Goal: Task Accomplishment & Management: Complete application form

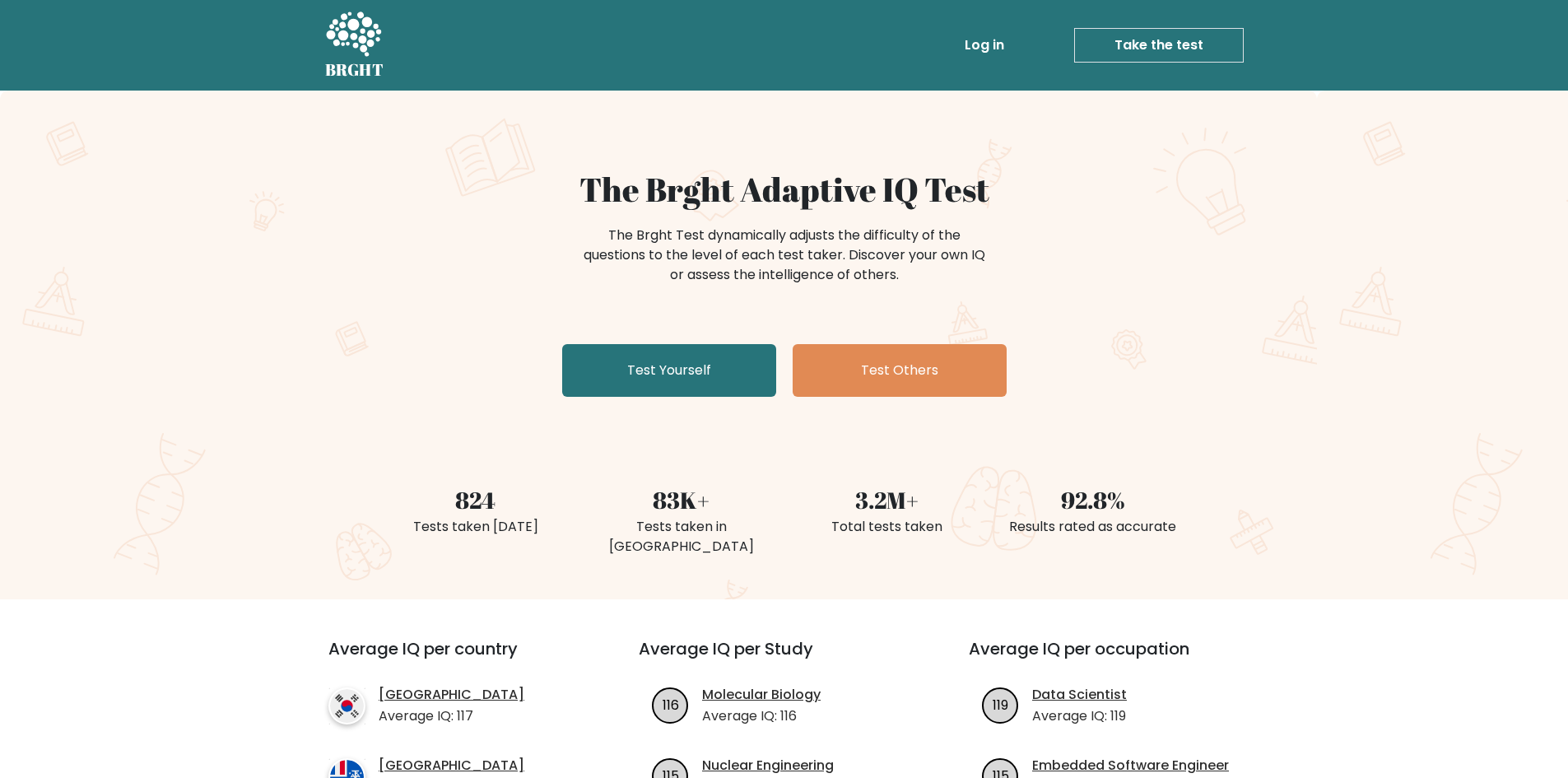
click at [976, 46] on link "Log in" at bounding box center [985, 45] width 52 height 33
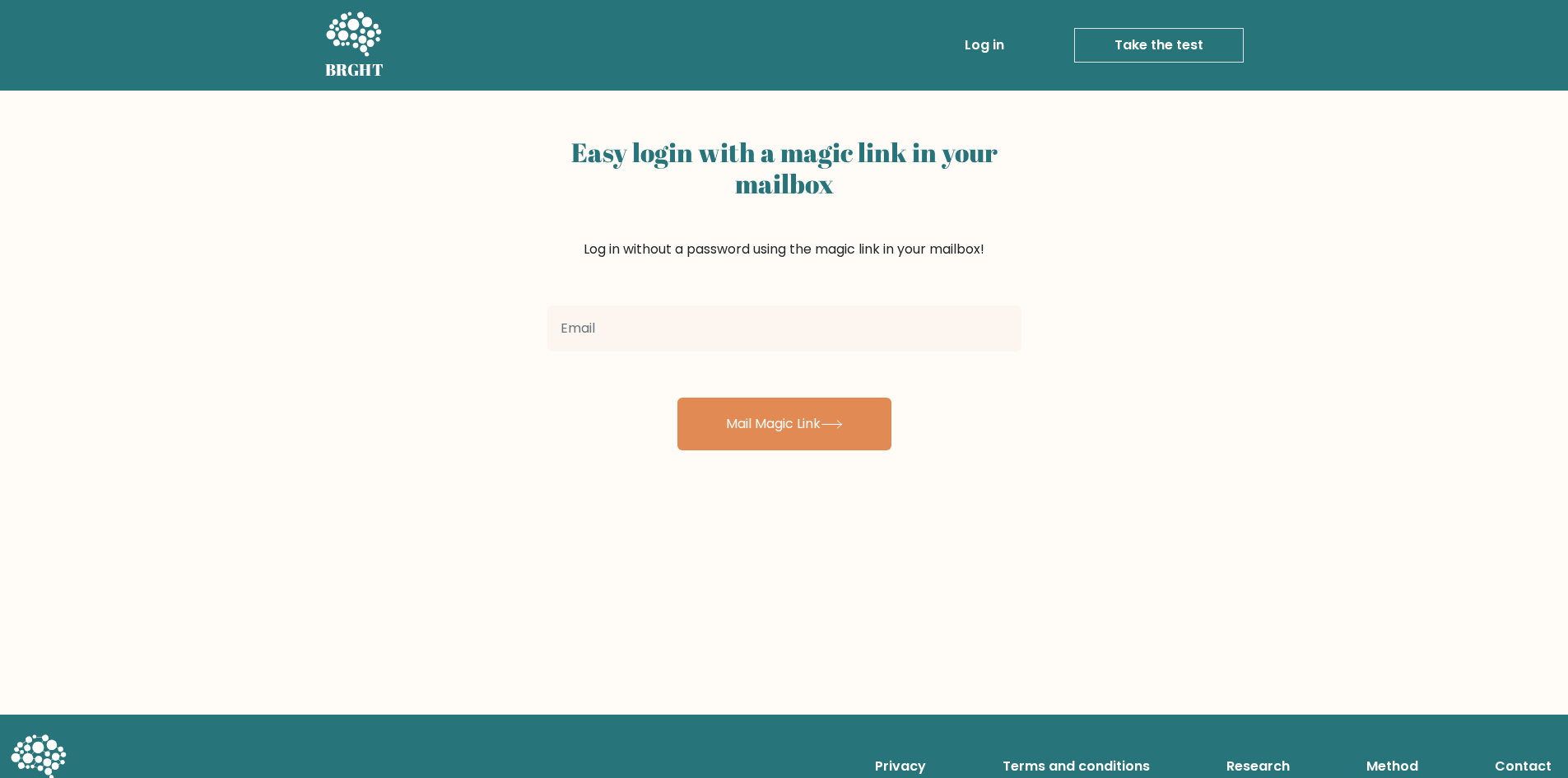
click at [877, 313] on input "email" at bounding box center [784, 328] width 474 height 46
type input "samparks272@gmail.com"
click at [677, 398] on button "Mail Magic Link" at bounding box center [784, 424] width 214 height 52
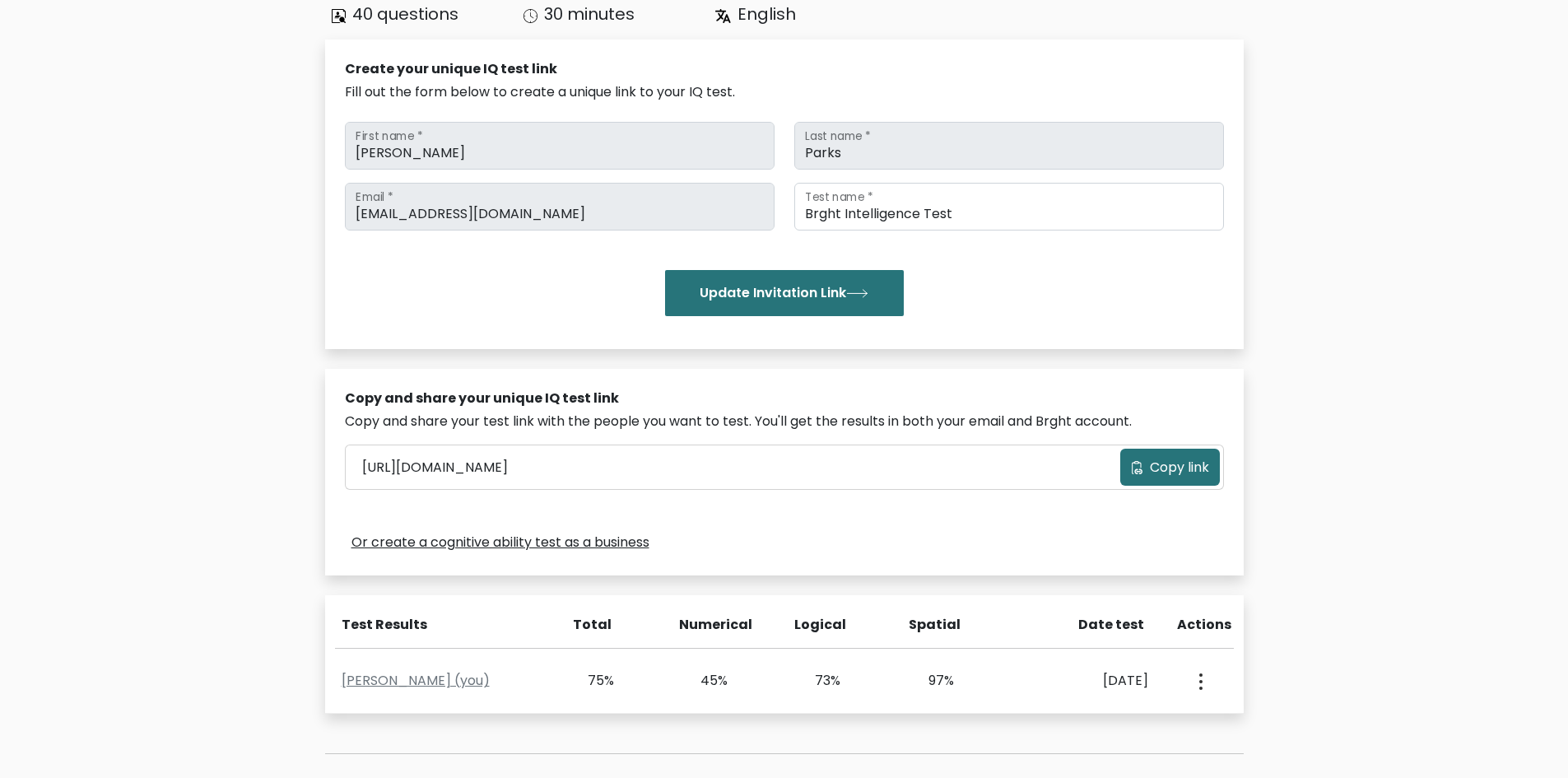
scroll to position [329, 0]
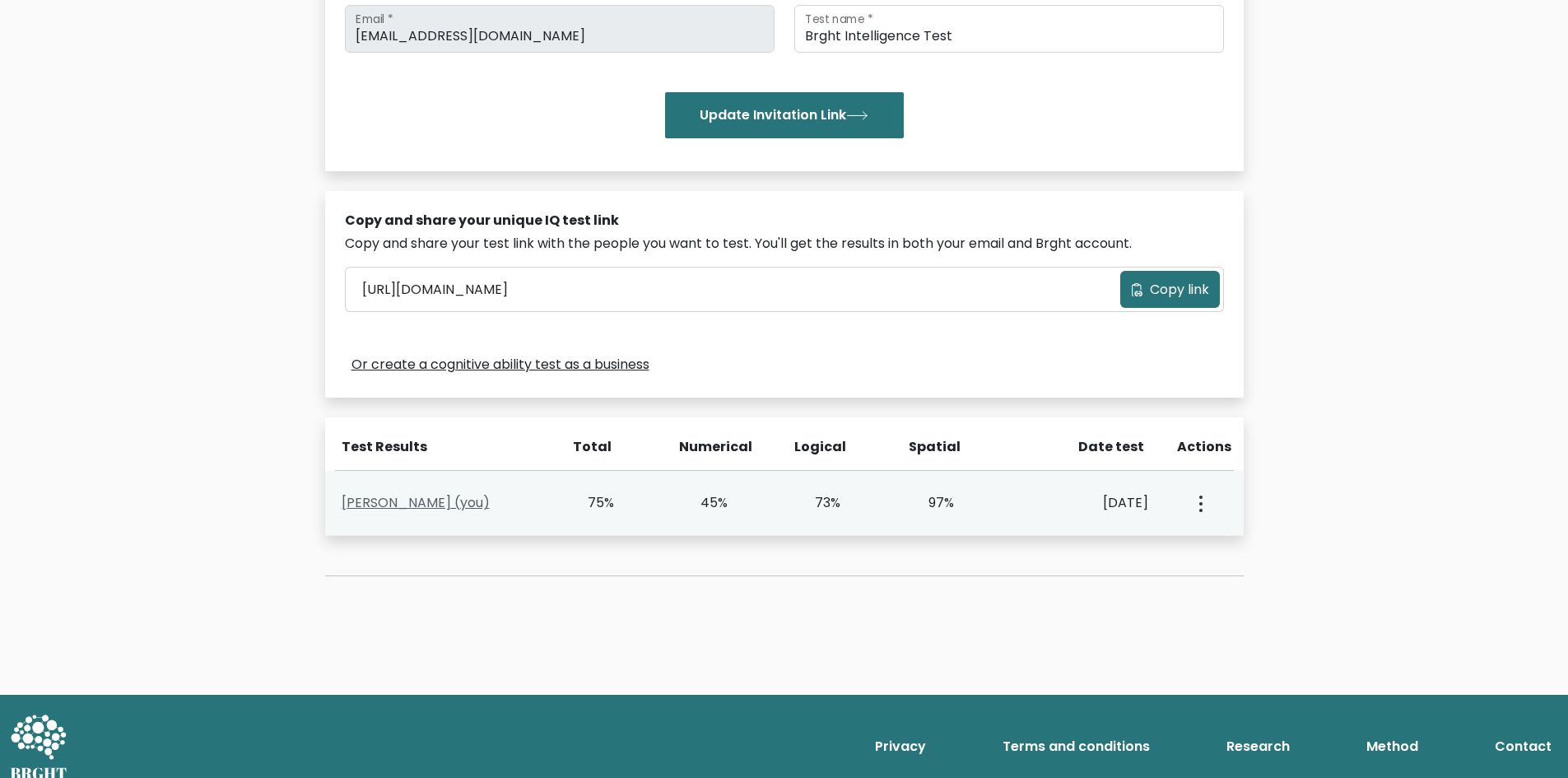
click at [387, 500] on link "[PERSON_NAME] (you)" at bounding box center [416, 502] width 148 height 19
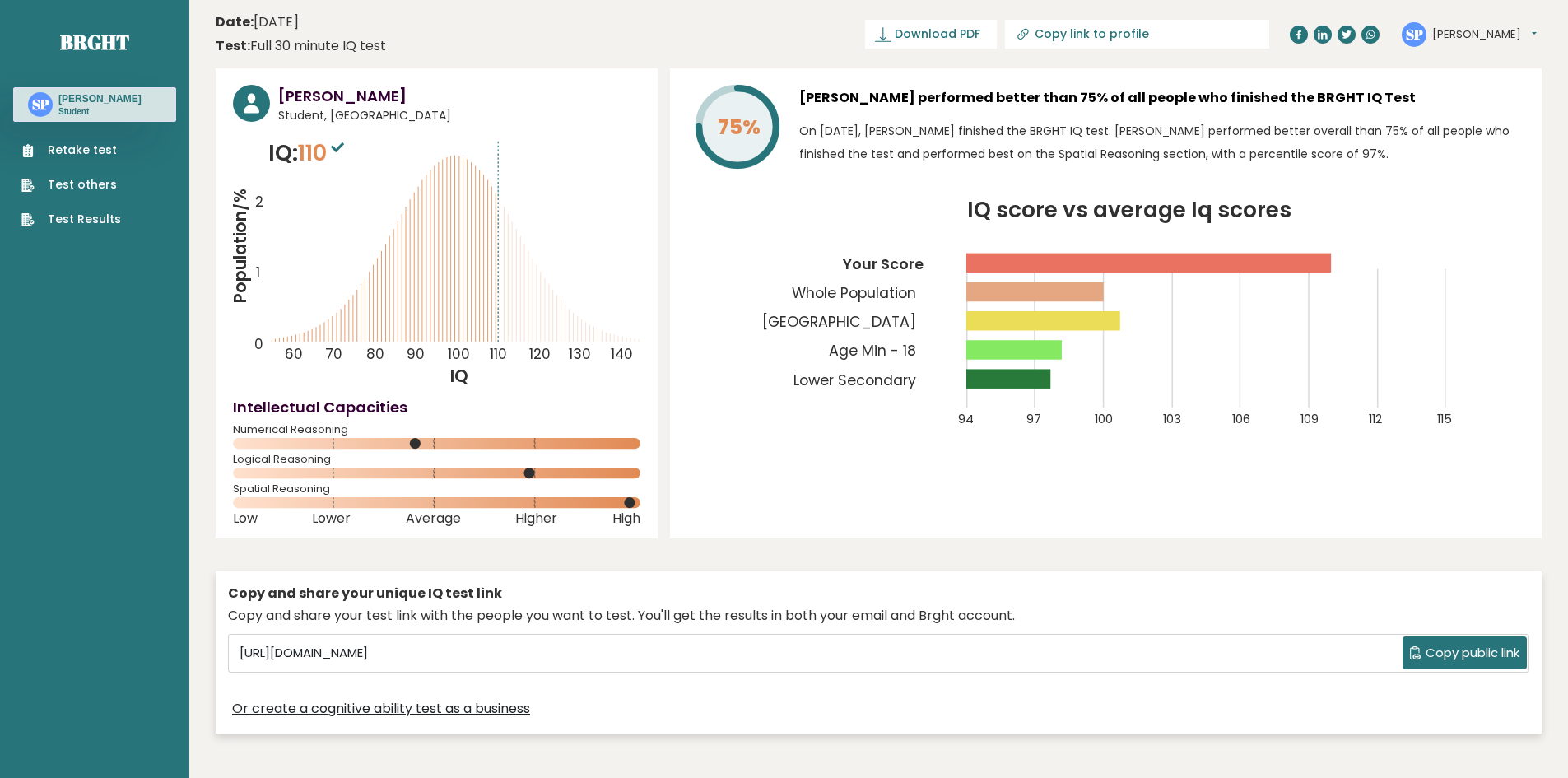
click at [93, 153] on link "Retake test" at bounding box center [71, 150] width 99 height 17
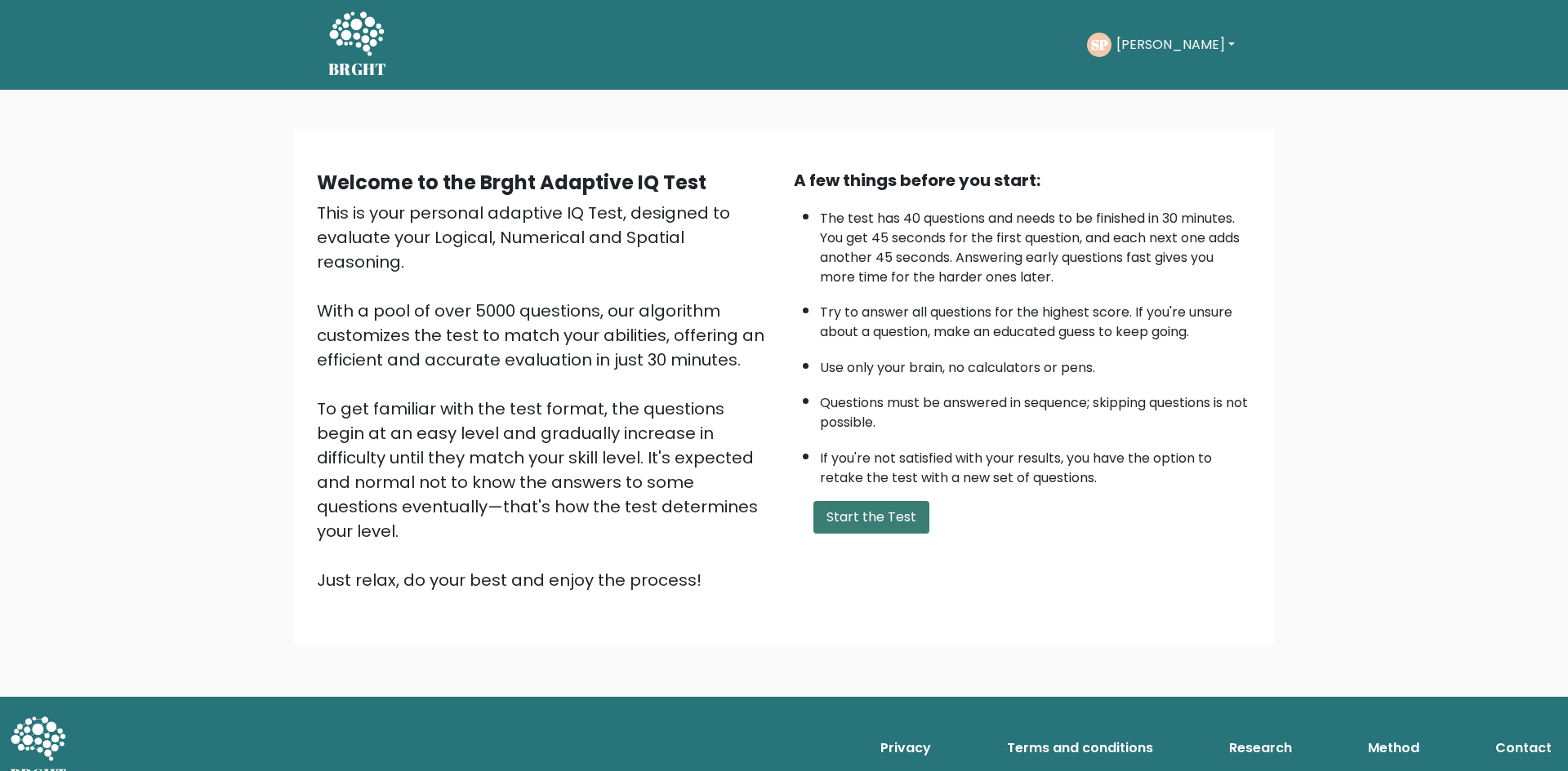
click at [849, 511] on button "Start the Test" at bounding box center [871, 517] width 116 height 32
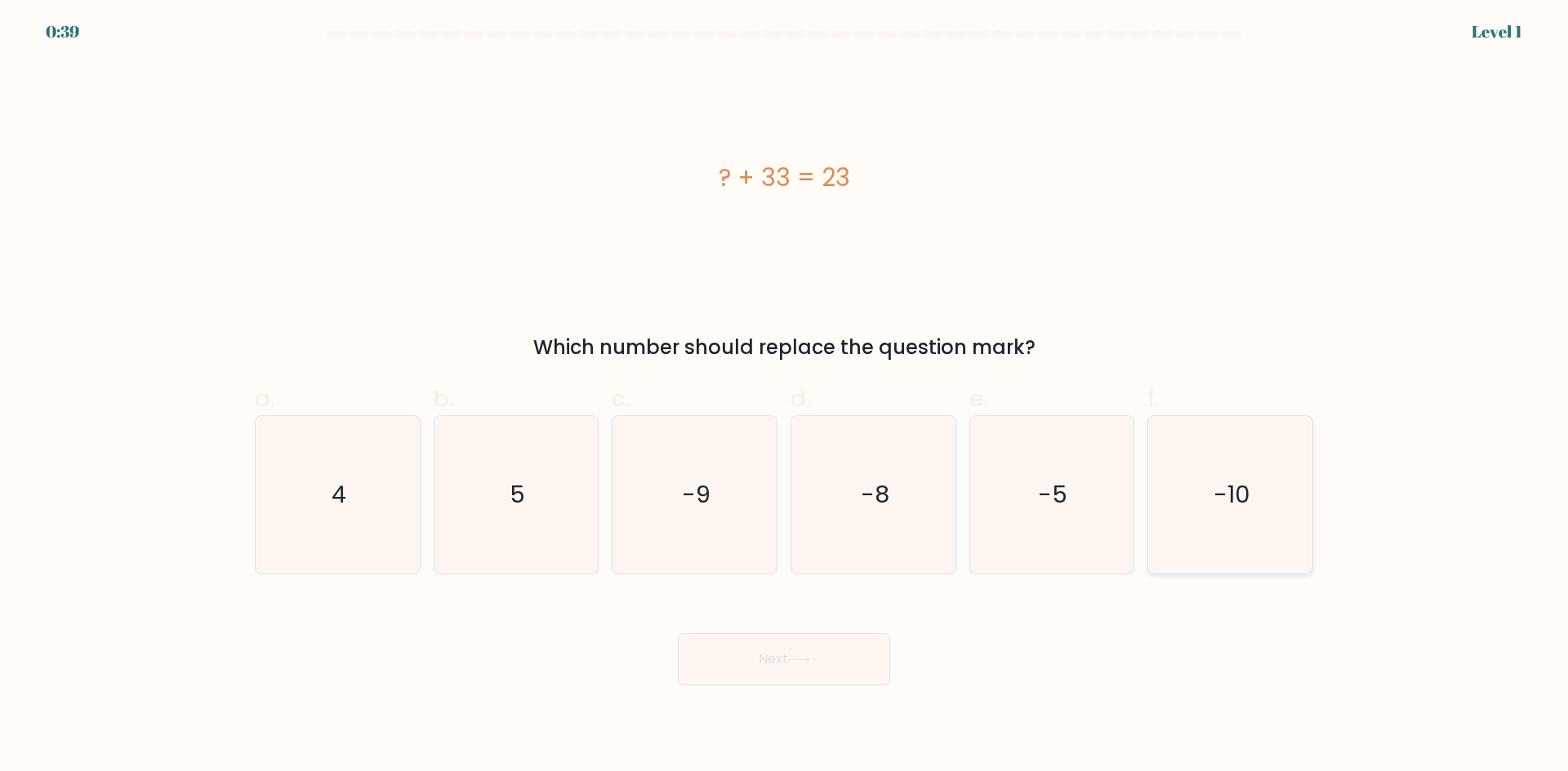
click at [1224, 471] on icon "-10" at bounding box center [1231, 495] width 158 height 158
click at [785, 396] on input "f. -10" at bounding box center [784, 392] width 1 height 11
radio input "true"
click at [868, 649] on button "Next" at bounding box center [784, 660] width 213 height 52
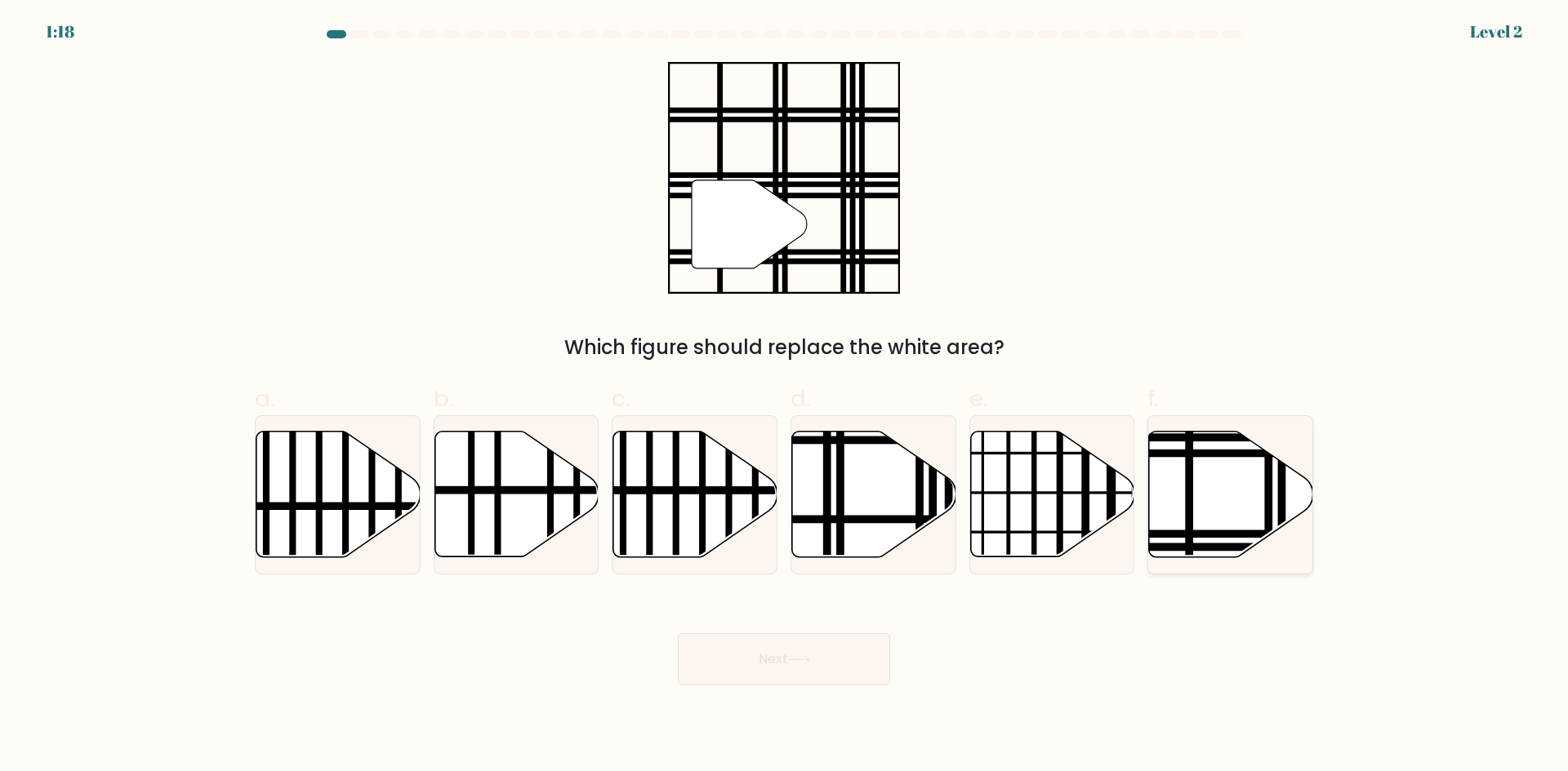
click at [1206, 446] on icon at bounding box center [1231, 495] width 164 height 126
click at [785, 396] on input "f." at bounding box center [784, 392] width 1 height 11
radio input "true"
click at [834, 661] on button "Next" at bounding box center [784, 660] width 213 height 52
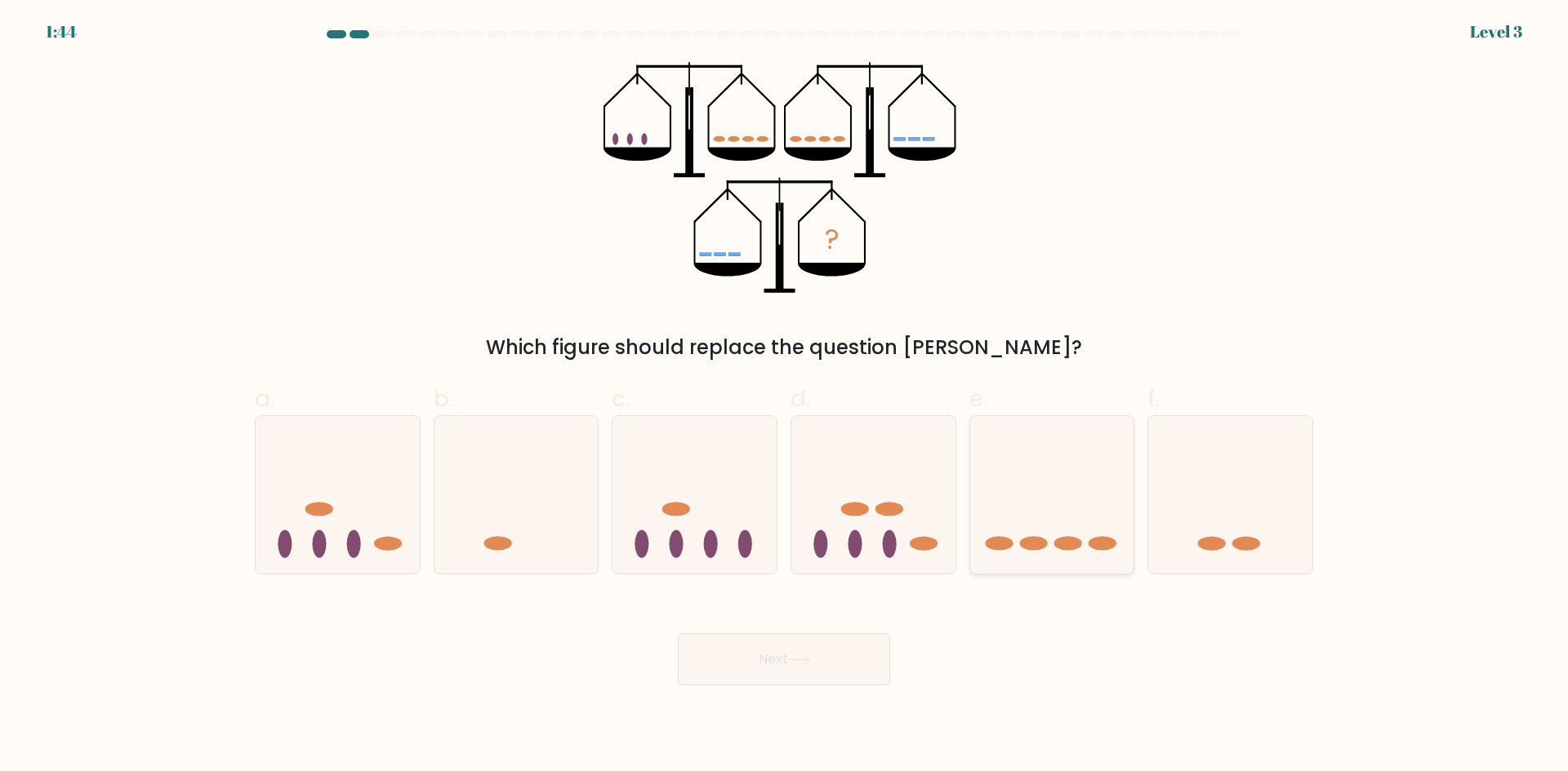
click at [1064, 496] on icon at bounding box center [1052, 494] width 164 height 135
click at [785, 396] on input "e." at bounding box center [784, 392] width 1 height 11
radio input "true"
click at [767, 663] on button "Next" at bounding box center [784, 660] width 213 height 52
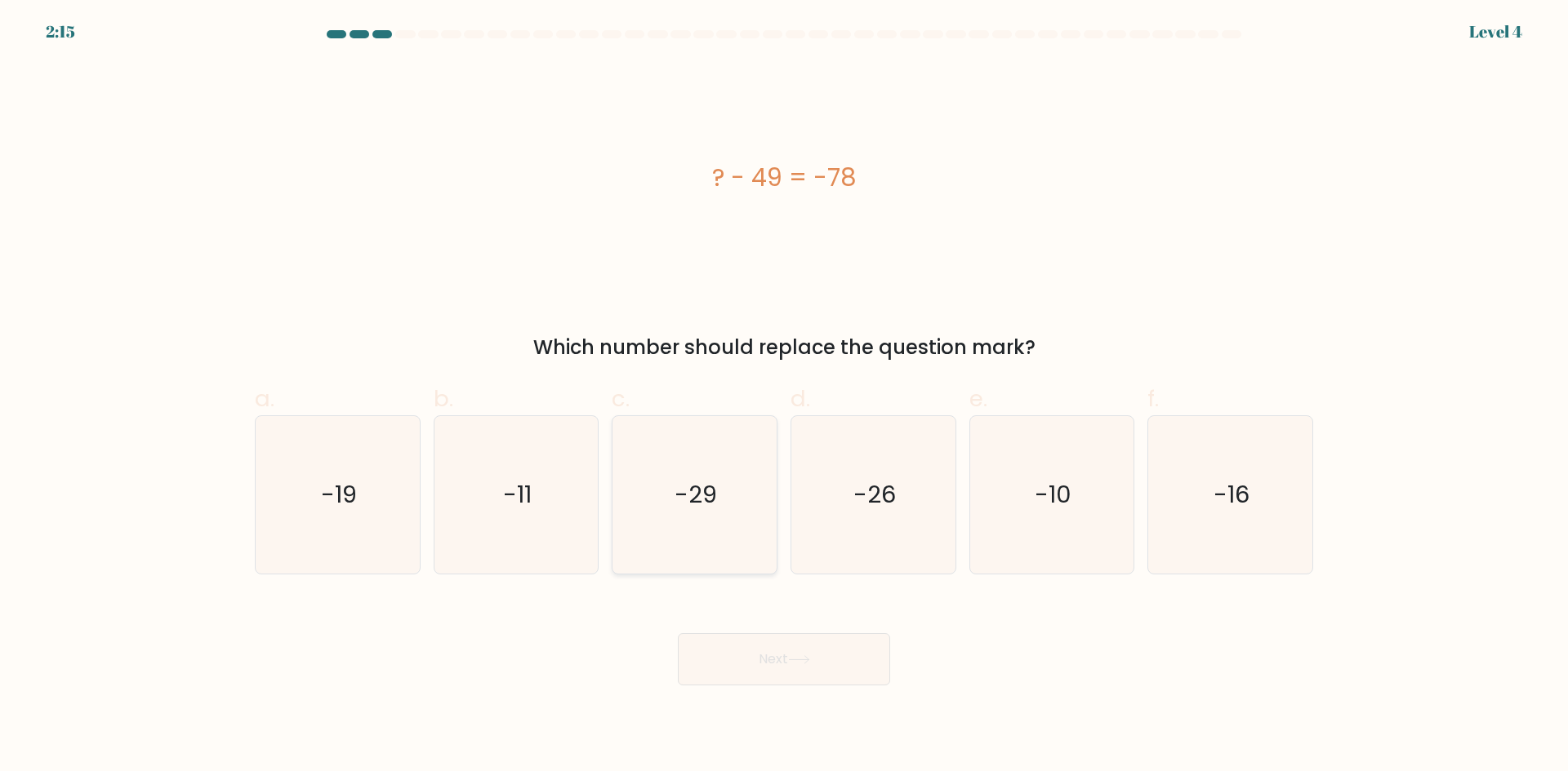
click at [702, 461] on icon "-29" at bounding box center [694, 495] width 158 height 158
click at [784, 396] on input "c. -29" at bounding box center [784, 392] width 1 height 11
radio input "true"
click at [793, 638] on button "Next" at bounding box center [784, 660] width 213 height 52
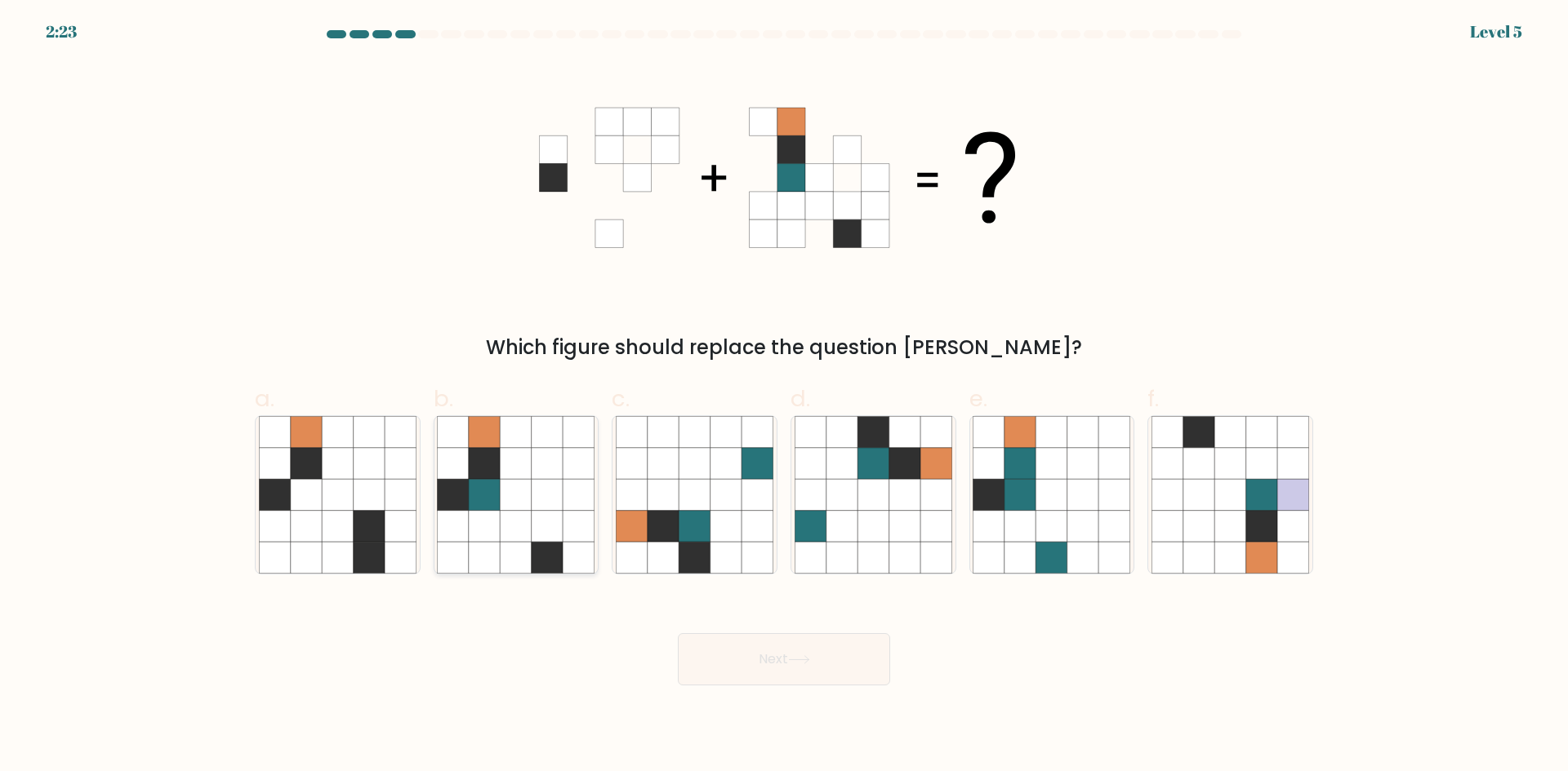
click at [530, 495] on icon at bounding box center [516, 494] width 31 height 31
click at [784, 396] on input "b." at bounding box center [784, 392] width 1 height 11
radio input "true"
click at [765, 677] on button "Next" at bounding box center [784, 660] width 213 height 52
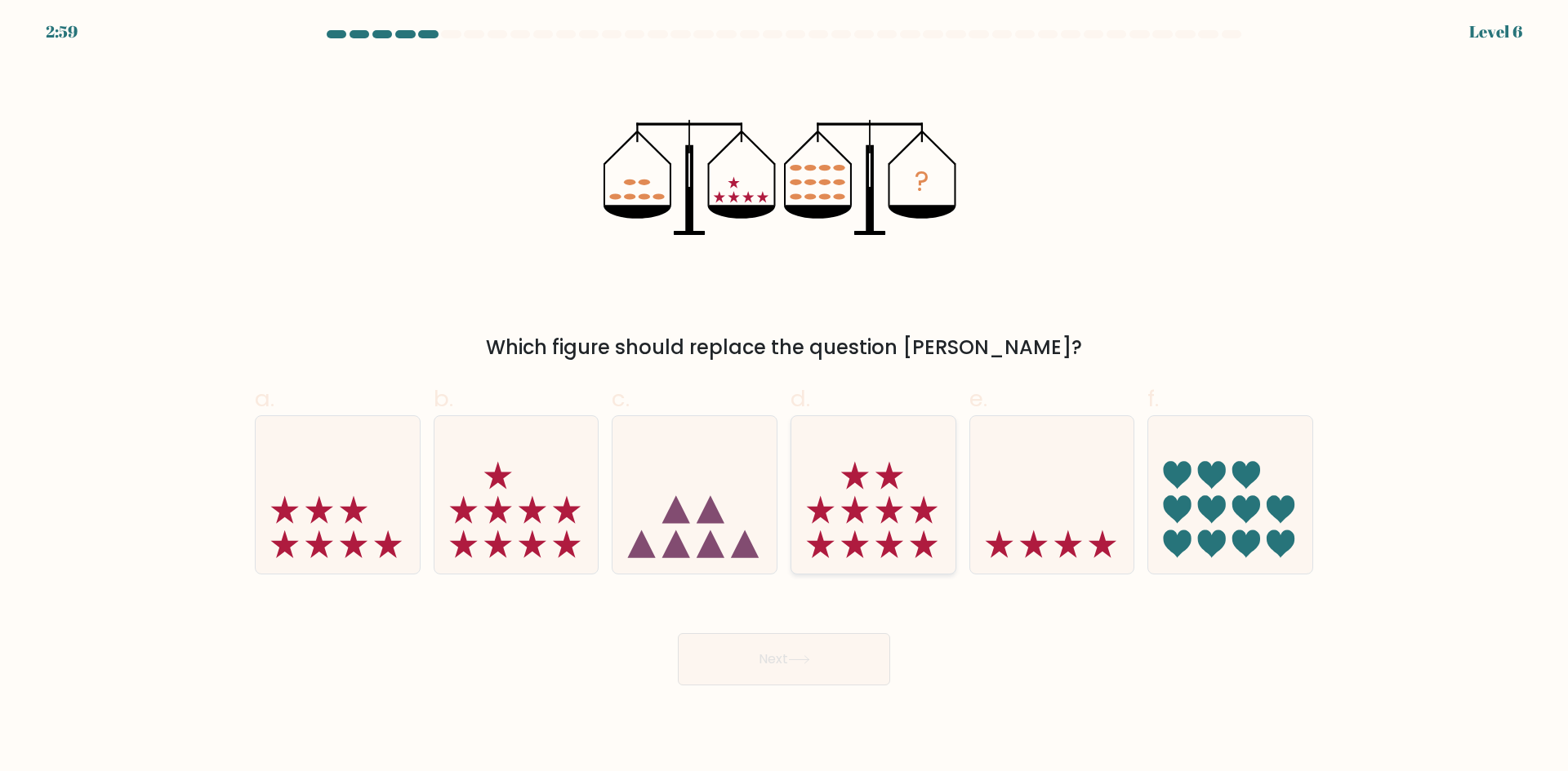
click at [916, 477] on icon at bounding box center [873, 494] width 164 height 135
click at [785, 396] on input "d." at bounding box center [784, 392] width 1 height 11
radio input "true"
click at [789, 680] on button "Next" at bounding box center [784, 660] width 213 height 52
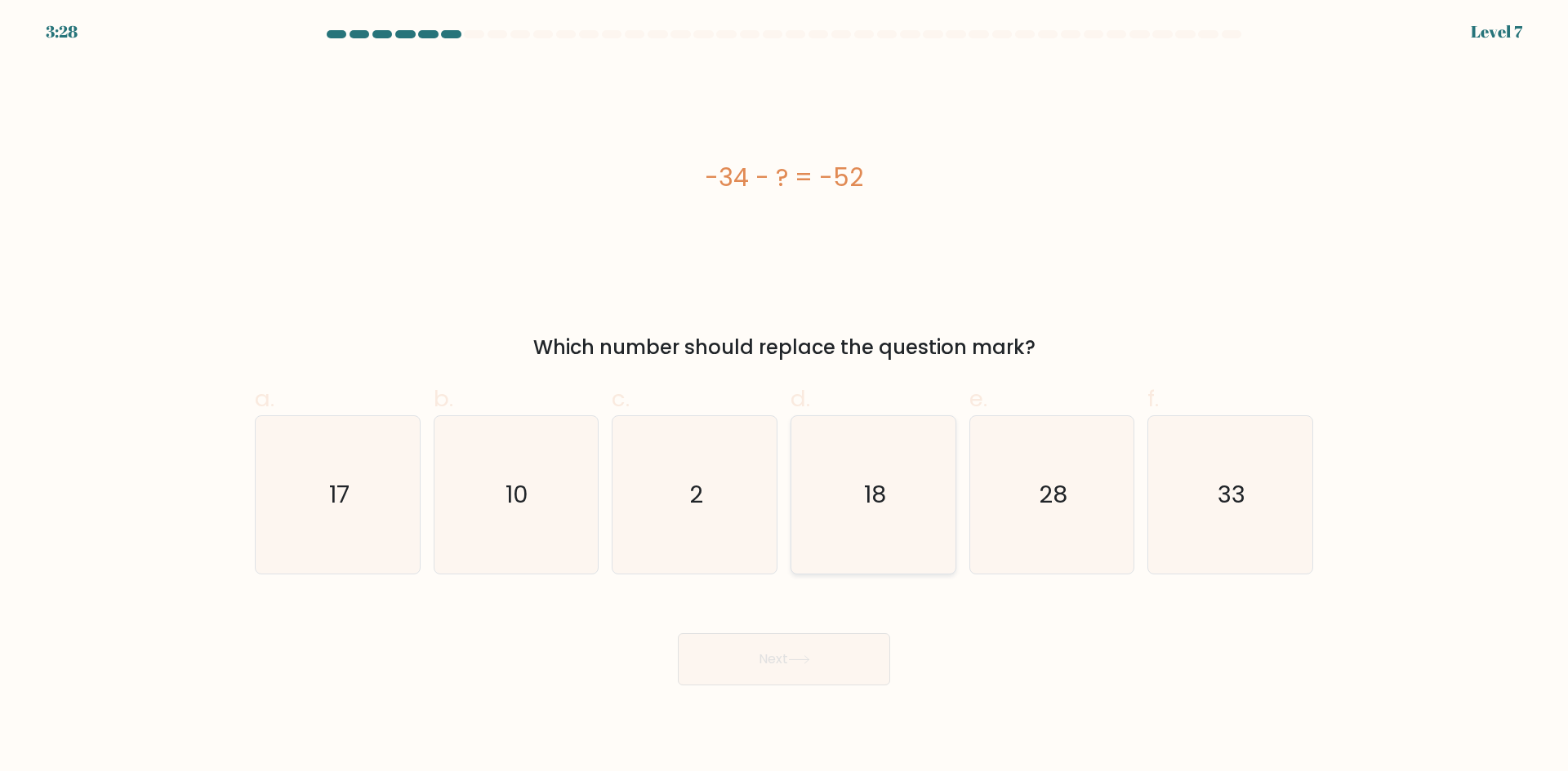
click at [885, 561] on icon "18" at bounding box center [874, 495] width 158 height 158
click at [785, 396] on input "d. 18" at bounding box center [784, 392] width 1 height 11
radio input "true"
click at [829, 654] on button "Next" at bounding box center [784, 660] width 213 height 52
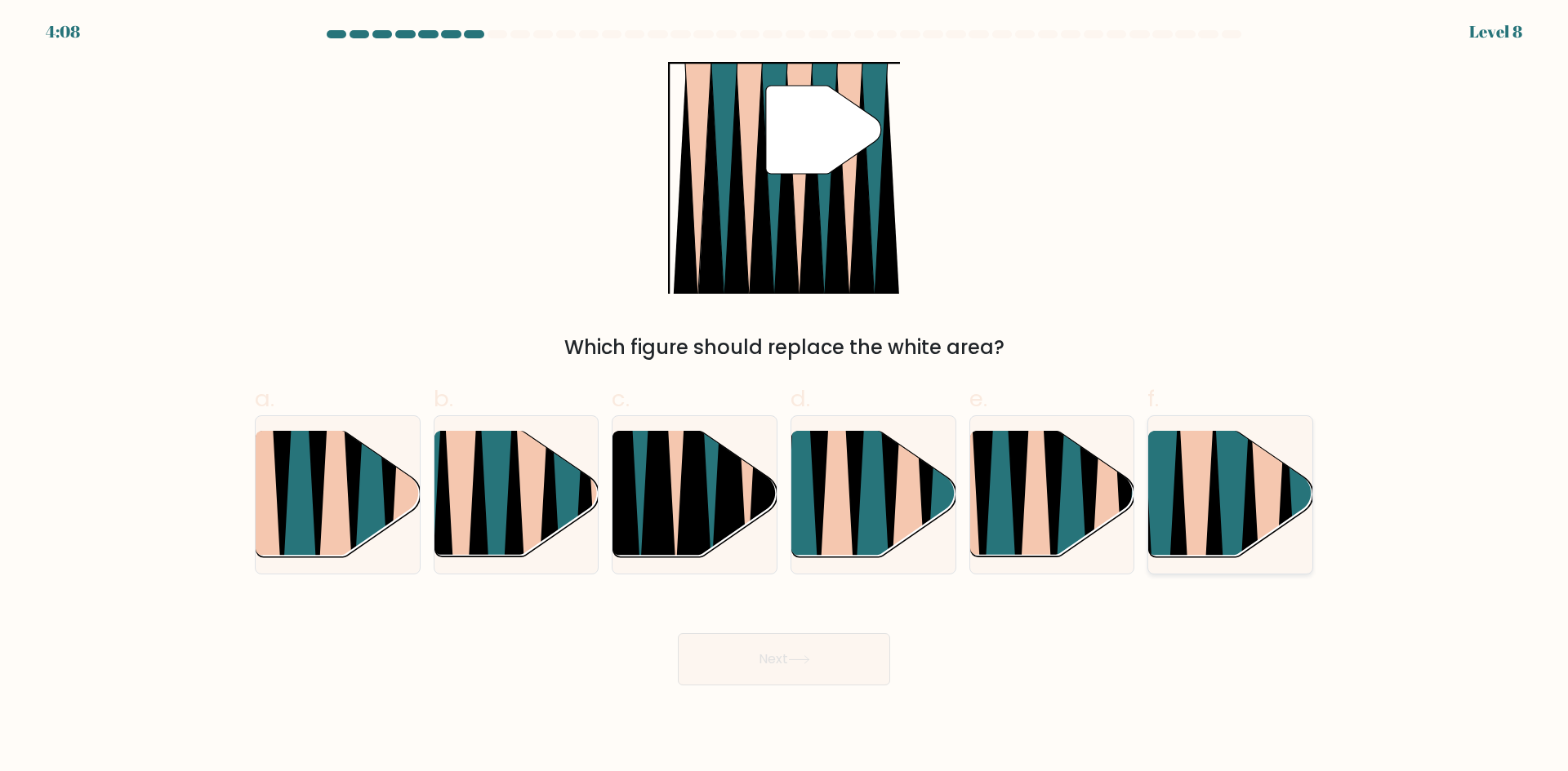
click at [1187, 472] on icon at bounding box center [1197, 564] width 37 height 328
click at [785, 396] on input "f." at bounding box center [784, 392] width 1 height 11
radio input "true"
click at [825, 634] on button "Next" at bounding box center [784, 660] width 213 height 52
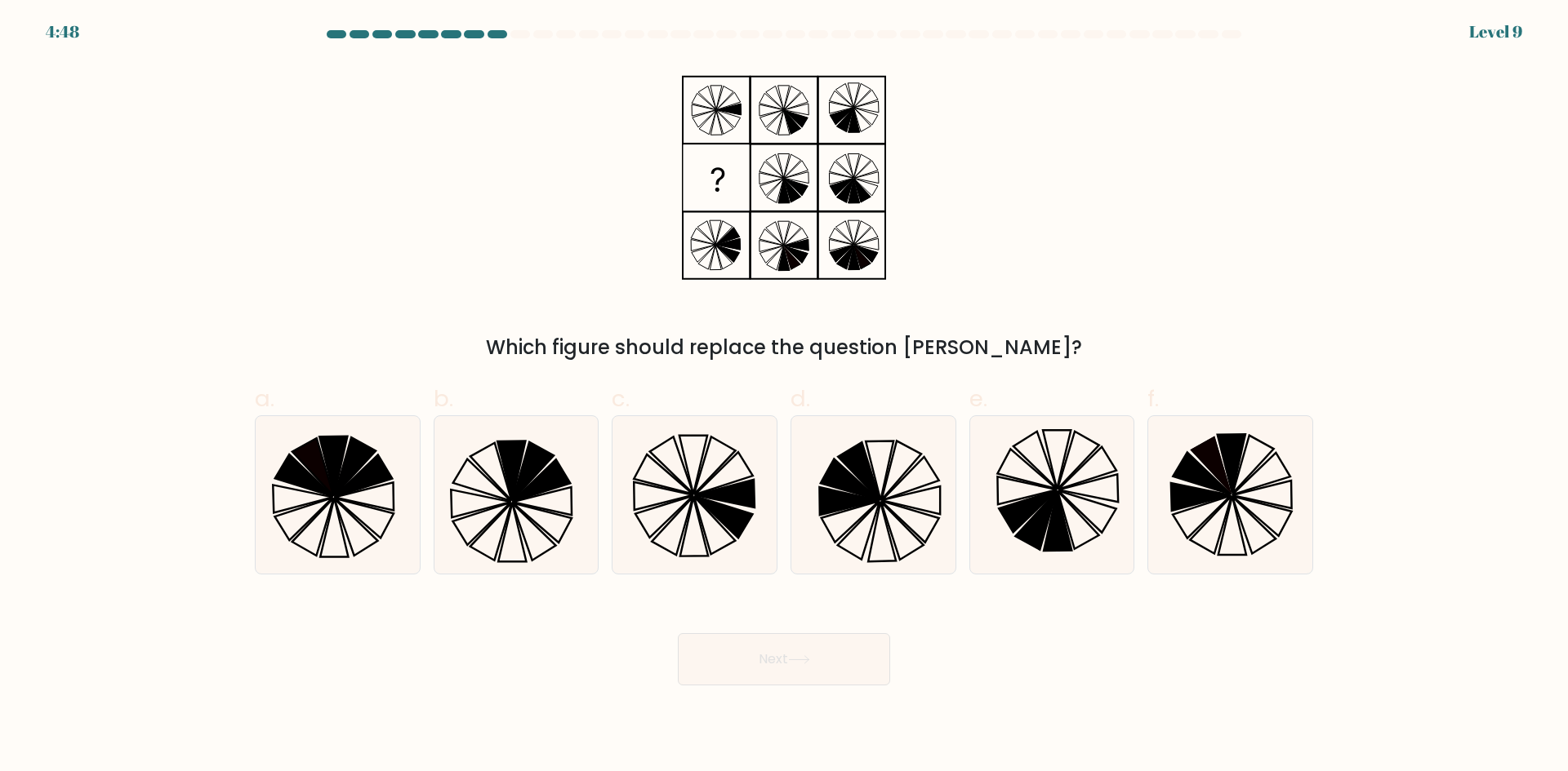
click at [1007, 626] on div "Next" at bounding box center [784, 640] width 1078 height 91
click at [742, 517] on icon at bounding box center [724, 517] width 58 height 41
click at [784, 396] on input "c." at bounding box center [784, 392] width 1 height 11
radio input "true"
click at [776, 673] on button "Next" at bounding box center [784, 660] width 213 height 52
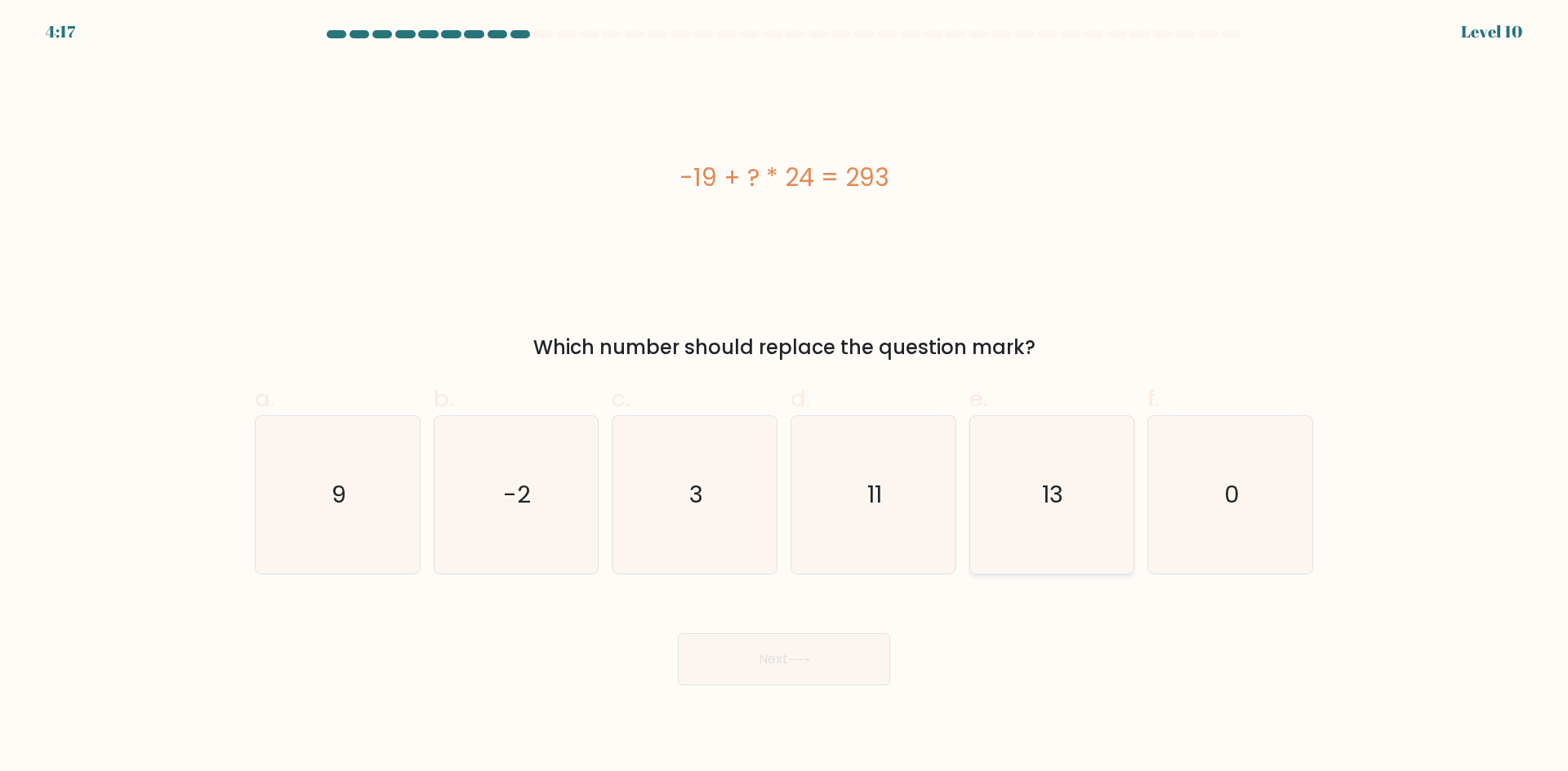
click at [978, 474] on icon "13" at bounding box center [1051, 495] width 158 height 158
click at [785, 396] on input "e. 13" at bounding box center [784, 392] width 1 height 11
radio input "true"
click at [779, 645] on button "Next" at bounding box center [784, 660] width 213 height 52
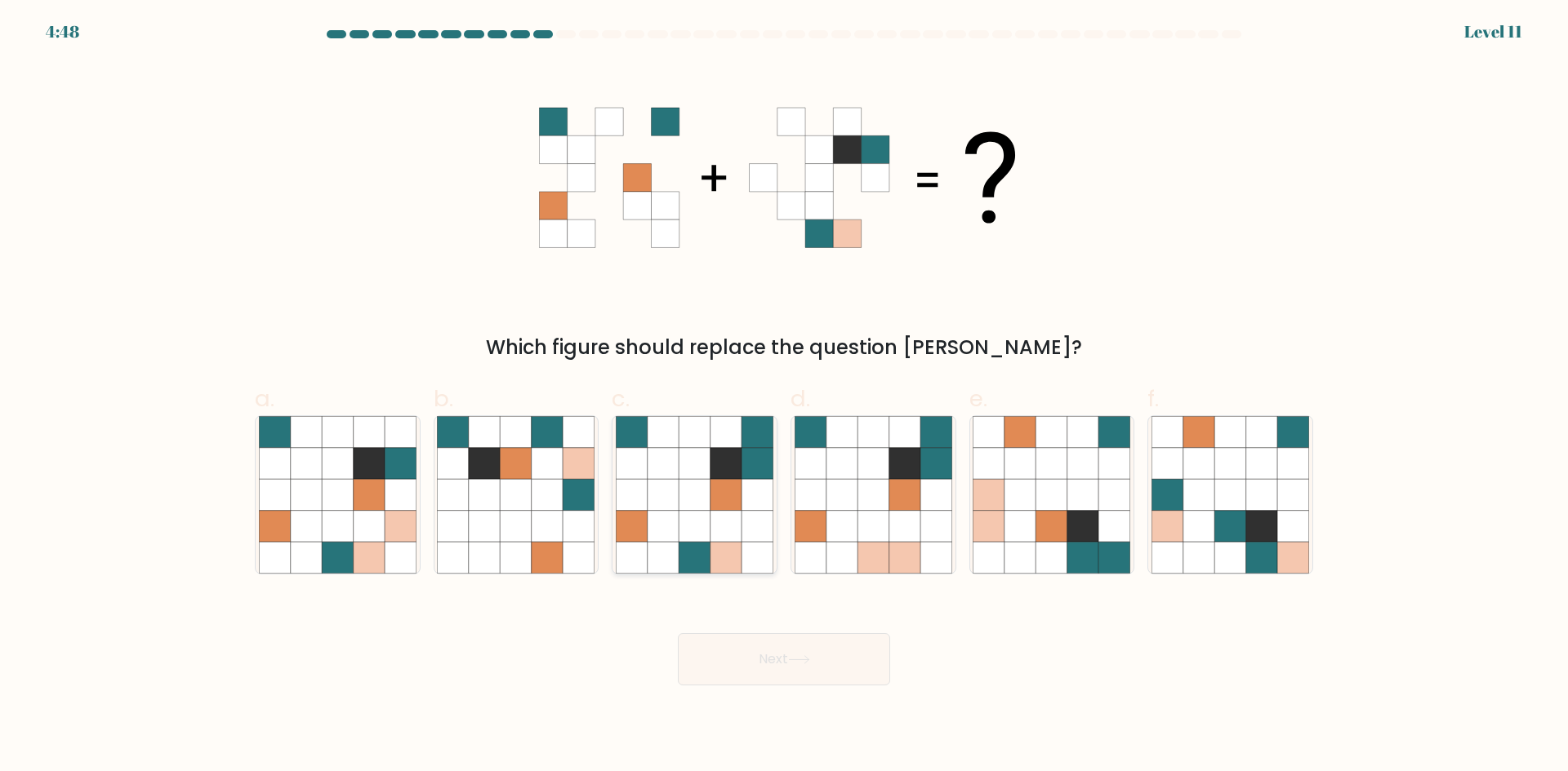
click at [694, 524] on icon at bounding box center [694, 526] width 31 height 31
click at [784, 396] on input "c." at bounding box center [784, 392] width 1 height 11
radio input "true"
click at [816, 654] on button "Next" at bounding box center [784, 660] width 213 height 52
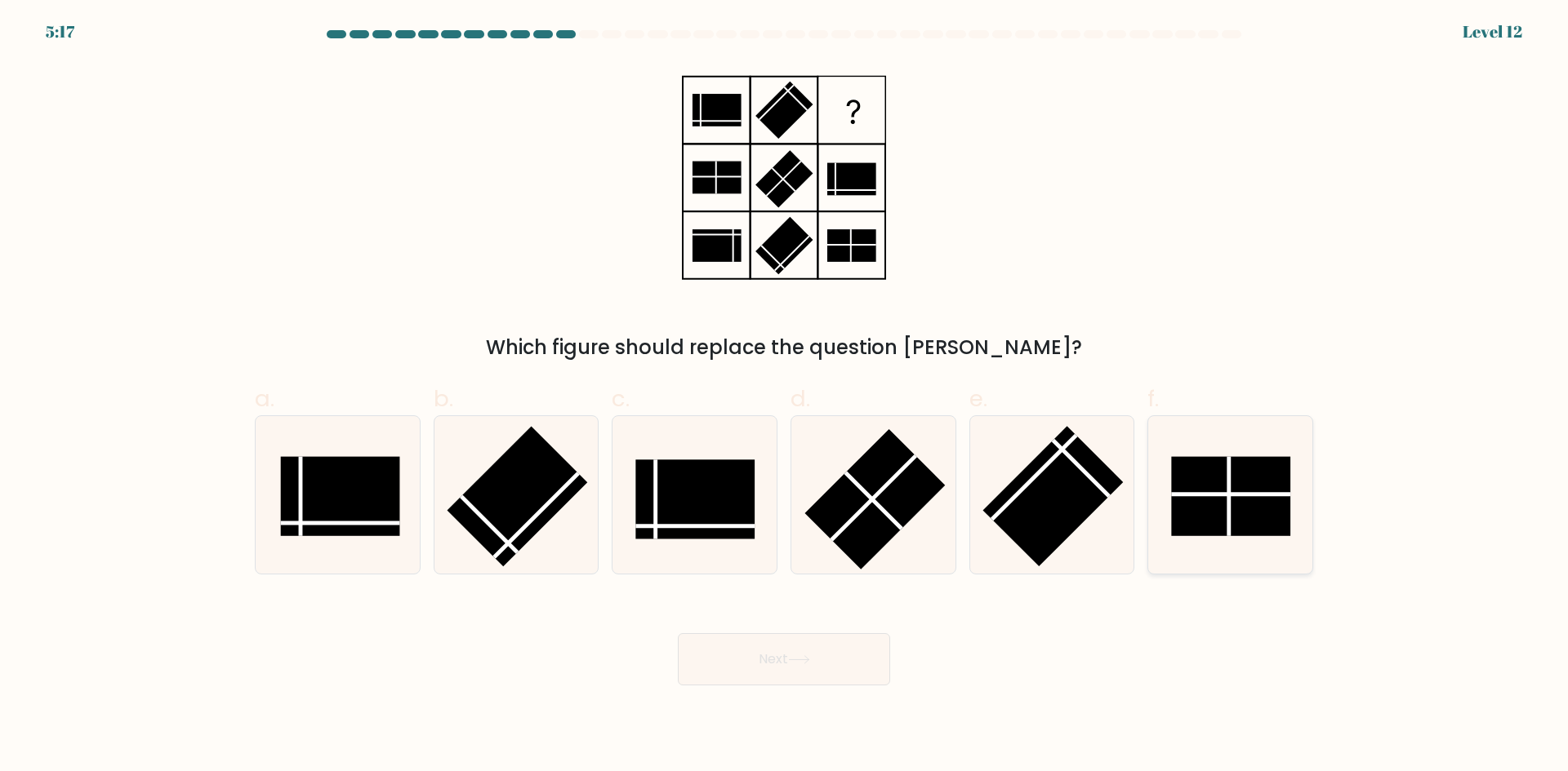
click at [1268, 523] on rect at bounding box center [1231, 496] width 119 height 79
click at [785, 396] on input "f." at bounding box center [784, 392] width 1 height 11
radio input "true"
click at [807, 671] on button "Next" at bounding box center [784, 660] width 213 height 52
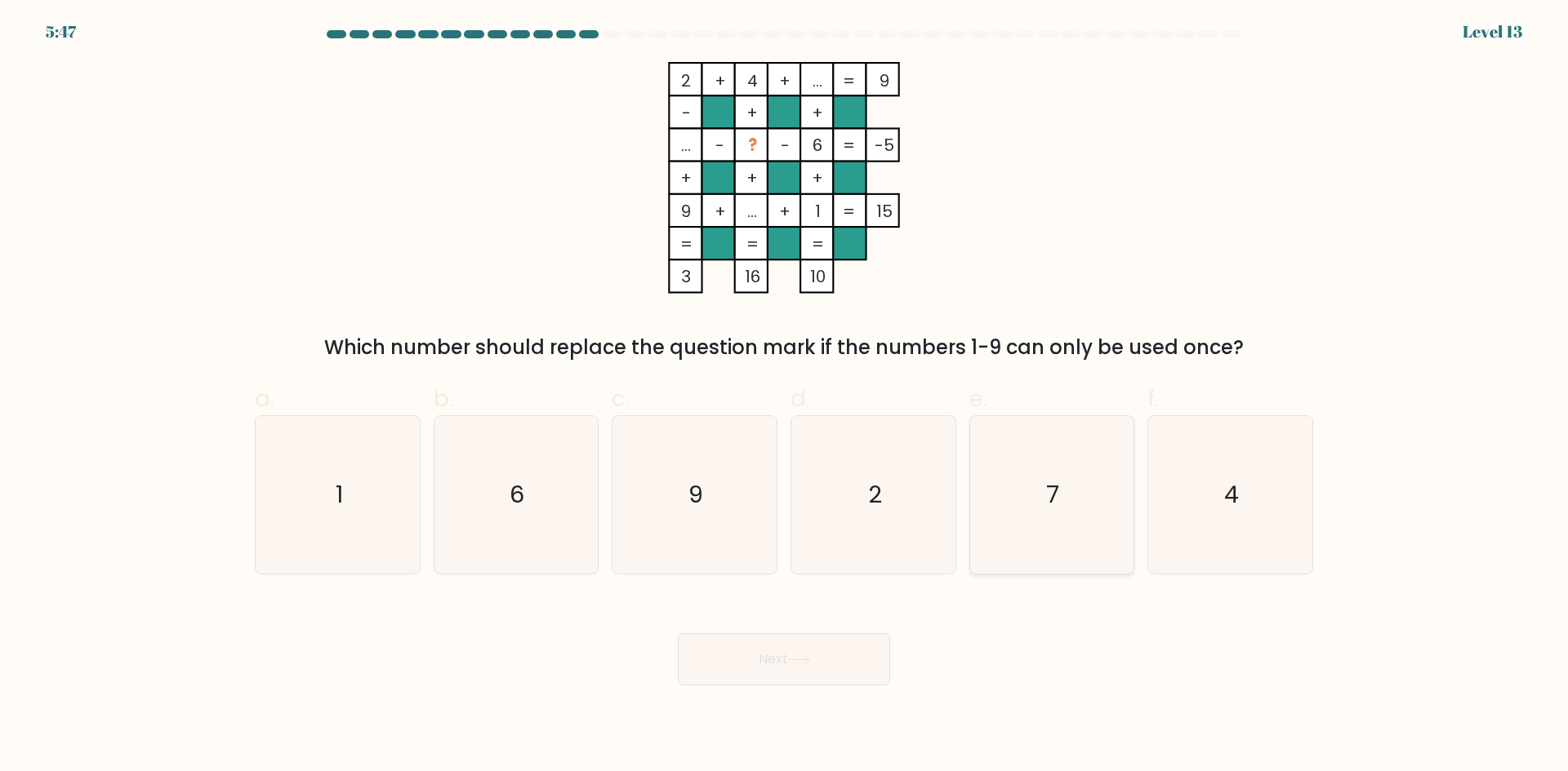
click at [1016, 465] on icon "7" at bounding box center [1051, 495] width 158 height 158
click at [785, 396] on input "e. 7" at bounding box center [784, 392] width 1 height 11
radio input "true"
click at [810, 652] on button "Next" at bounding box center [784, 660] width 213 height 52
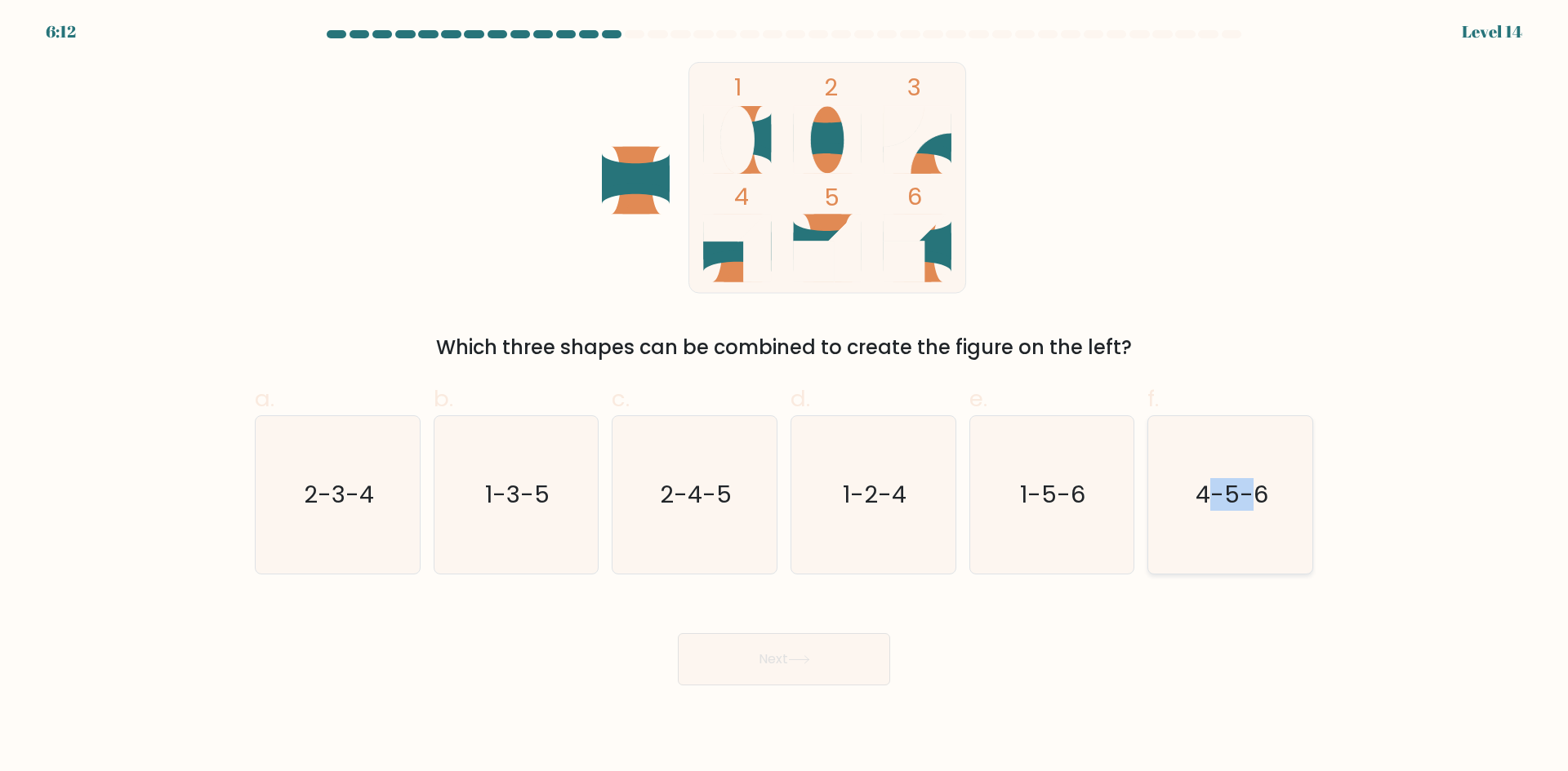
click at [1251, 436] on icon "4-5-6" at bounding box center [1231, 495] width 158 height 158
click at [771, 670] on button "Next" at bounding box center [784, 660] width 213 height 52
click at [1214, 560] on icon "4-5-6" at bounding box center [1231, 495] width 158 height 158
click at [785, 396] on input "f. 4-5-6" at bounding box center [784, 392] width 1 height 11
radio input "true"
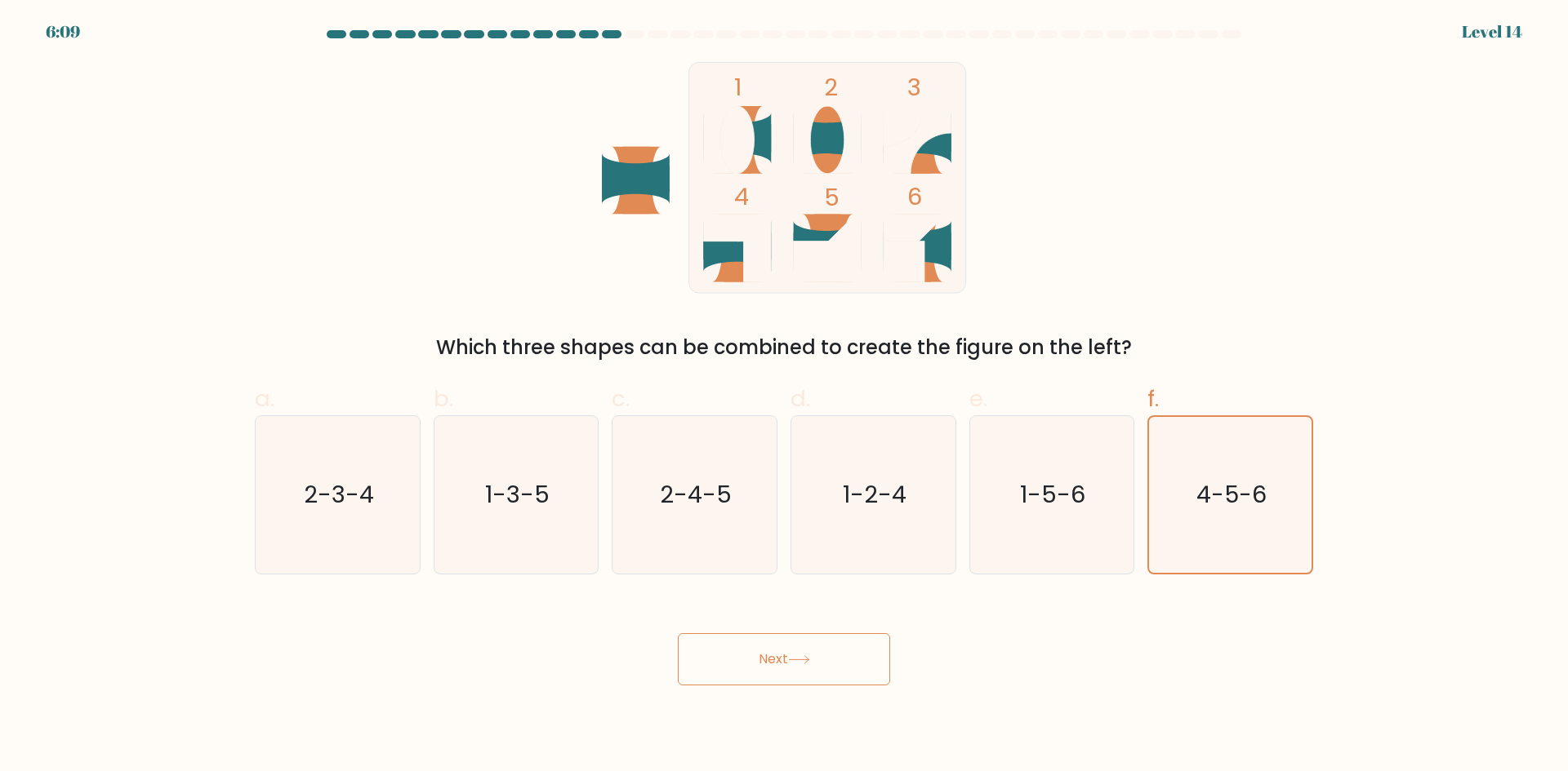
click at [836, 643] on button "Next" at bounding box center [784, 660] width 213 height 52
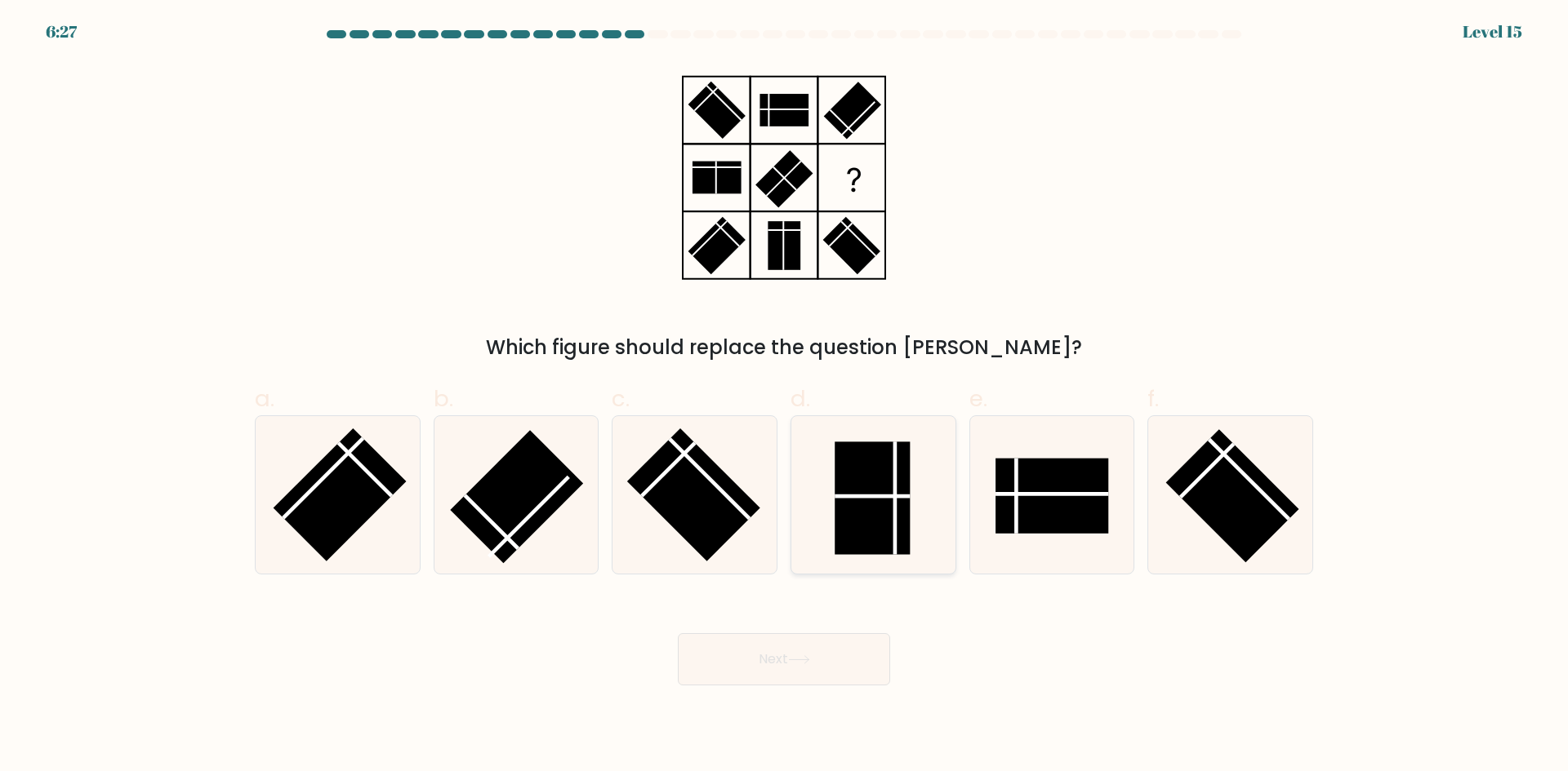
click at [904, 500] on rect at bounding box center [872, 498] width 75 height 113
click at [785, 396] on input "d." at bounding box center [784, 392] width 1 height 11
radio input "true"
click at [1024, 506] on rect at bounding box center [1053, 496] width 113 height 75
click at [785, 396] on input "e." at bounding box center [784, 392] width 1 height 11
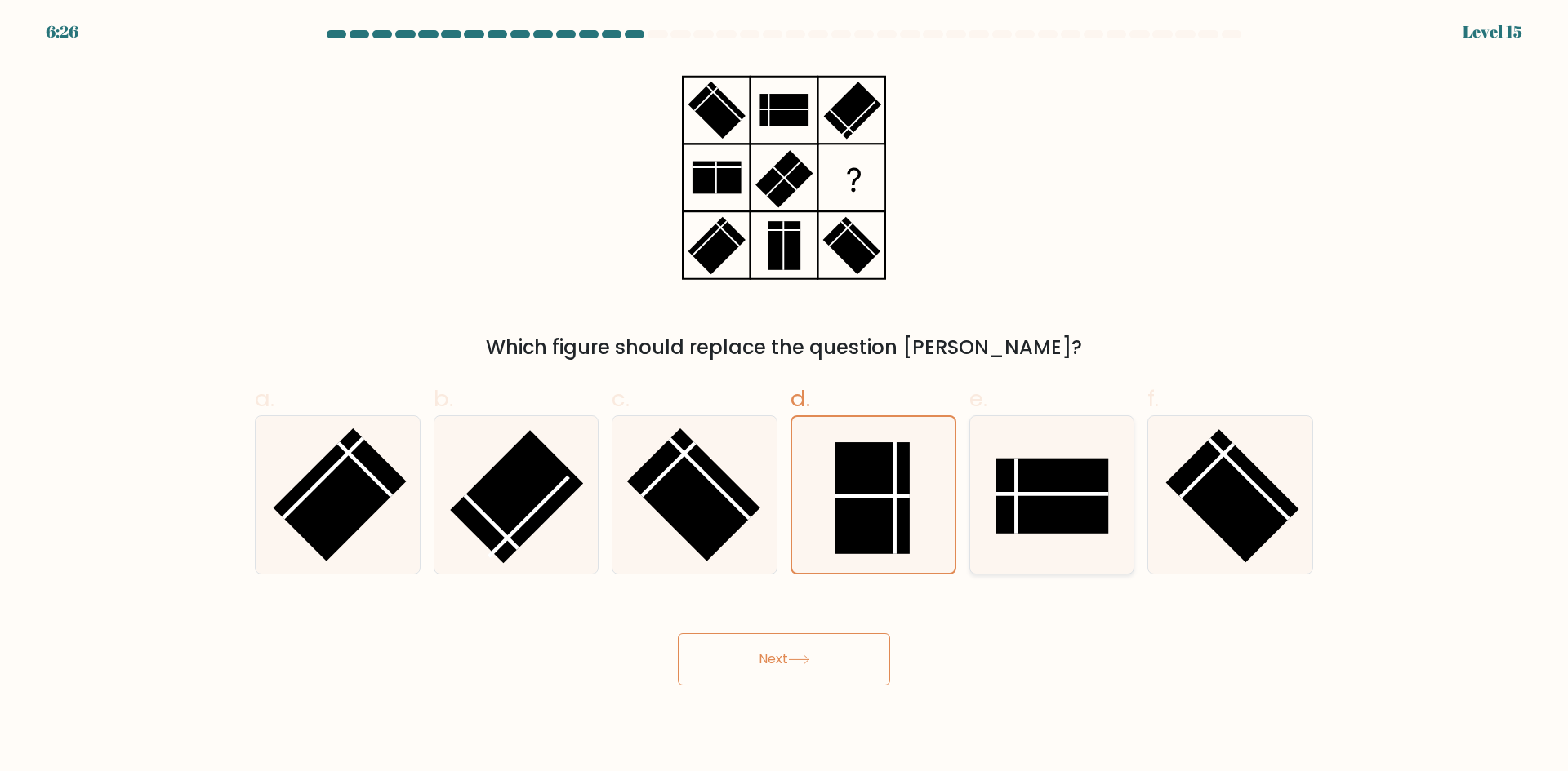
radio input "true"
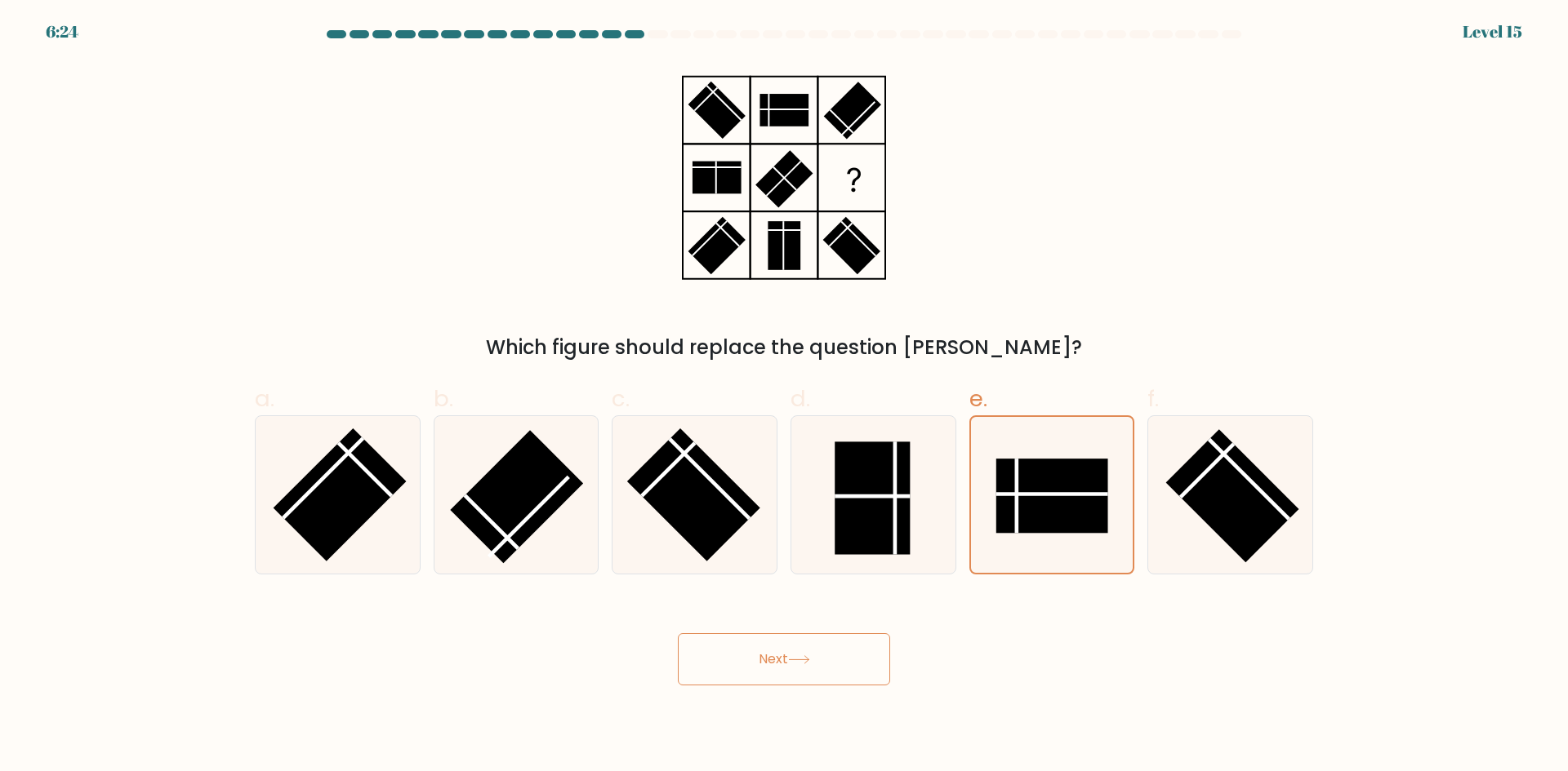
click at [849, 657] on button "Next" at bounding box center [784, 660] width 213 height 52
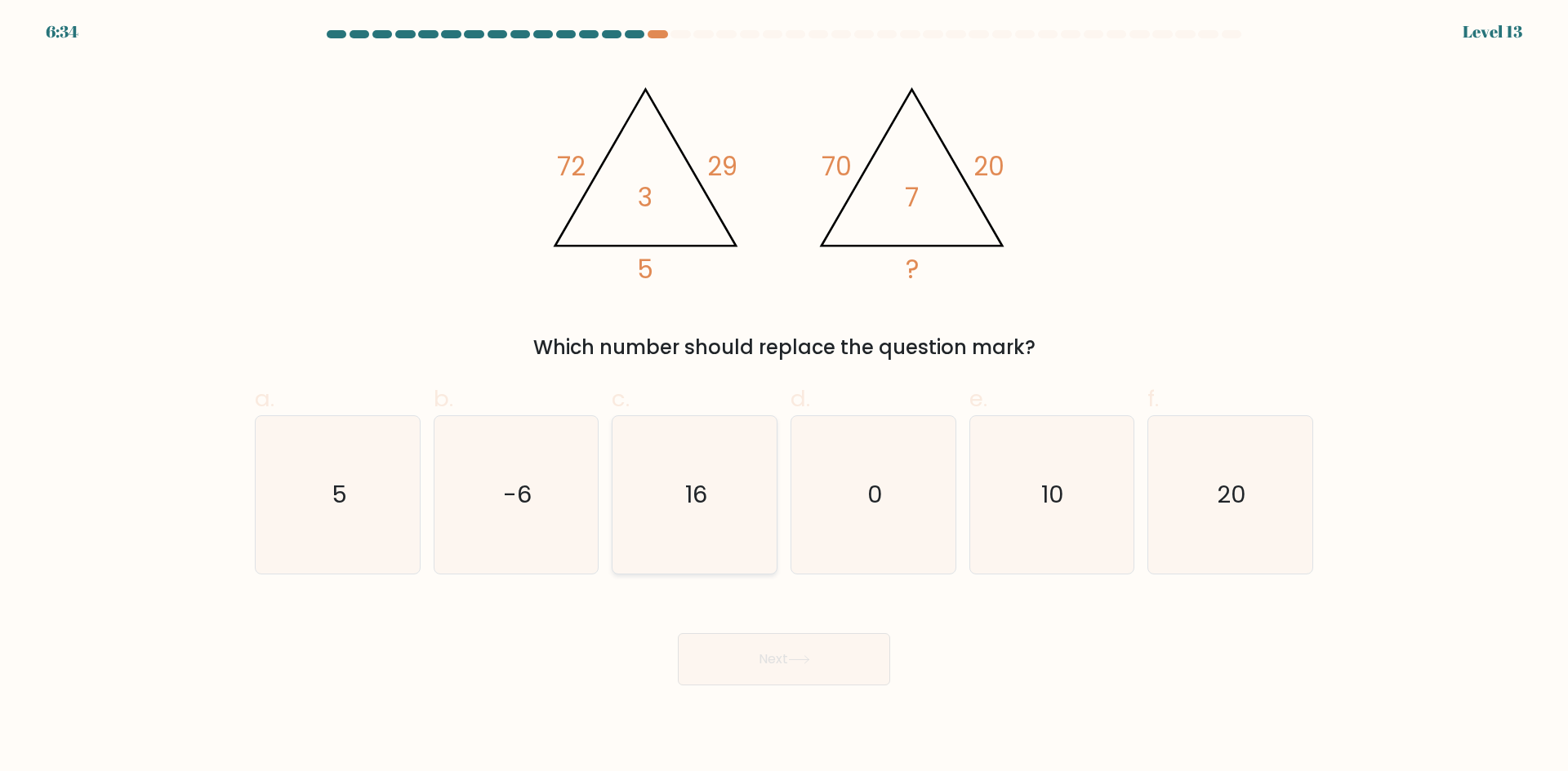
click at [698, 491] on text "16" at bounding box center [696, 495] width 22 height 32
click at [784, 396] on input "c. 16" at bounding box center [784, 392] width 1 height 11
radio input "true"
click at [769, 666] on button "Next" at bounding box center [784, 660] width 213 height 52
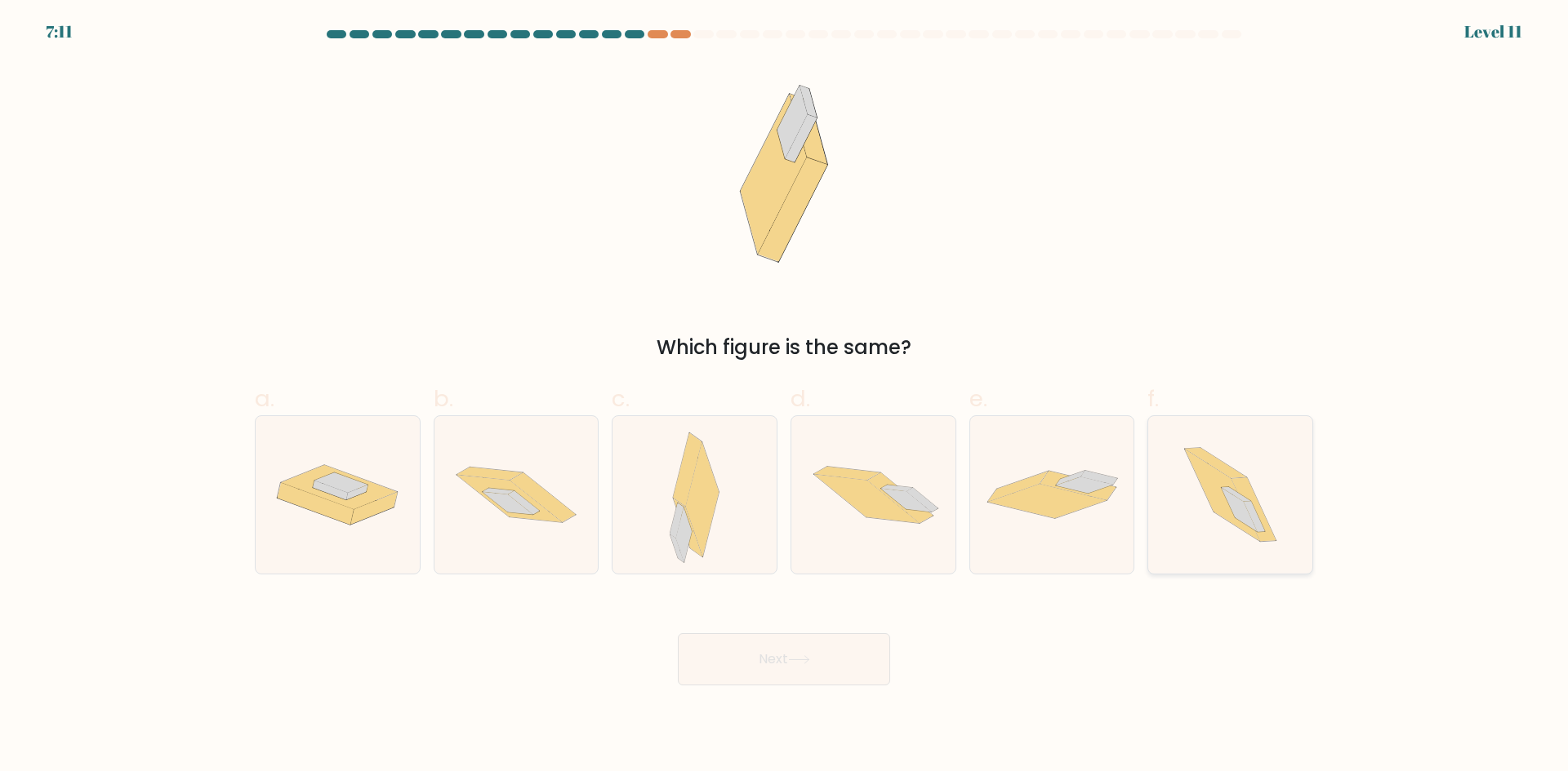
click at [1268, 432] on icon at bounding box center [1231, 495] width 141 height 158
click at [785, 396] on input "f." at bounding box center [784, 392] width 1 height 11
radio input "true"
click at [793, 667] on button "Next" at bounding box center [784, 660] width 213 height 52
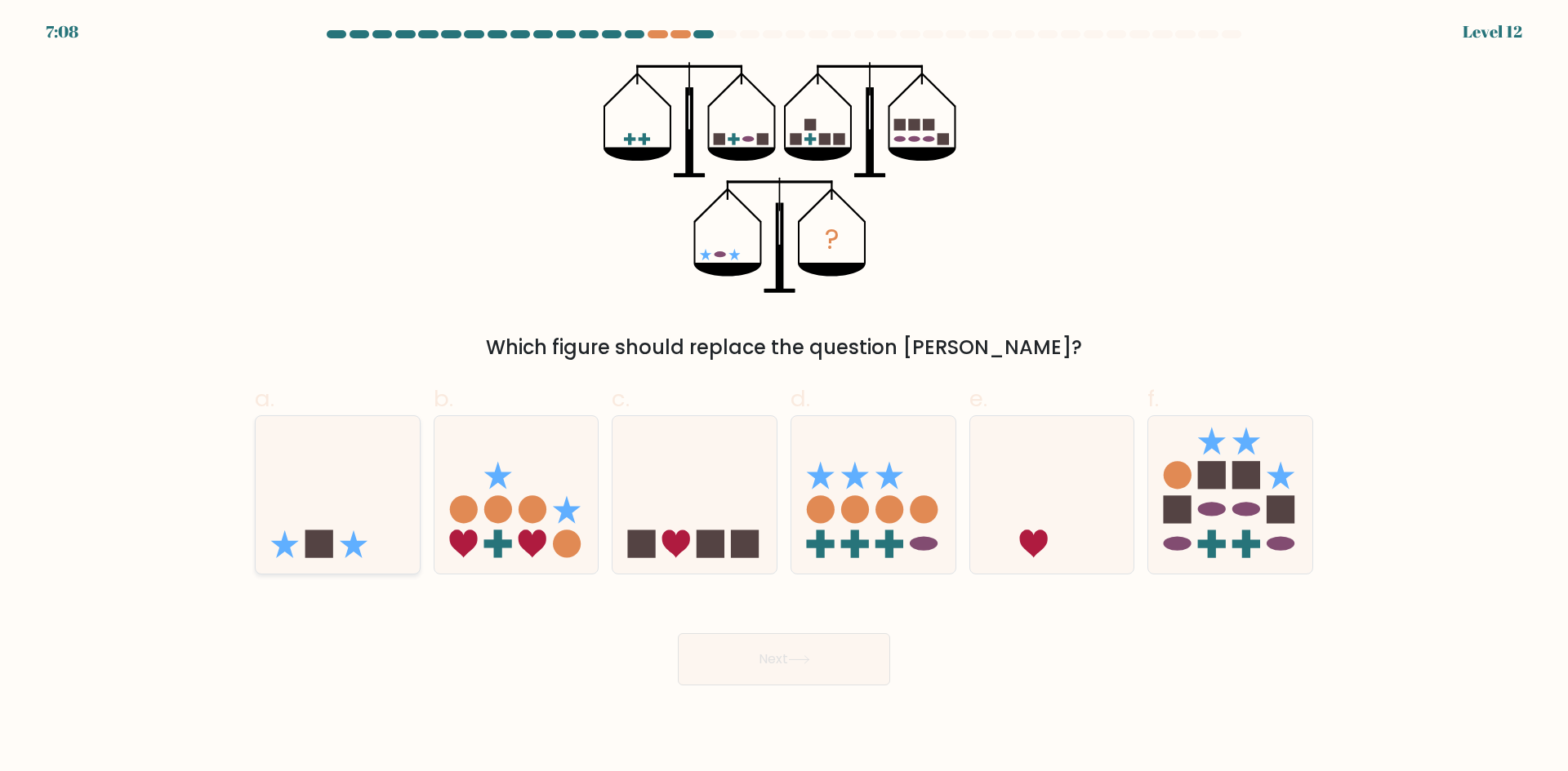
click at [405, 470] on icon at bounding box center [337, 494] width 164 height 135
click at [784, 396] on input "a." at bounding box center [784, 392] width 1 height 11
radio input "true"
click at [778, 657] on button "Next" at bounding box center [784, 660] width 213 height 52
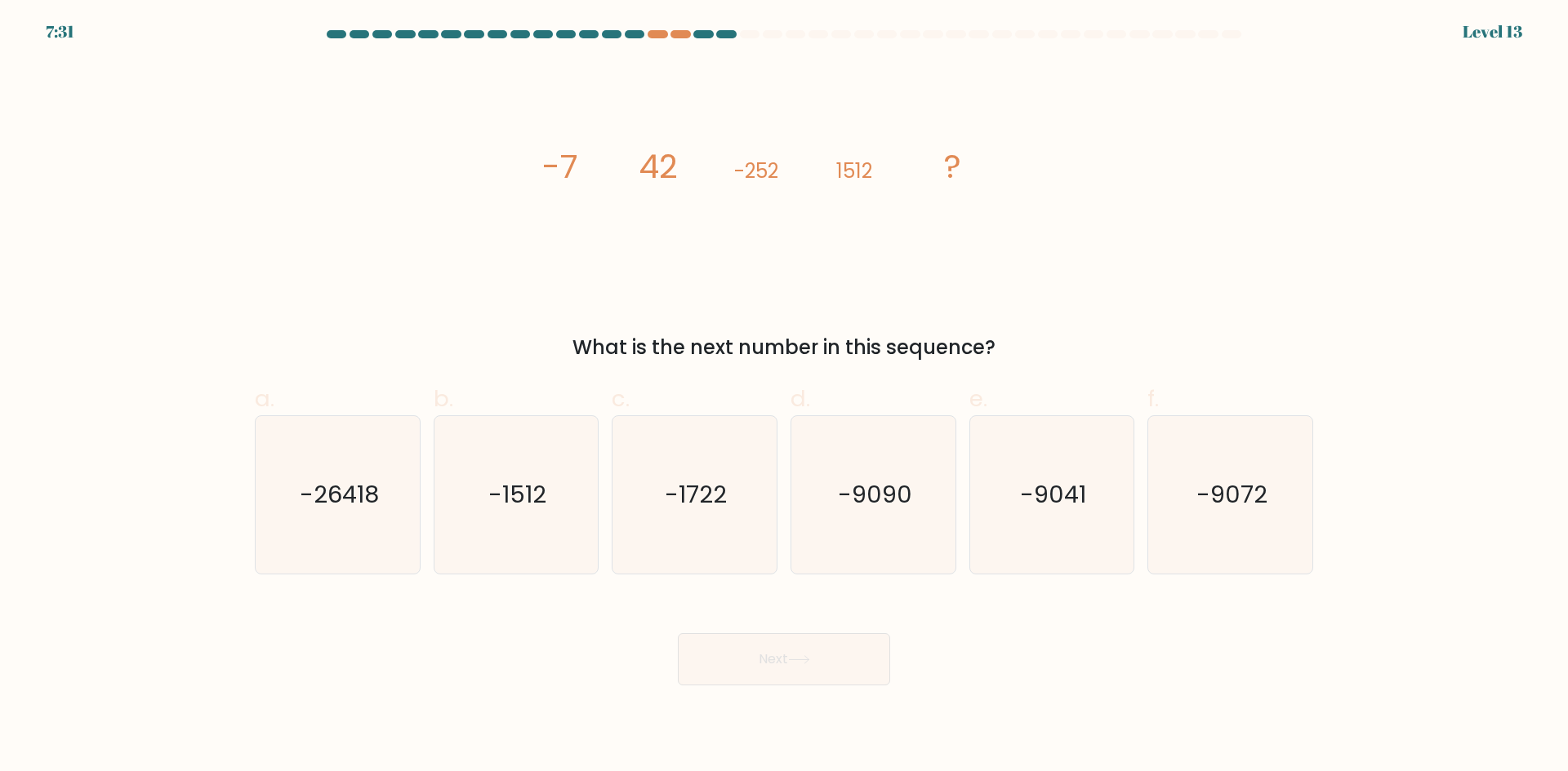
drag, startPoint x: 930, startPoint y: 431, endPoint x: 984, endPoint y: 585, distance: 163.2
click at [957, 526] on div "d. -9090" at bounding box center [873, 478] width 179 height 193
click at [1193, 480] on icon "-9072" at bounding box center [1231, 495] width 158 height 158
click at [785, 396] on input "f. -9072" at bounding box center [784, 392] width 1 height 11
radio input "true"
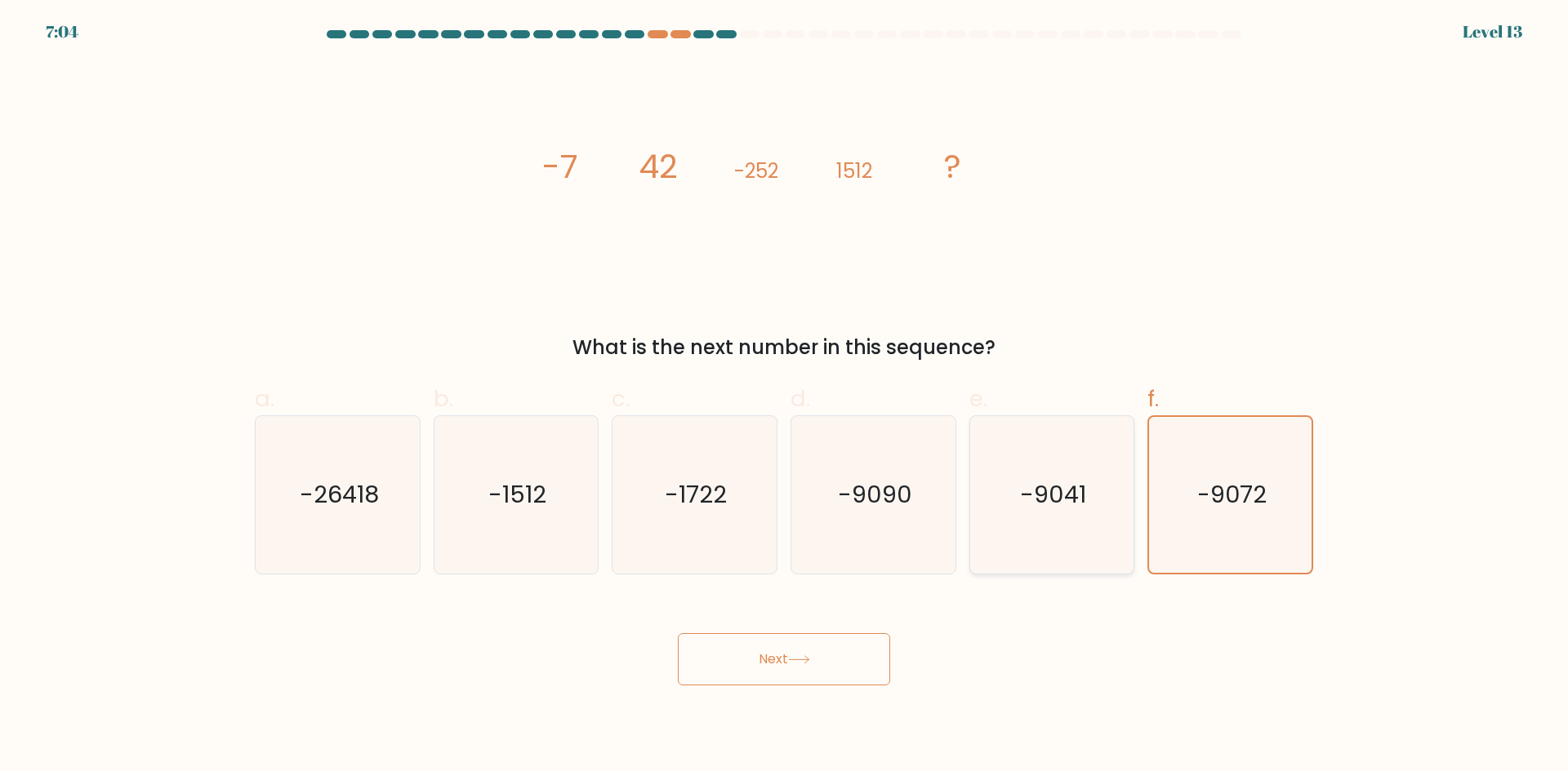
click at [1119, 474] on icon "-9041" at bounding box center [1051, 495] width 158 height 158
click at [785, 396] on input "e. -9041" at bounding box center [784, 392] width 1 height 11
radio input "true"
click at [255, 466] on div "-26418" at bounding box center [337, 495] width 166 height 160
click at [784, 396] on input "a. -26418" at bounding box center [784, 392] width 1 height 11
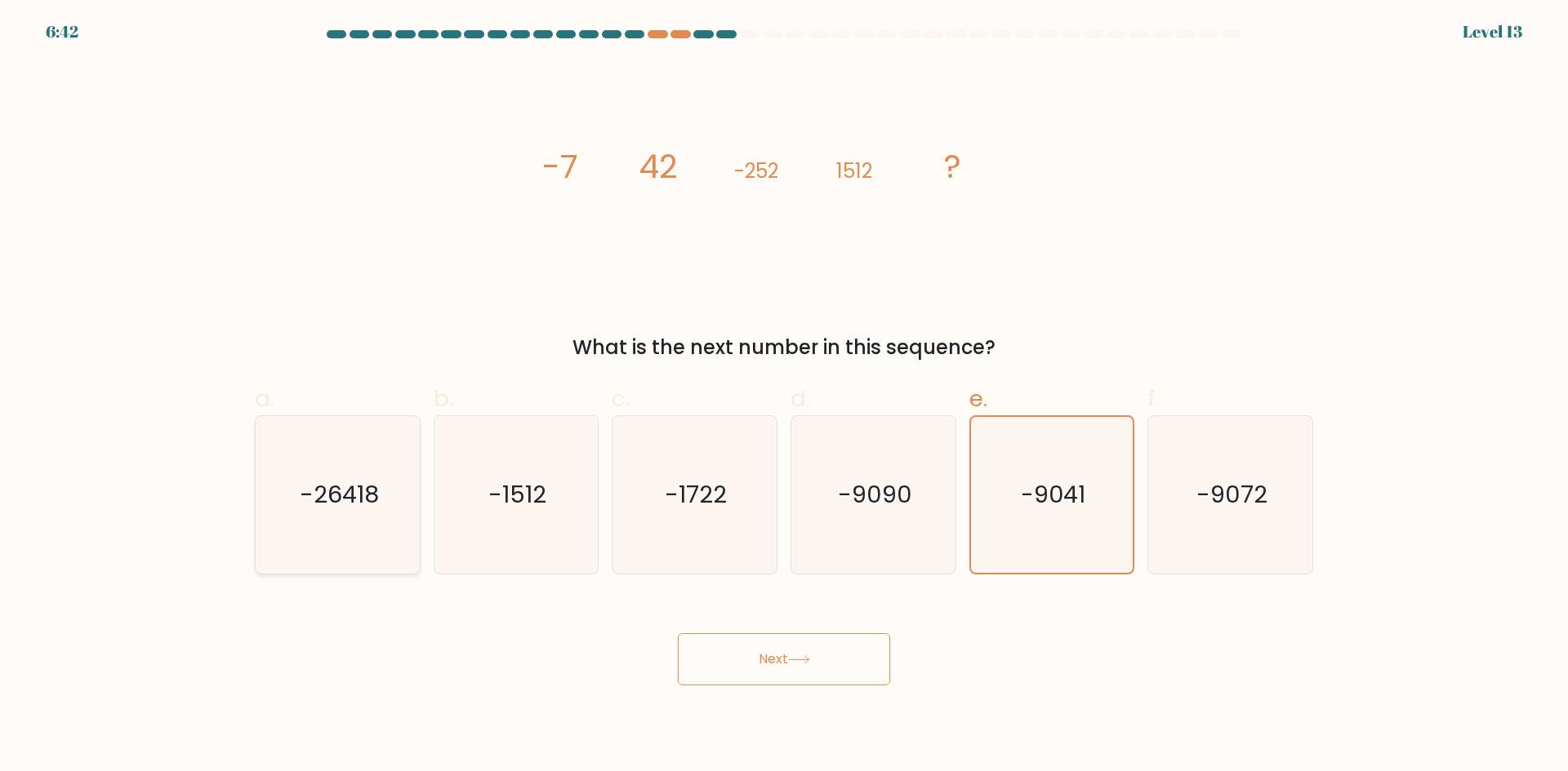
radio input "true"
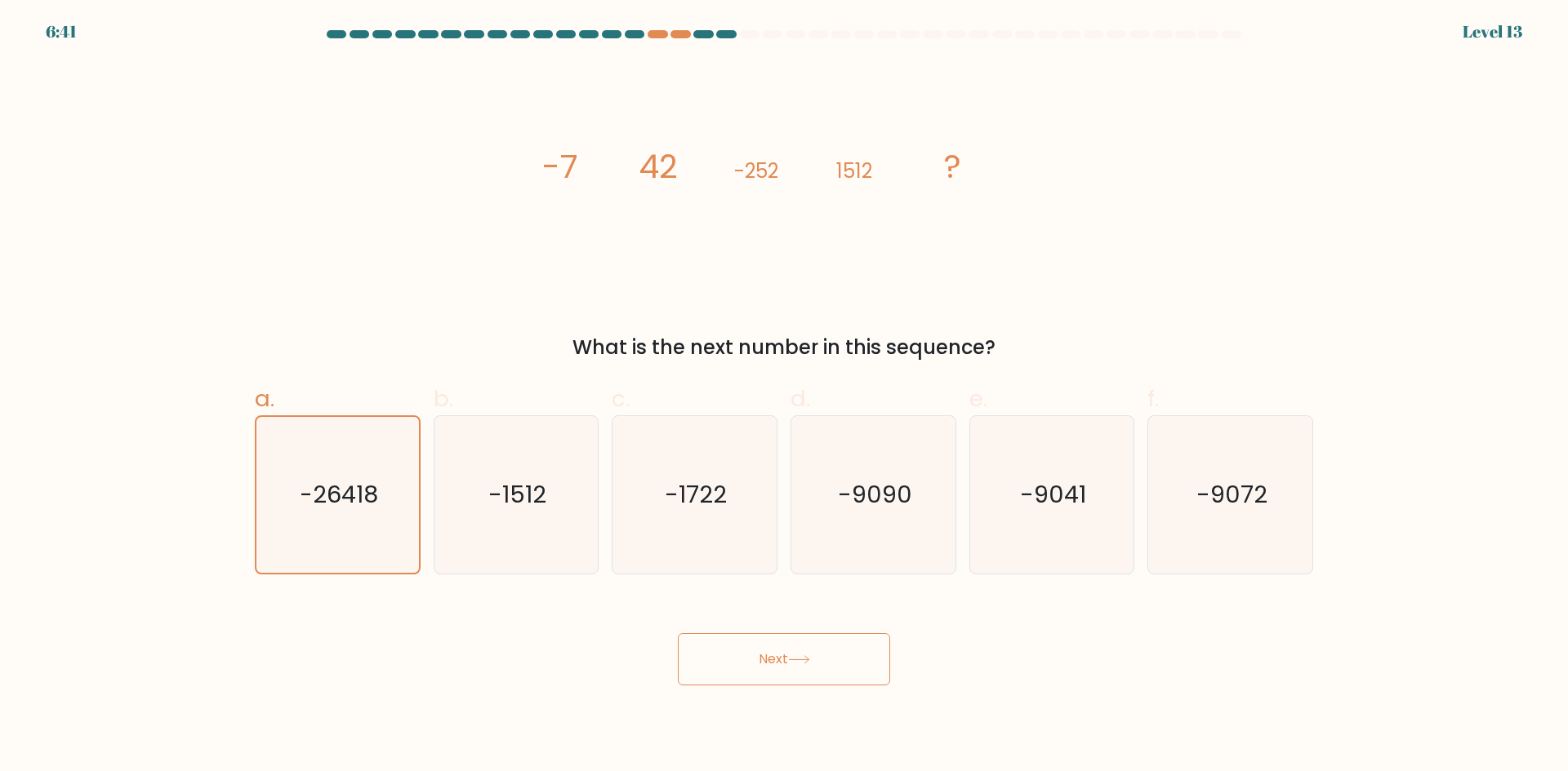
click at [780, 671] on button "Next" at bounding box center [784, 660] width 213 height 52
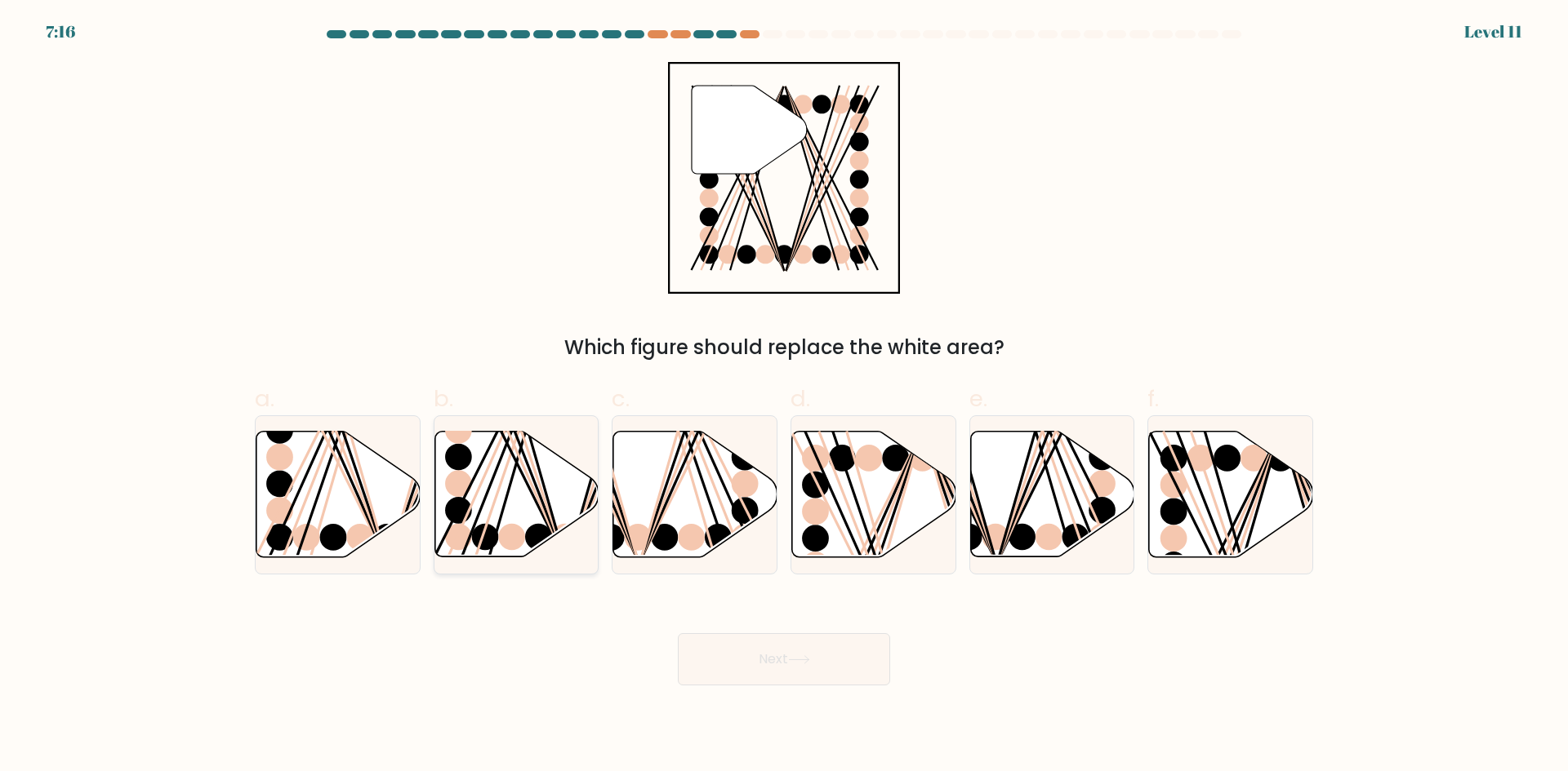
click at [527, 472] on line at bounding box center [506, 428] width 118 height 264
click at [784, 396] on input "b." at bounding box center [784, 392] width 1 height 11
radio input "true"
click at [936, 487] on icon at bounding box center [874, 495] width 164 height 126
click at [785, 396] on input "d." at bounding box center [784, 392] width 1 height 11
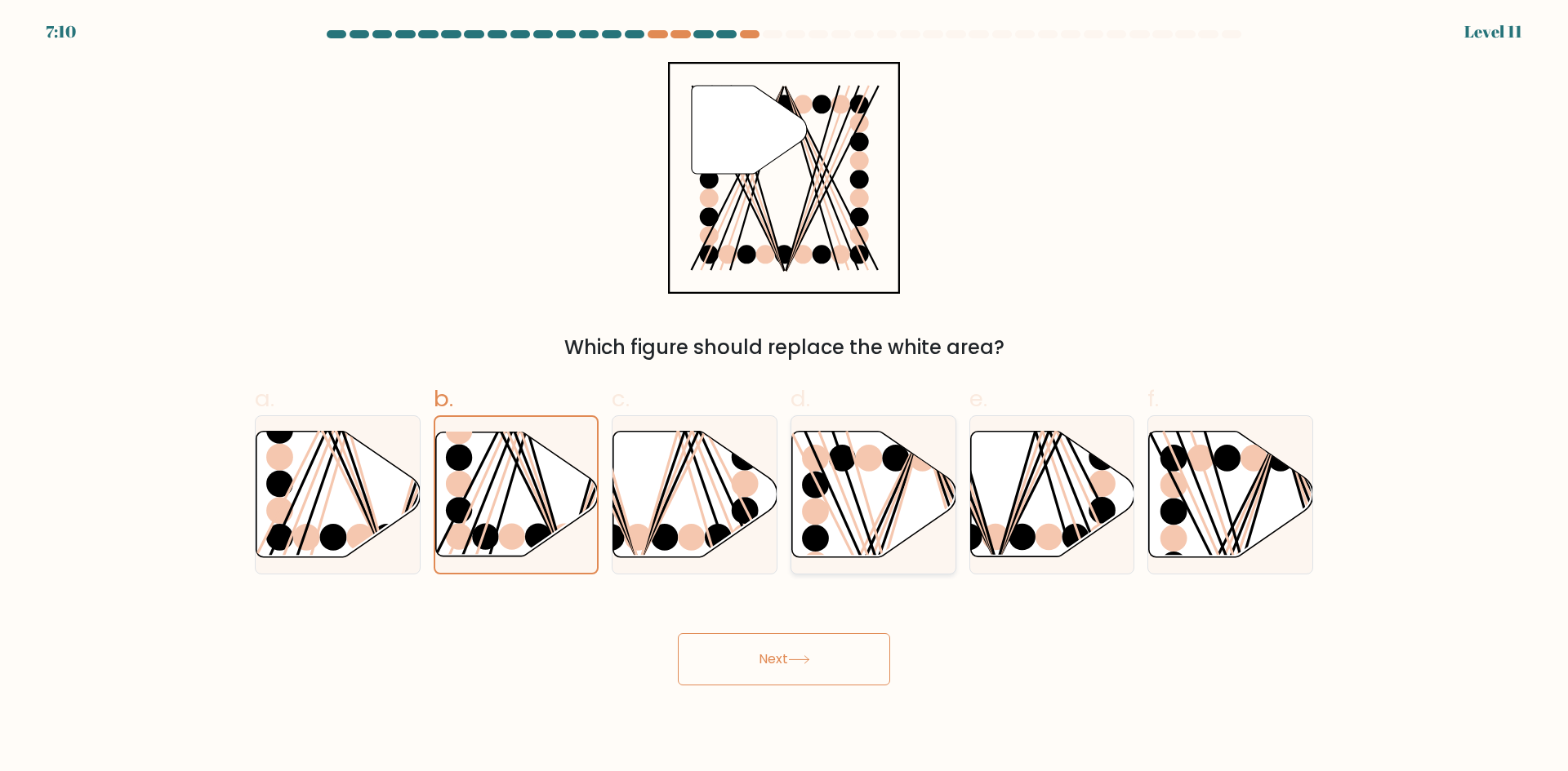
radio input "true"
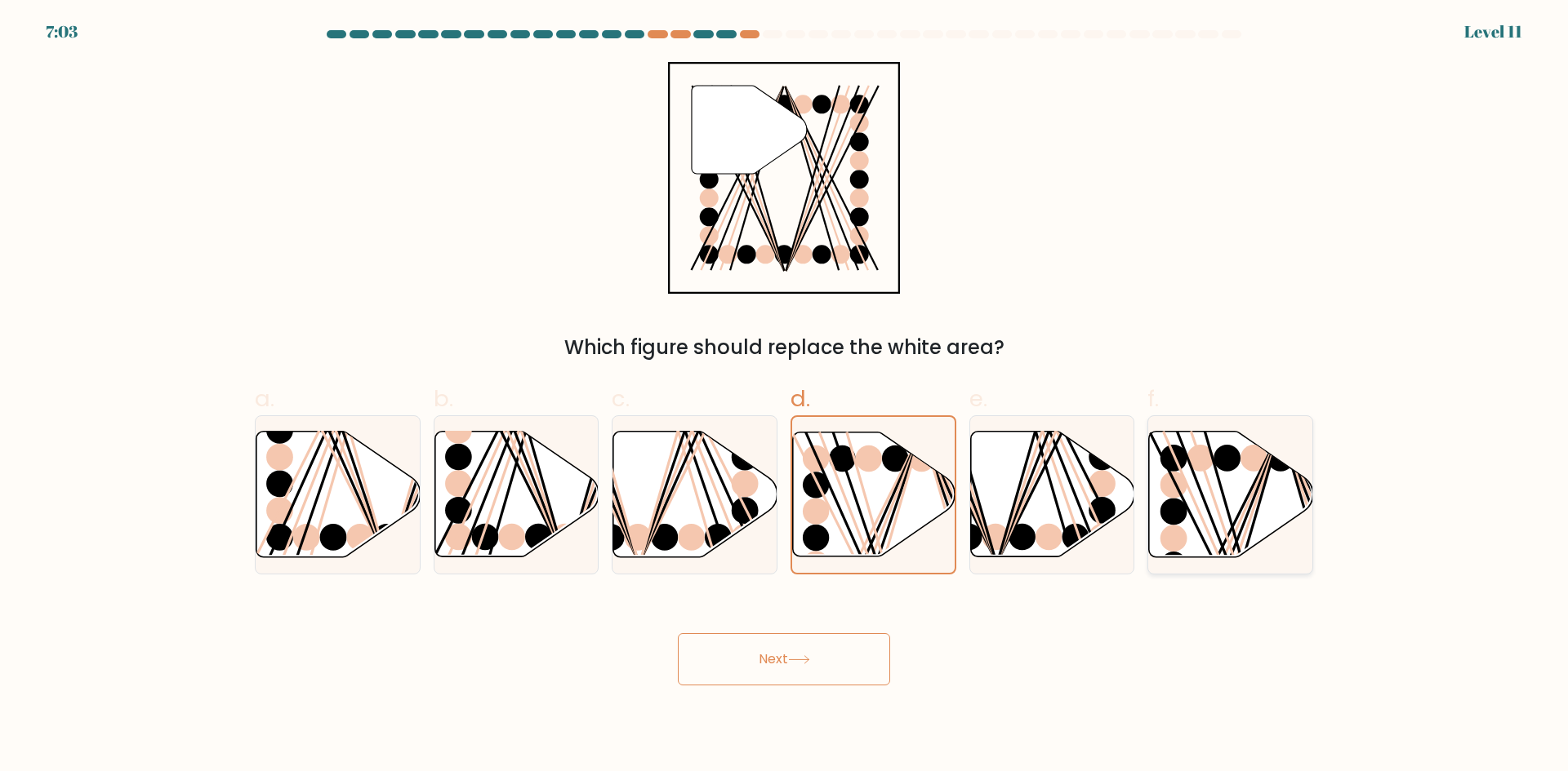
click at [1263, 532] on icon at bounding box center [1231, 495] width 164 height 126
click at [785, 396] on input "f." at bounding box center [784, 392] width 1 height 11
radio input "true"
click at [848, 660] on button "Next" at bounding box center [784, 660] width 213 height 52
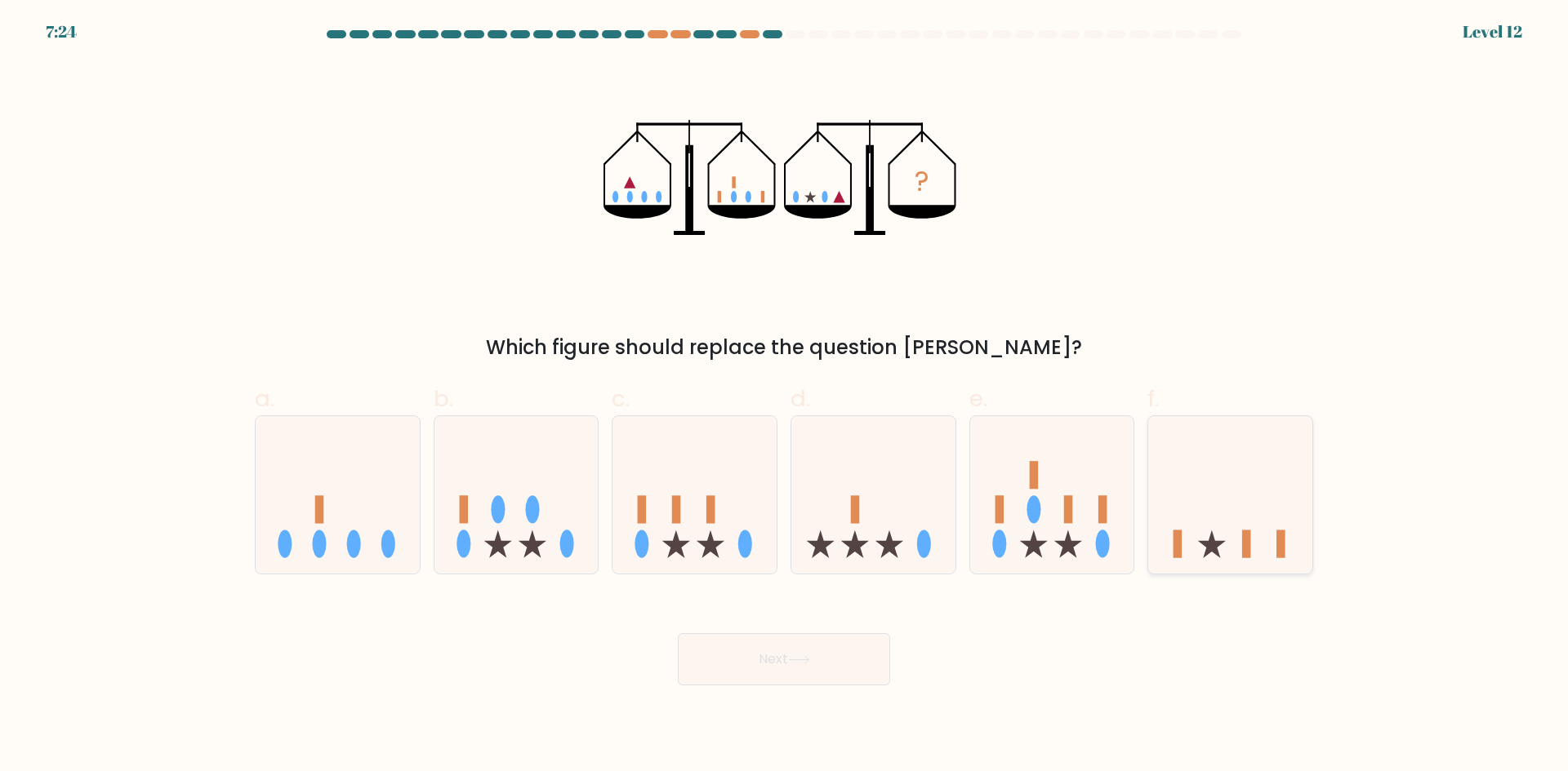
click at [1192, 503] on icon at bounding box center [1230, 494] width 164 height 135
click at [785, 396] on input "f." at bounding box center [784, 392] width 1 height 11
radio input "true"
click at [841, 663] on button "Next" at bounding box center [784, 660] width 213 height 52
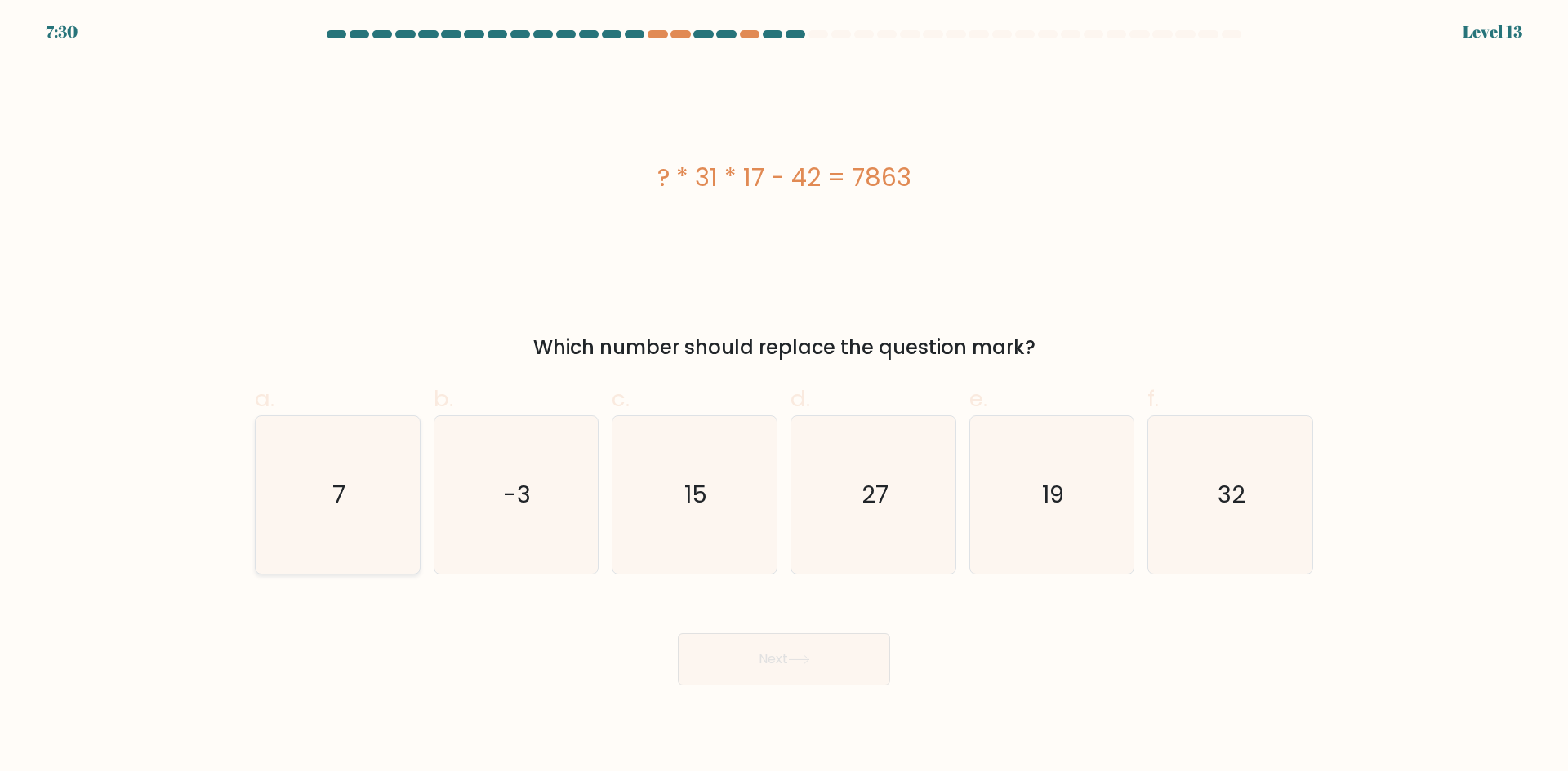
click at [351, 494] on icon "7" at bounding box center [338, 495] width 158 height 158
click at [784, 396] on input "a. 7" at bounding box center [784, 392] width 1 height 11
radio input "true"
click at [746, 662] on button "Next" at bounding box center [784, 660] width 213 height 52
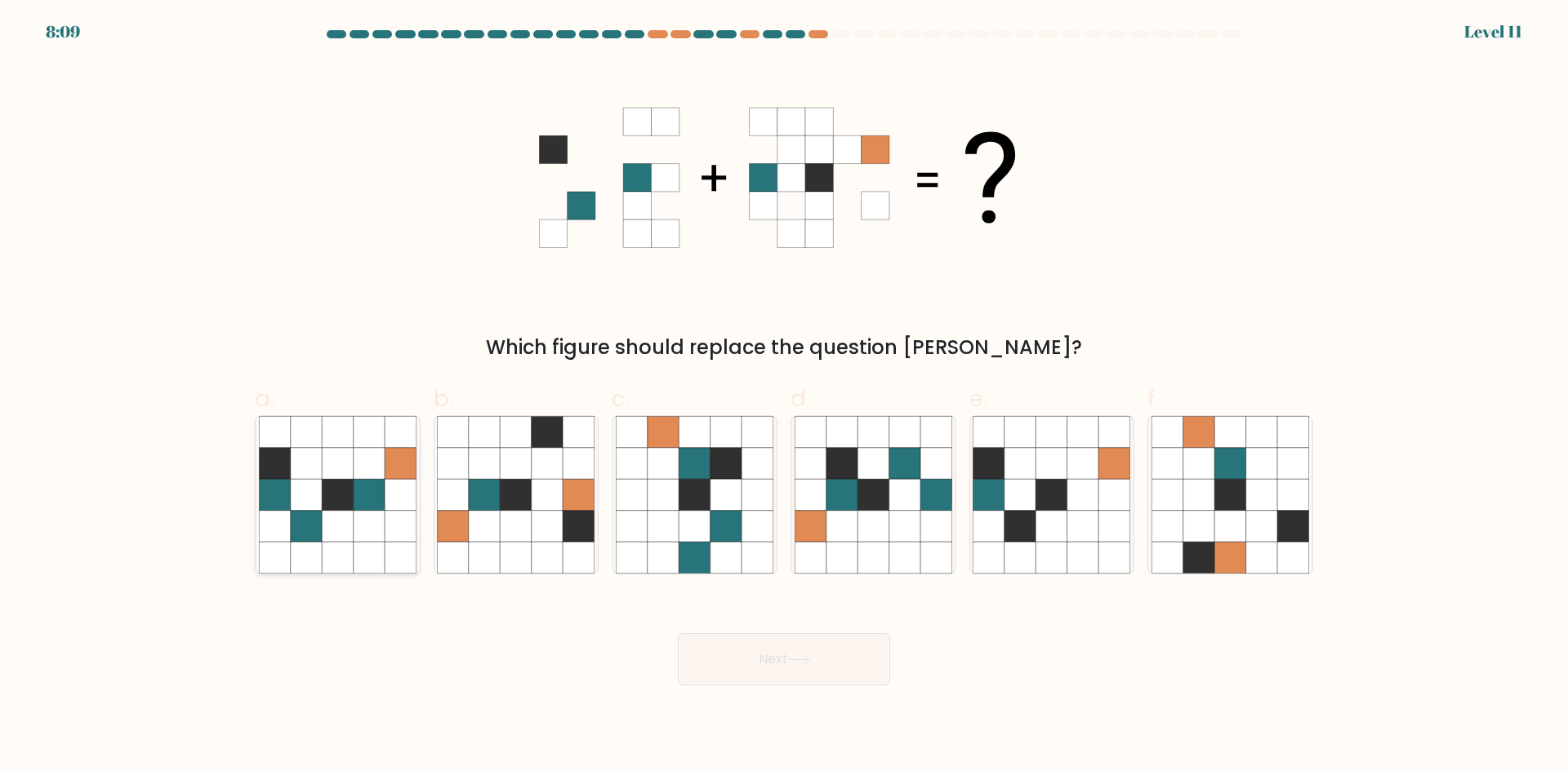
click at [351, 510] on icon at bounding box center [337, 494] width 31 height 31
click at [784, 396] on input "a." at bounding box center [784, 392] width 1 height 11
radio input "true"
click at [770, 663] on button "Next" at bounding box center [784, 660] width 213 height 52
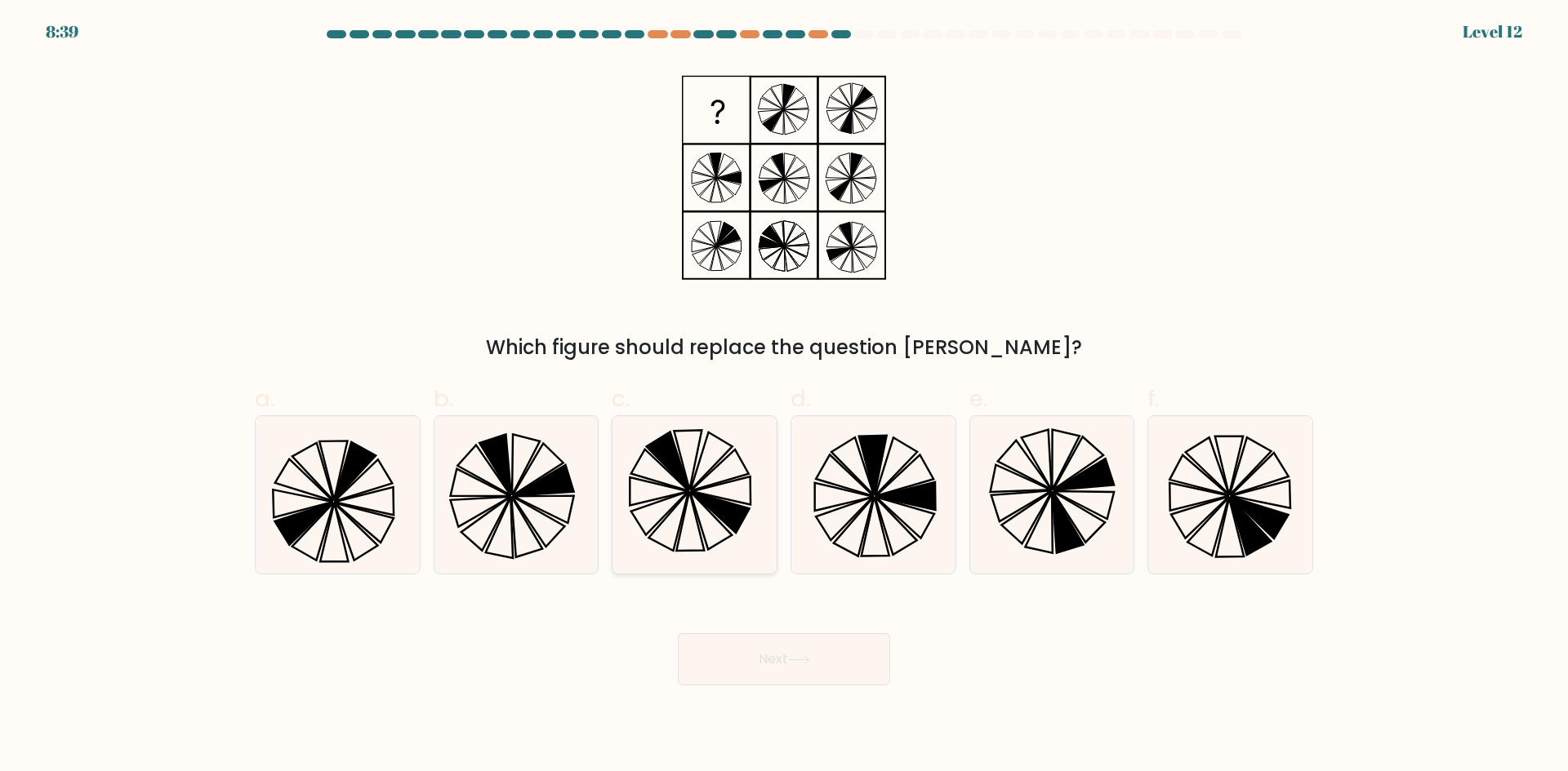
click at [701, 544] on icon at bounding box center [694, 495] width 158 height 158
click at [784, 396] on input "c." at bounding box center [784, 392] width 1 height 11
radio input "true"
click at [754, 621] on div "Next" at bounding box center [784, 640] width 1078 height 91
click at [757, 628] on div "Next" at bounding box center [784, 640] width 1078 height 91
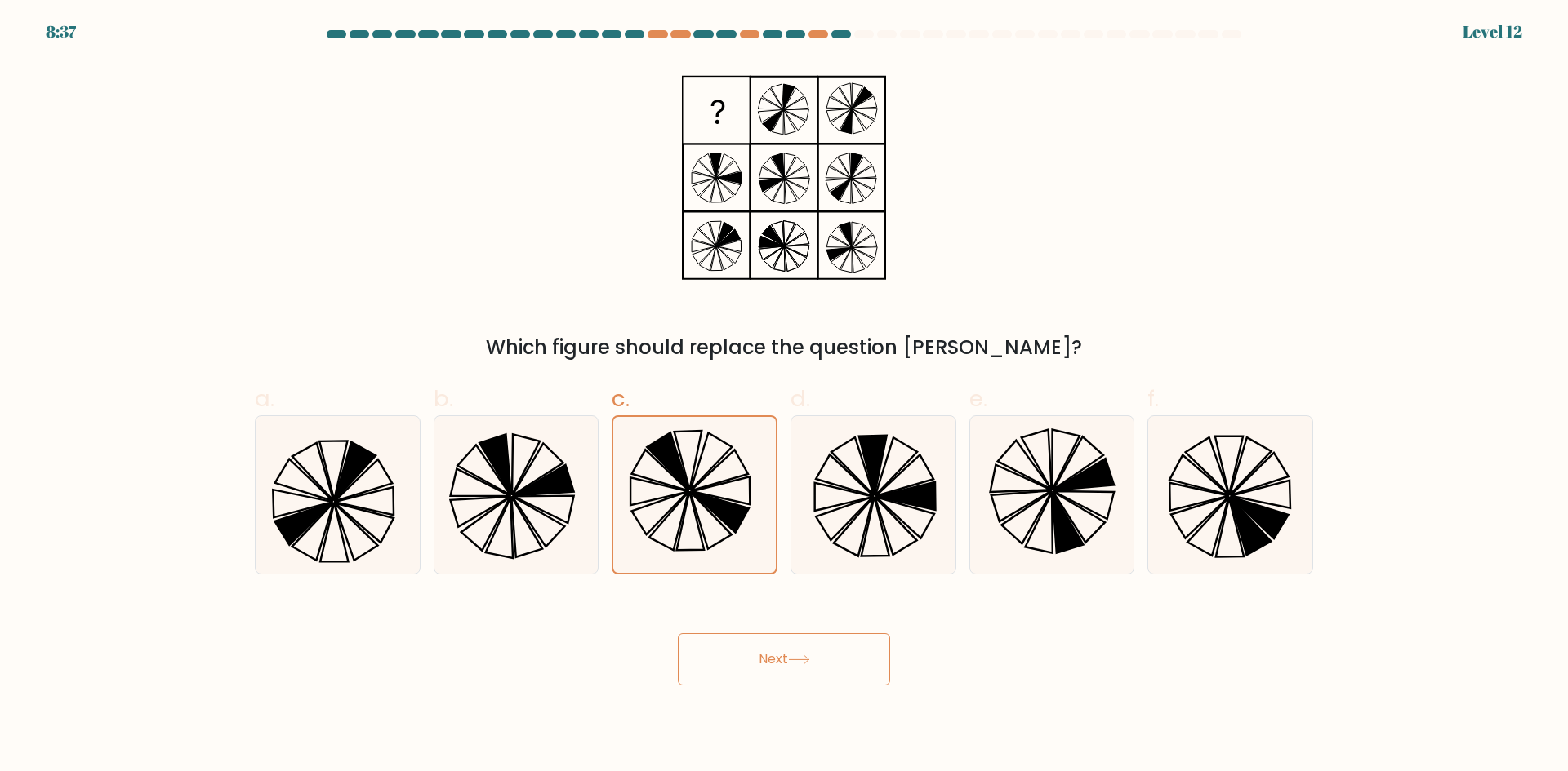
click at [759, 644] on button "Next" at bounding box center [784, 660] width 213 height 52
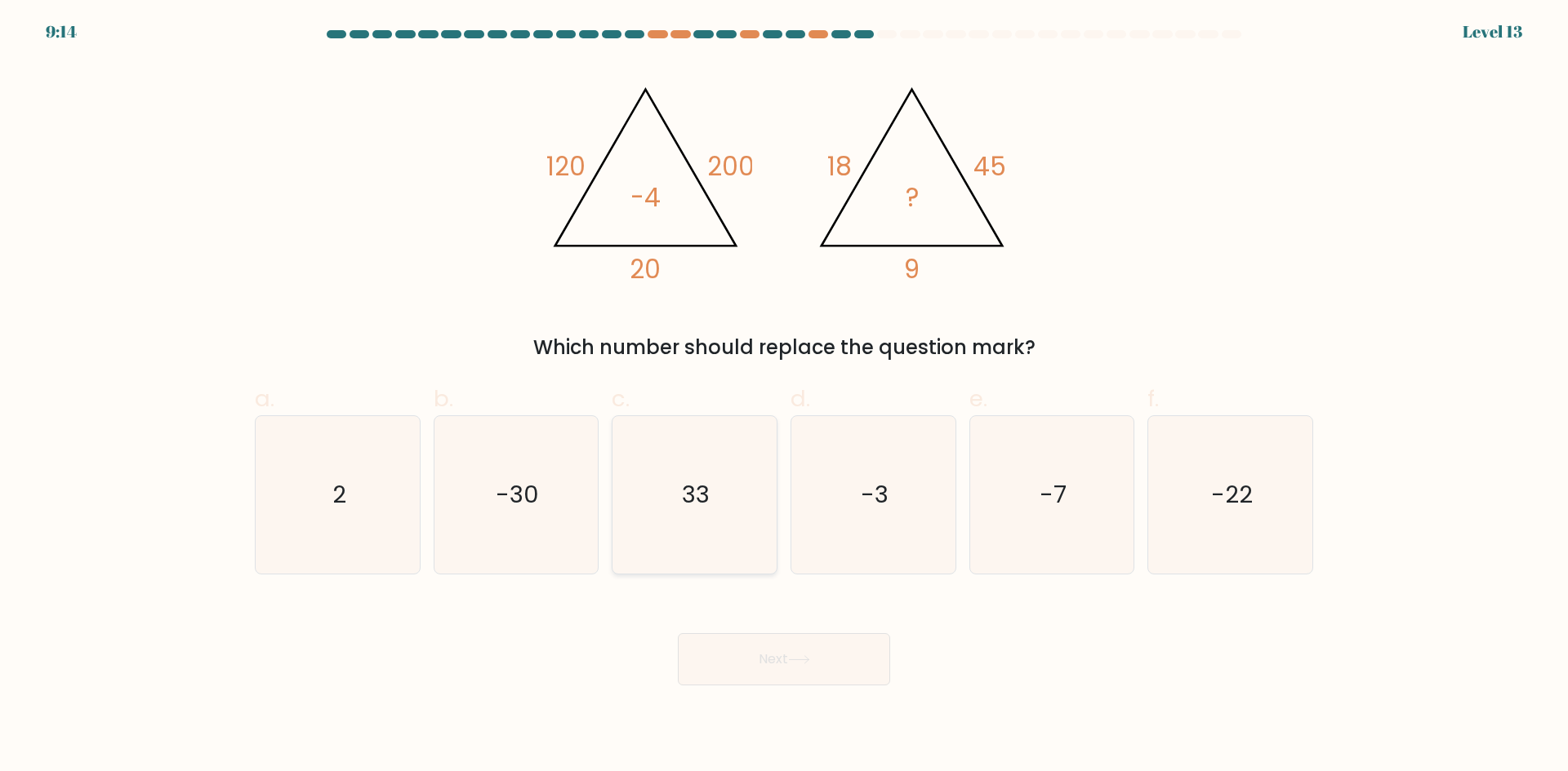
click at [721, 473] on icon "33" at bounding box center [694, 495] width 158 height 158
click at [784, 396] on input "c. 33" at bounding box center [784, 392] width 1 height 11
radio input "true"
click at [806, 655] on icon at bounding box center [799, 660] width 22 height 9
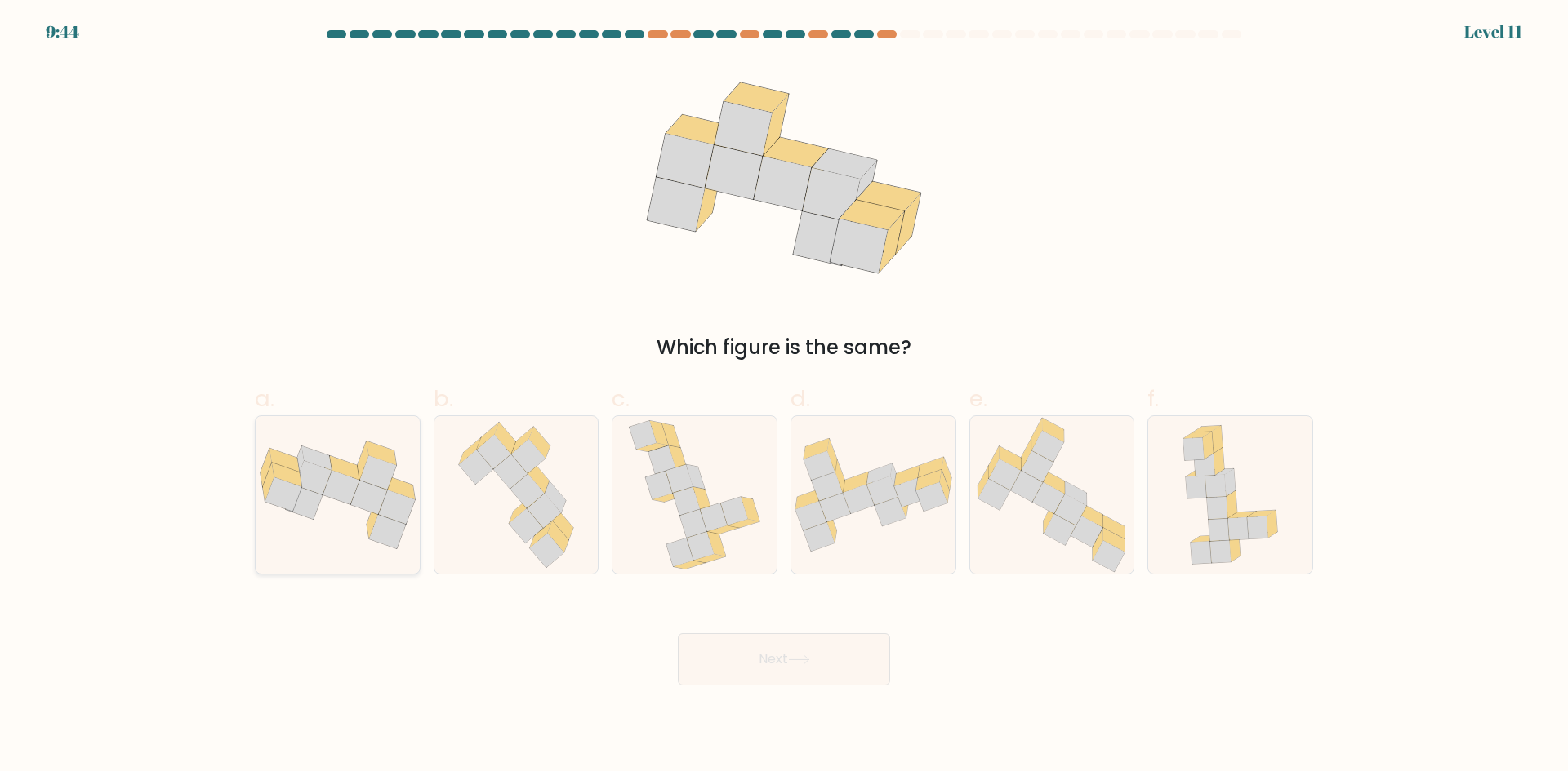
click at [380, 442] on icon at bounding box center [337, 495] width 164 height 108
click at [784, 396] on input "a." at bounding box center [784, 392] width 1 height 11
radio input "true"
click at [479, 453] on icon at bounding box center [494, 451] width 34 height 34
click at [784, 396] on input "b." at bounding box center [784, 392] width 1 height 11
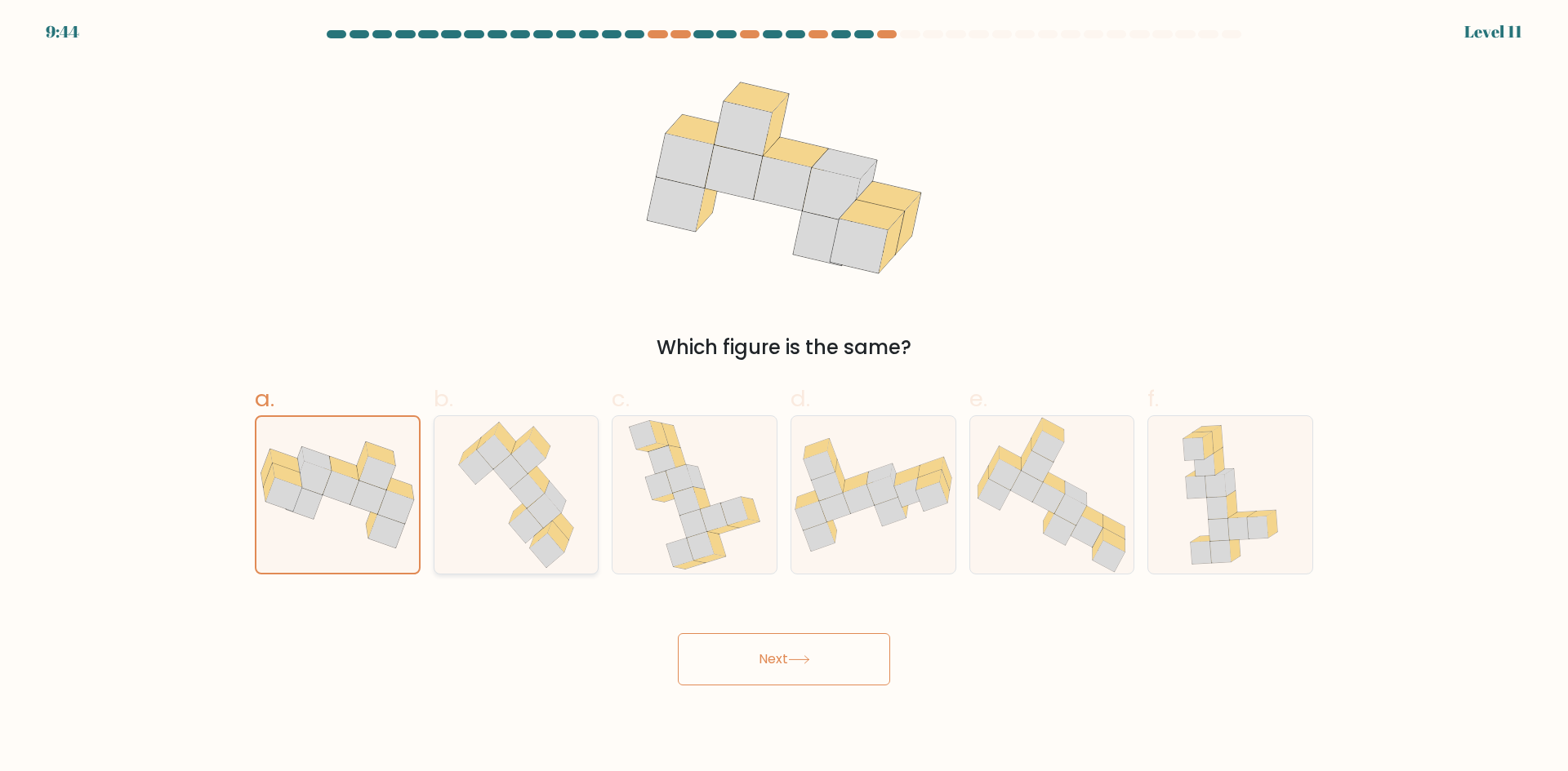
radio input "true"
click at [745, 644] on button "Next" at bounding box center [784, 660] width 213 height 52
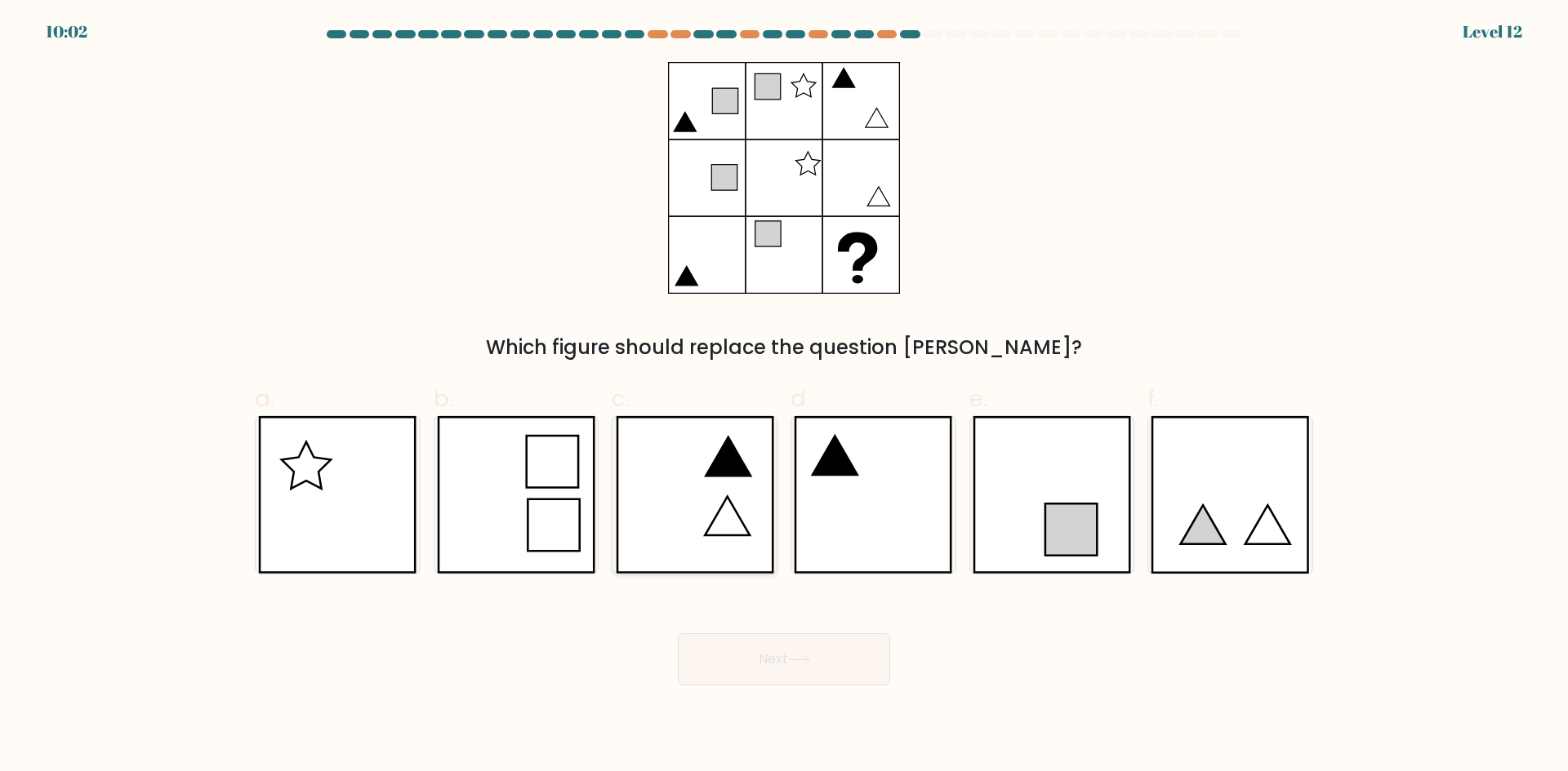
click at [730, 488] on icon at bounding box center [694, 495] width 159 height 158
click at [784, 396] on input "c." at bounding box center [784, 392] width 1 height 11
radio input "true"
click at [852, 643] on button "Next" at bounding box center [784, 660] width 213 height 52
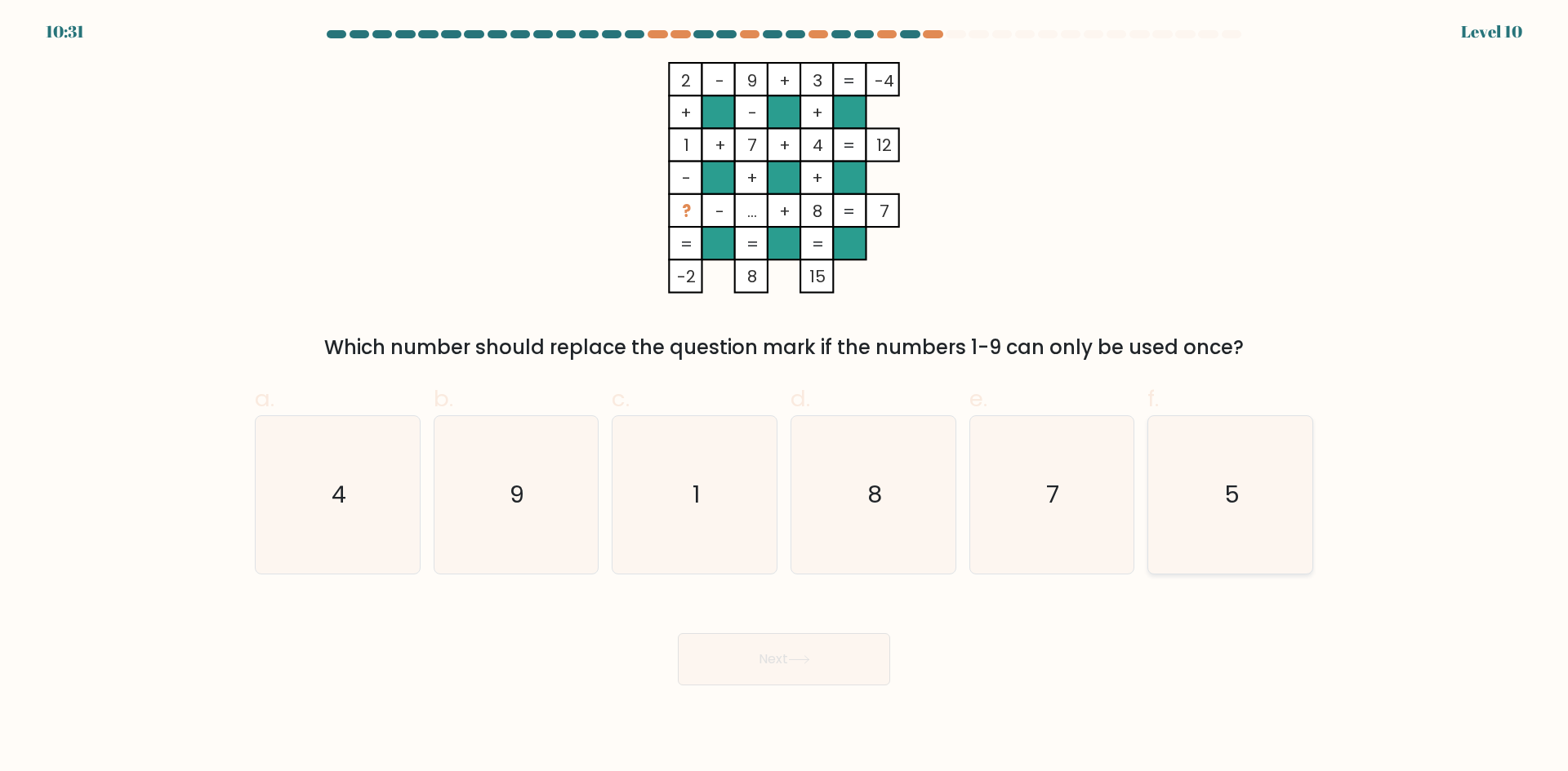
click at [1236, 434] on icon "5" at bounding box center [1231, 495] width 158 height 158
click at [785, 396] on input "f. 5" at bounding box center [784, 392] width 1 height 11
radio input "true"
click at [826, 656] on button "Next" at bounding box center [784, 660] width 213 height 52
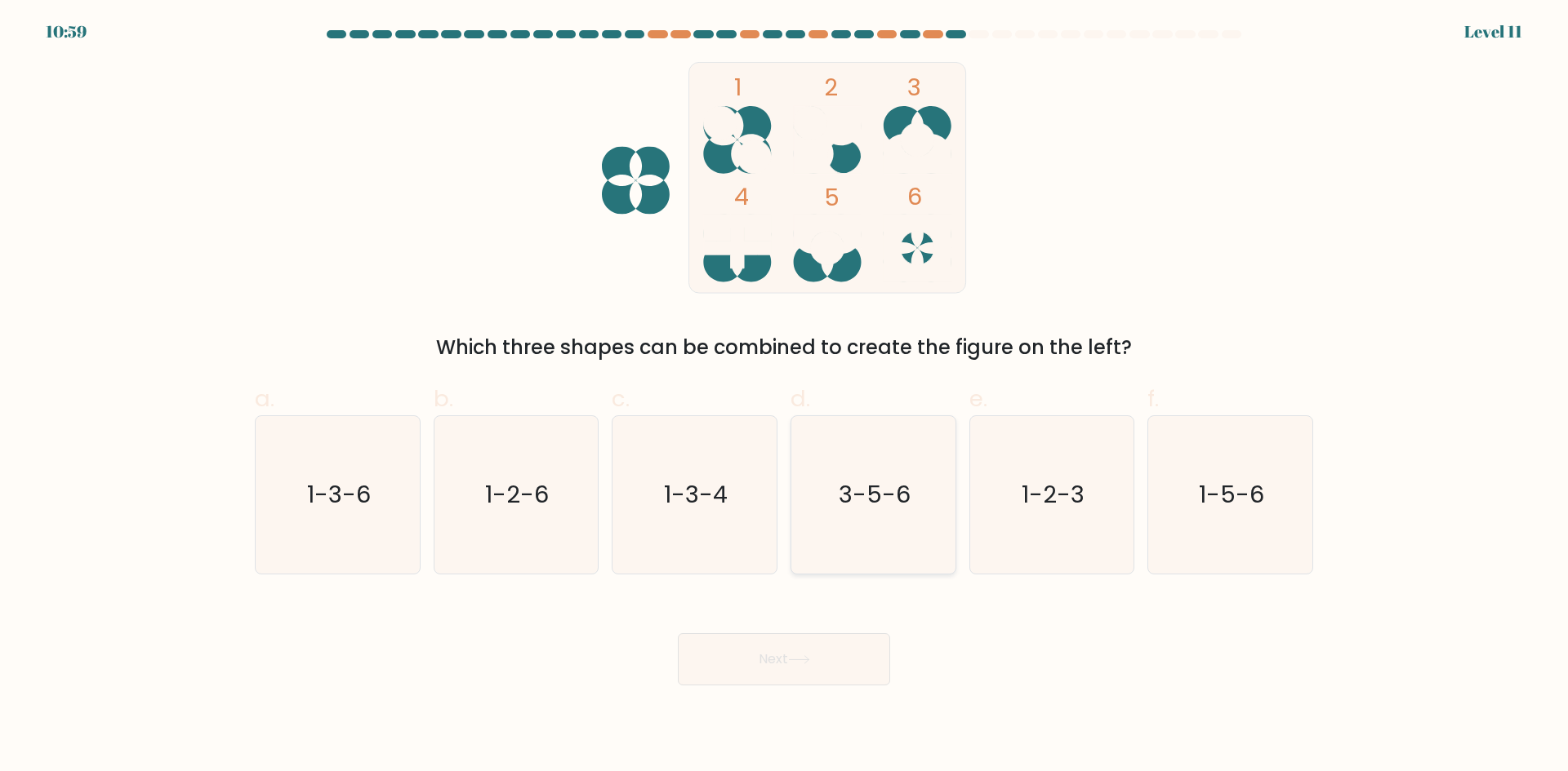
click at [885, 449] on icon "3-5-6" at bounding box center [874, 495] width 158 height 158
click at [785, 396] on input "d. 3-5-6" at bounding box center [784, 392] width 1 height 11
radio input "true"
click at [770, 652] on button "Next" at bounding box center [784, 660] width 213 height 52
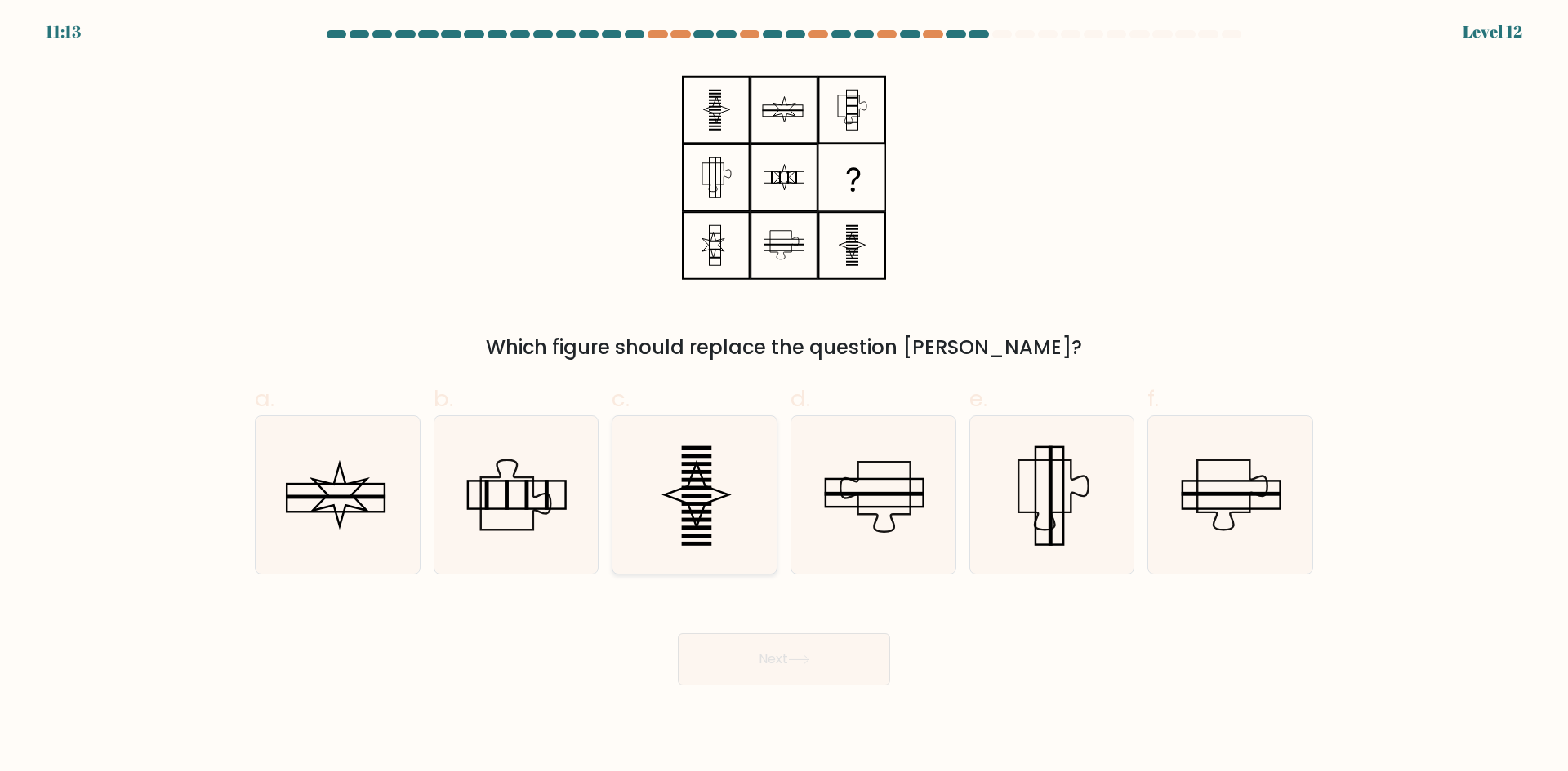
click at [679, 489] on icon at bounding box center [696, 494] width 64 height 64
click at [784, 396] on input "c." at bounding box center [784, 392] width 1 height 11
radio input "true"
click at [797, 649] on button "Next" at bounding box center [784, 660] width 213 height 52
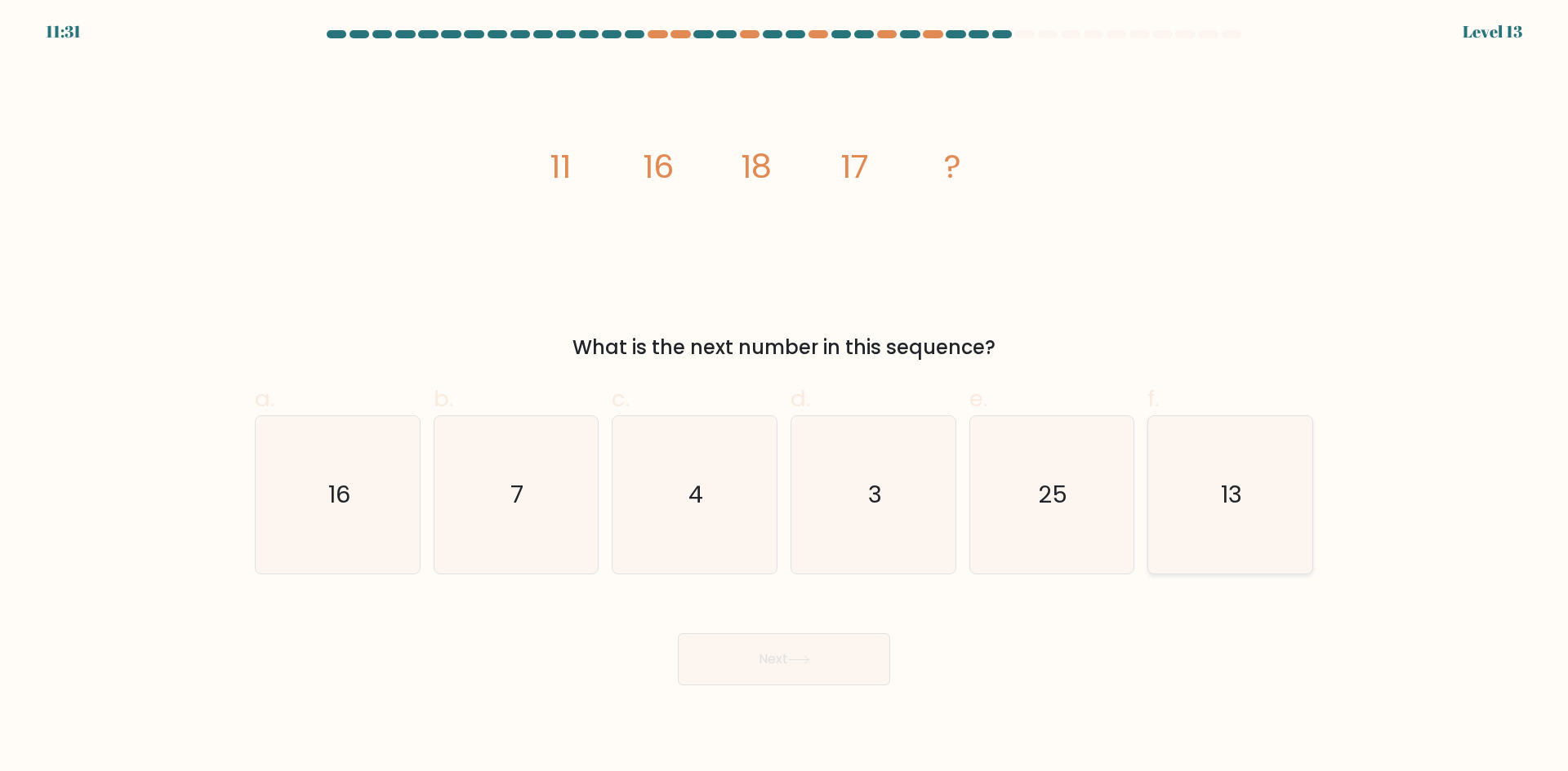
click at [1240, 507] on text "13" at bounding box center [1233, 495] width 22 height 32
click at [785, 396] on input "f. 13" at bounding box center [784, 392] width 1 height 11
radio input "true"
click at [881, 659] on button "Next" at bounding box center [784, 660] width 213 height 52
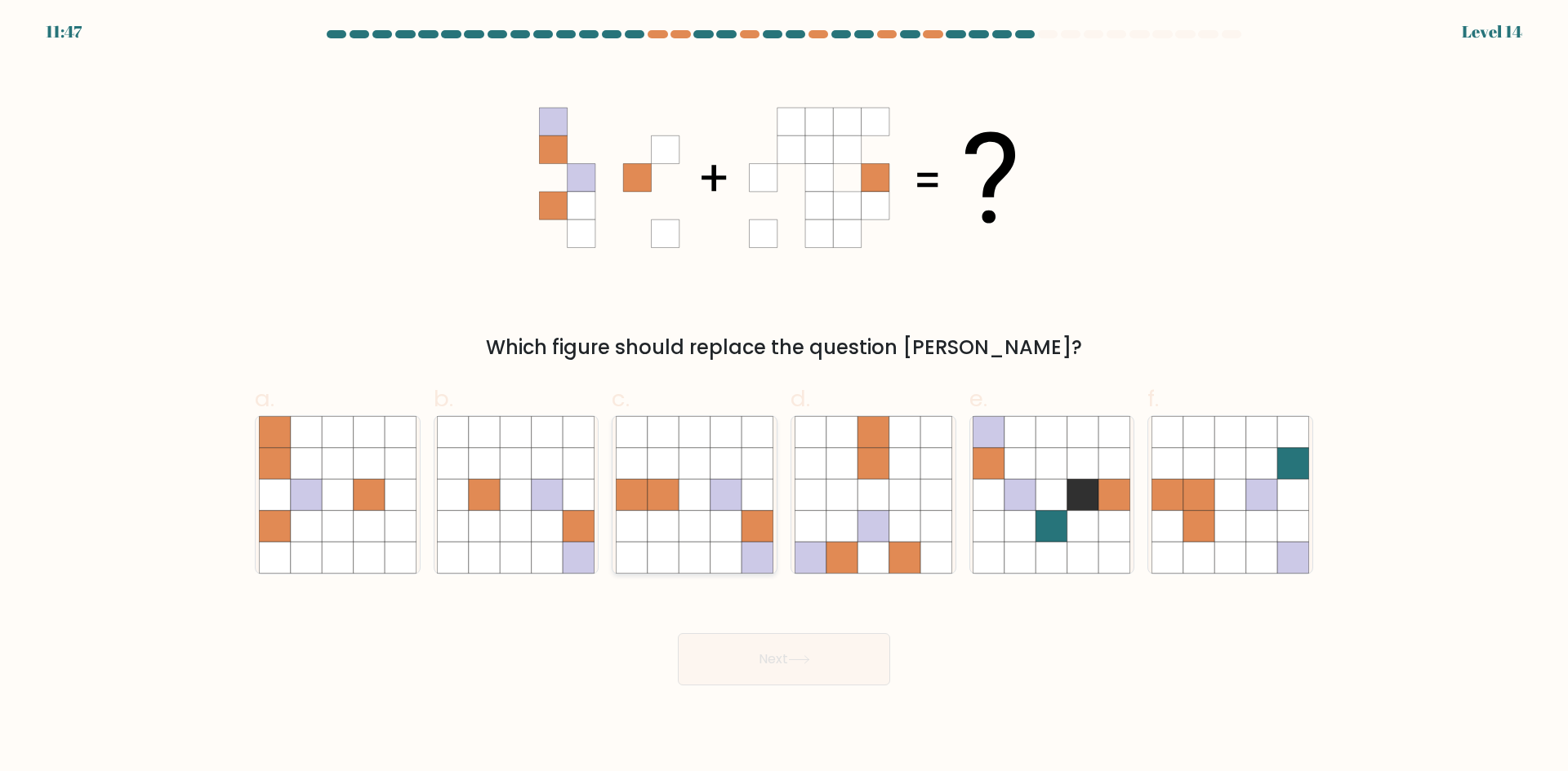
click at [736, 503] on icon at bounding box center [726, 494] width 31 height 31
click at [784, 396] on input "c." at bounding box center [784, 392] width 1 height 11
radio input "true"
click at [839, 475] on icon at bounding box center [841, 463] width 31 height 31
click at [785, 396] on input "d." at bounding box center [784, 392] width 1 height 11
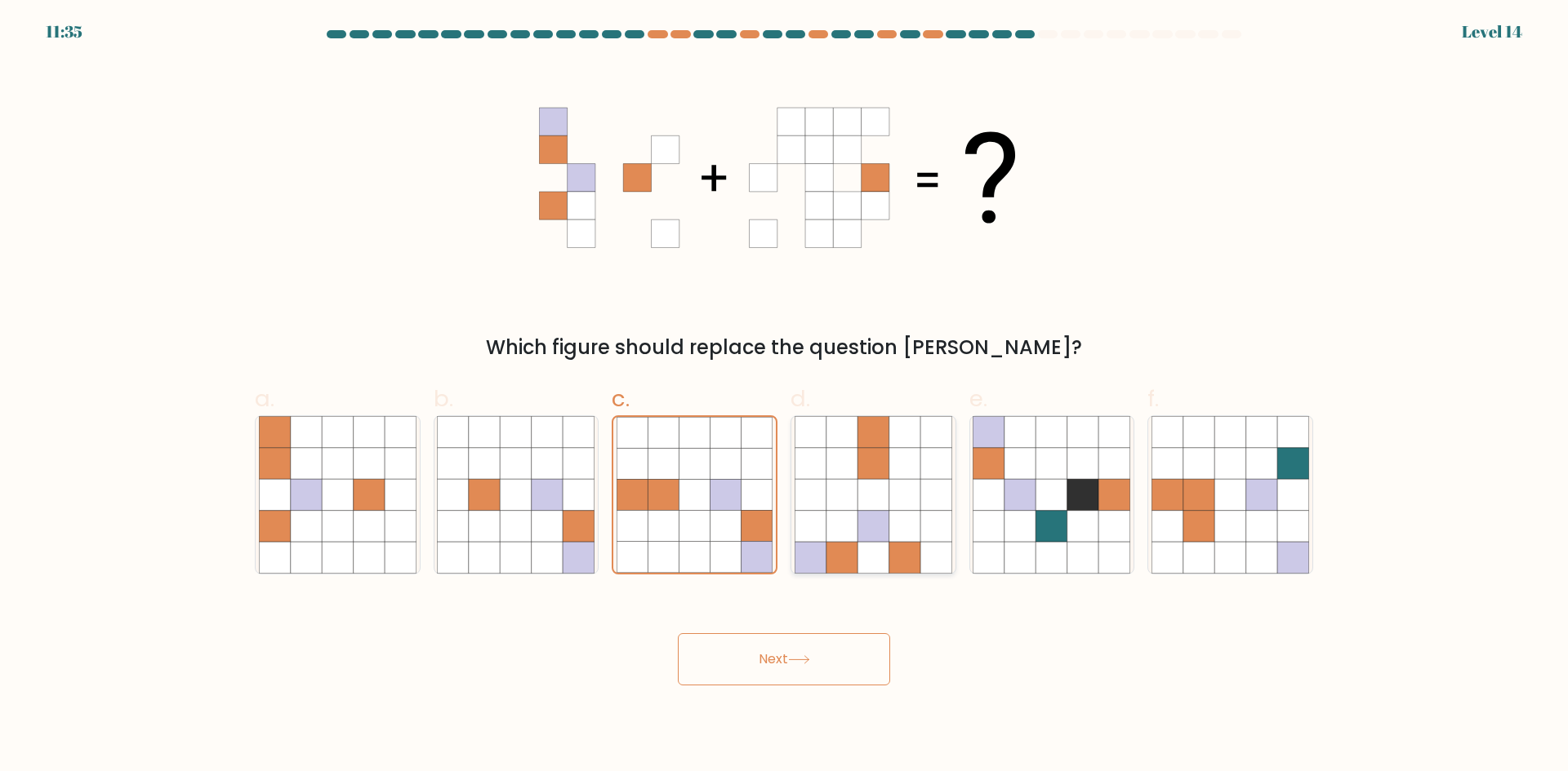
radio input "true"
click at [754, 652] on button "Next" at bounding box center [784, 660] width 213 height 52
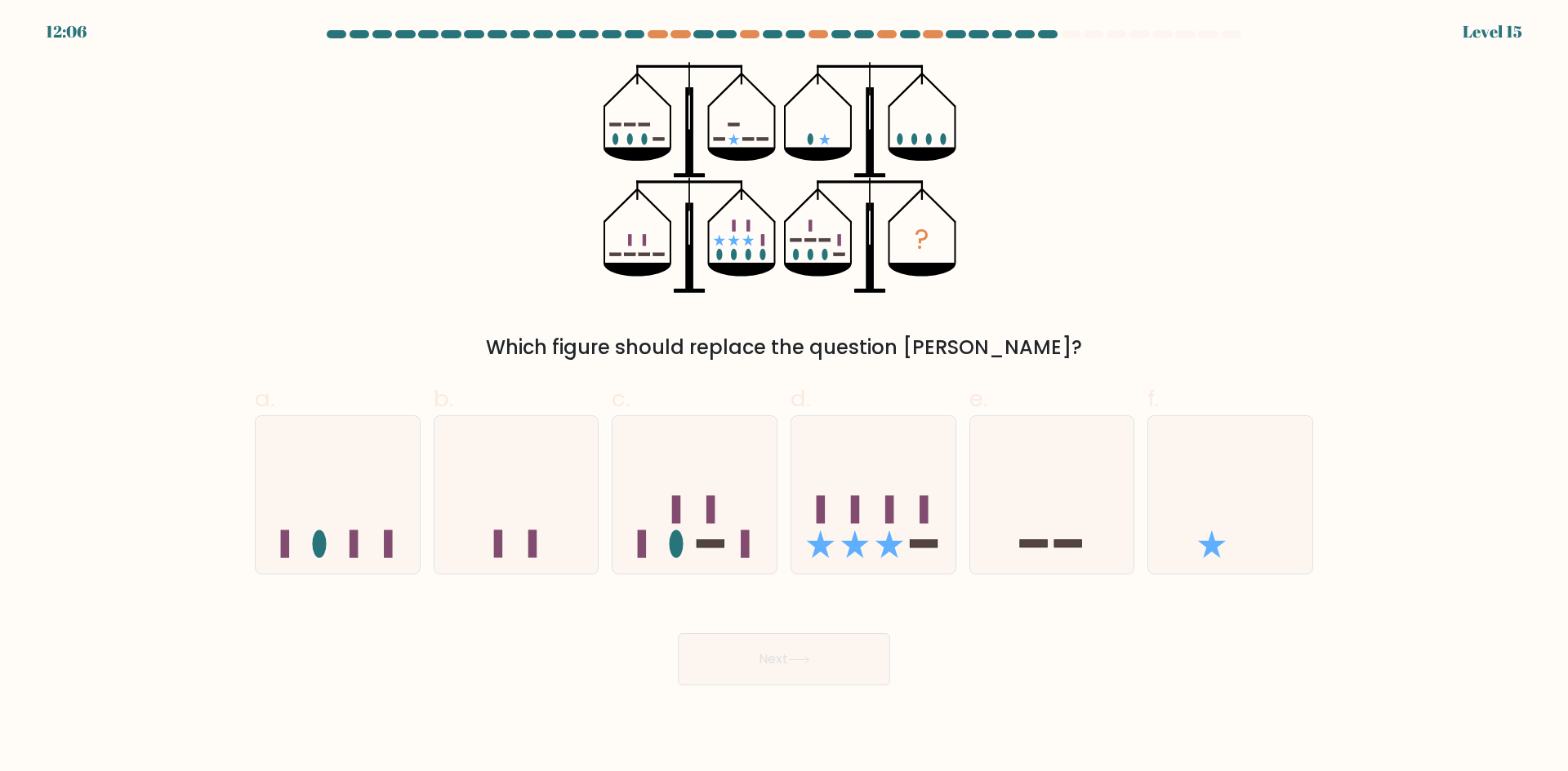
click at [1026, 35] on div at bounding box center [1025, 34] width 20 height 8
click at [861, 479] on icon at bounding box center [873, 494] width 164 height 135
click at [785, 396] on input "d." at bounding box center [784, 392] width 1 height 11
radio input "true"
click at [799, 648] on button "Next" at bounding box center [784, 660] width 213 height 52
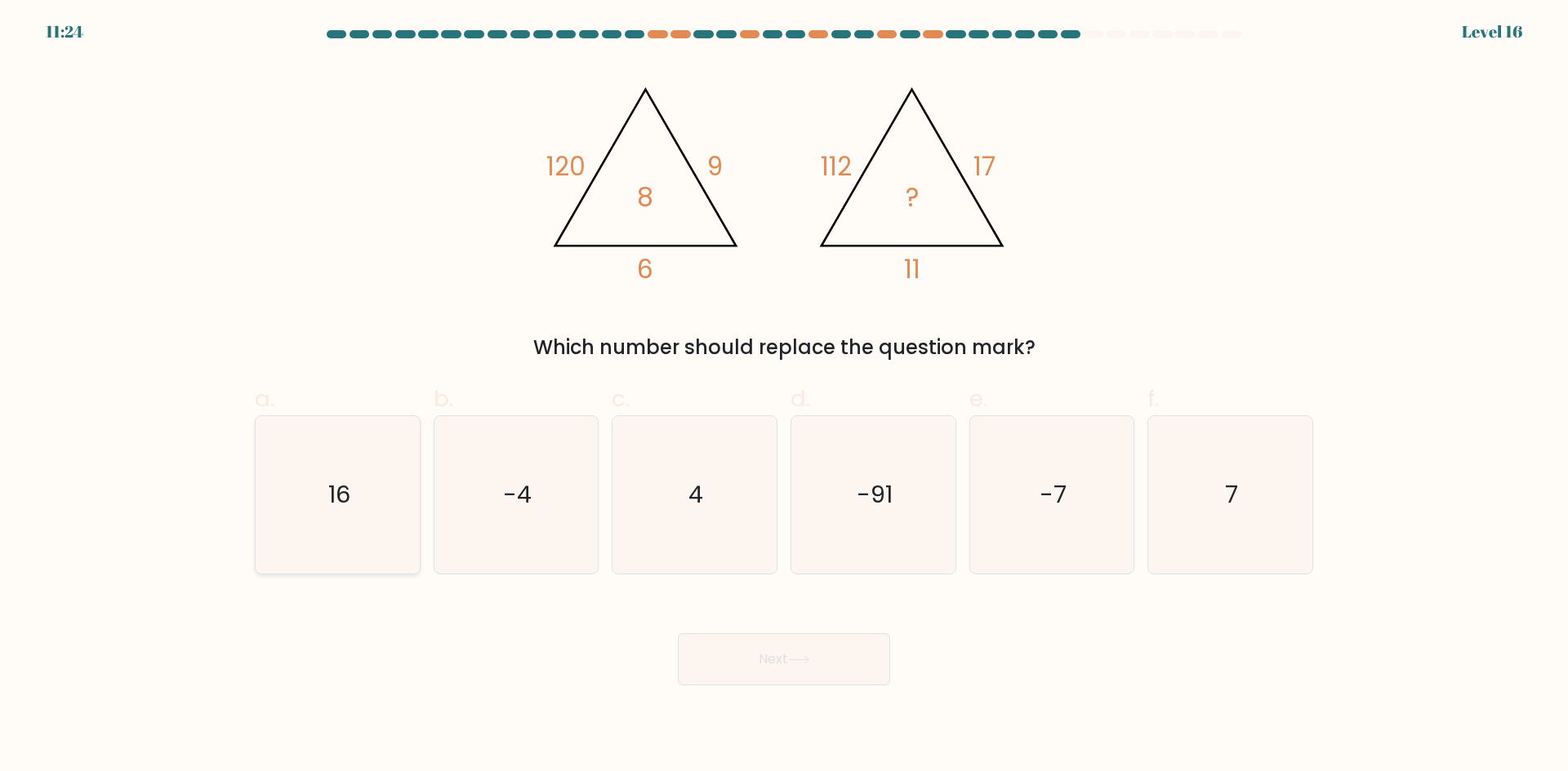
click at [385, 506] on icon "16" at bounding box center [338, 495] width 158 height 158
click at [784, 396] on input "a. 16" at bounding box center [784, 392] width 1 height 11
radio input "true"
click at [817, 645] on button "Next" at bounding box center [784, 660] width 213 height 52
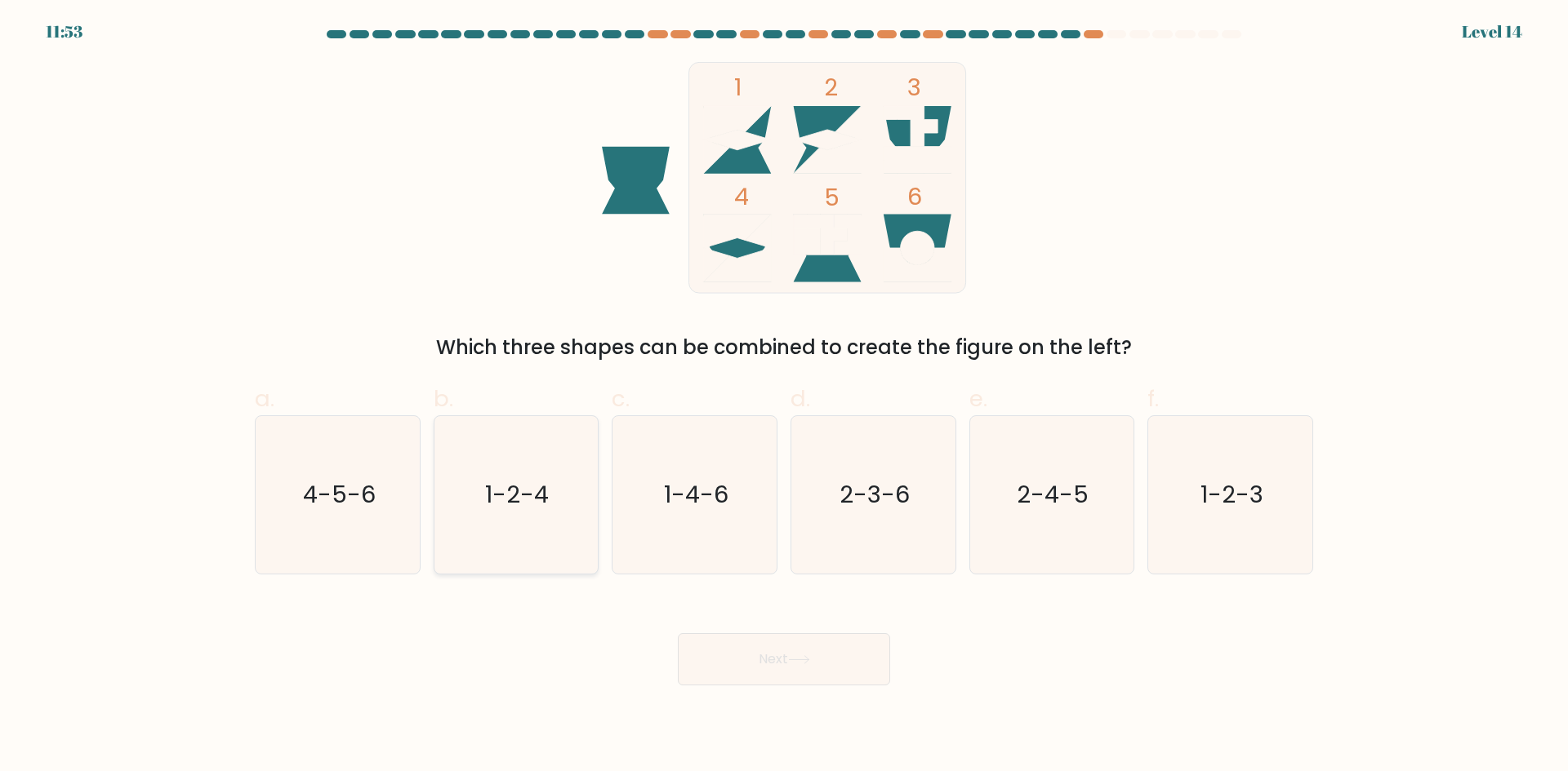
click at [456, 471] on icon "1-2-4" at bounding box center [516, 495] width 158 height 158
click at [784, 396] on input "b. 1-2-4" at bounding box center [784, 392] width 1 height 11
radio input "true"
click at [830, 680] on button "Next" at bounding box center [784, 660] width 213 height 52
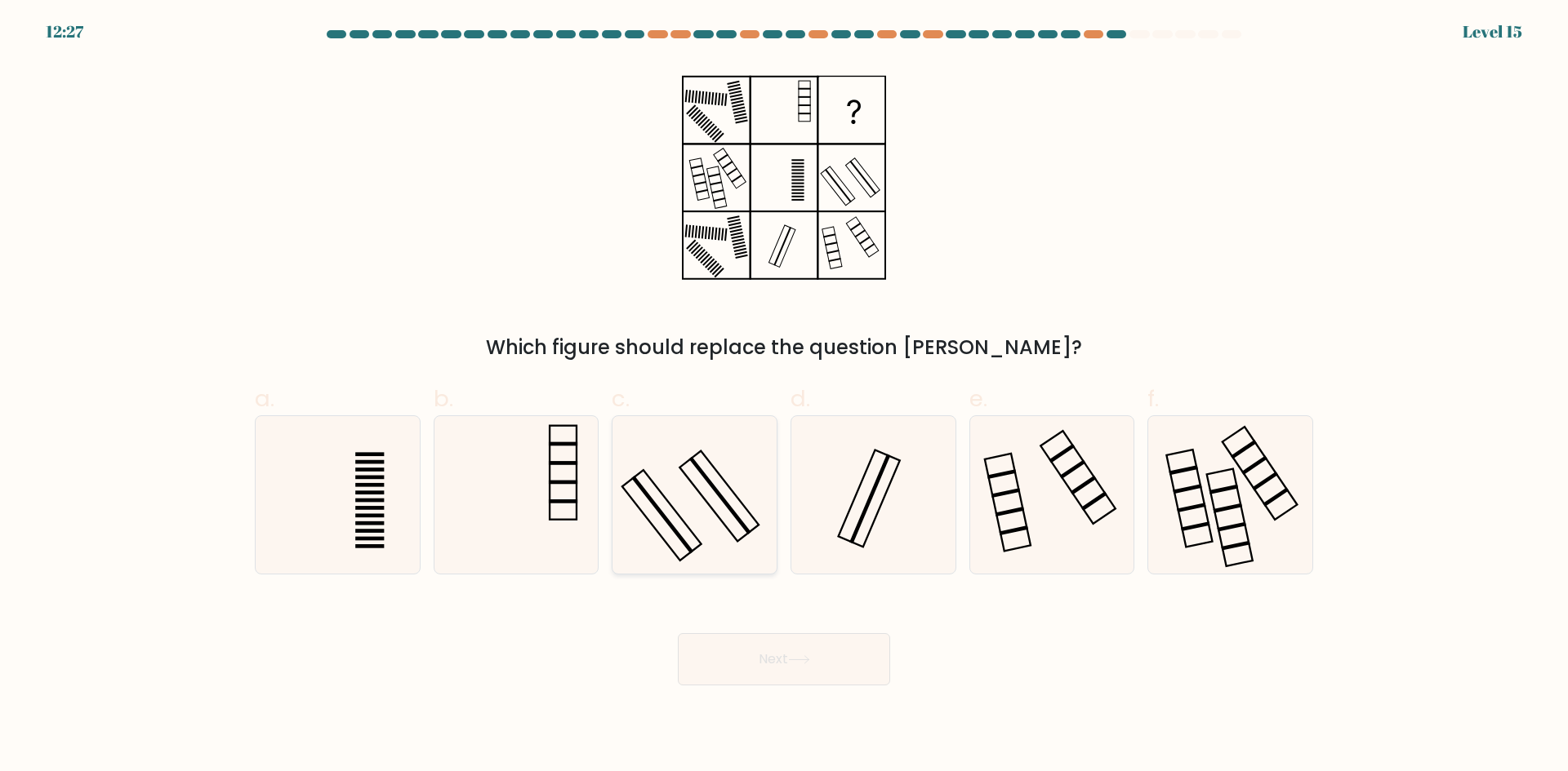
click at [739, 506] on icon at bounding box center [694, 495] width 158 height 158
click at [784, 396] on input "c." at bounding box center [784, 392] width 1 height 11
radio input "true"
click at [747, 602] on form at bounding box center [784, 358] width 1568 height 655
click at [763, 643] on button "Next" at bounding box center [784, 660] width 213 height 52
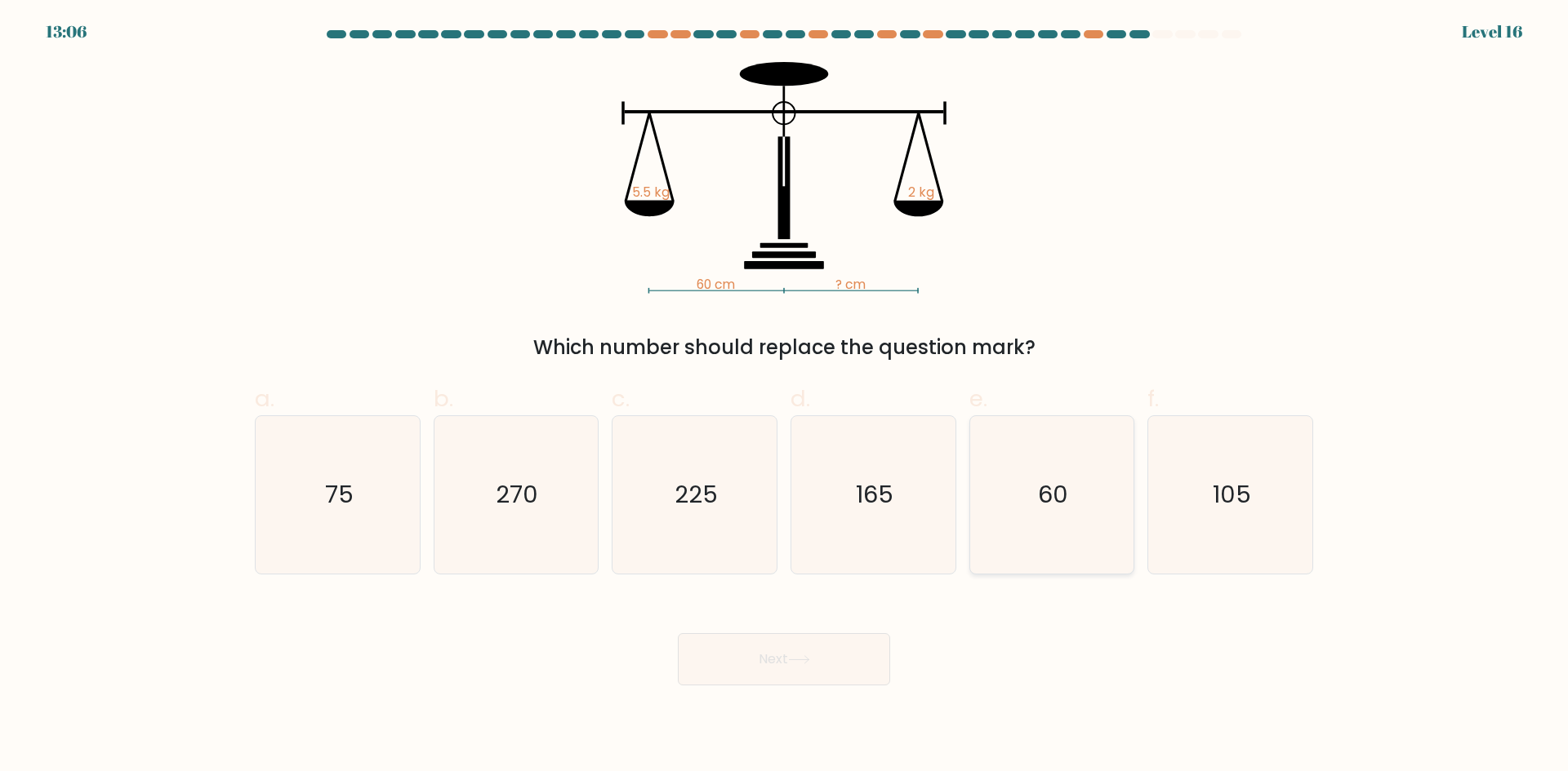
click at [1003, 459] on icon "60" at bounding box center [1051, 495] width 158 height 158
click at [785, 396] on input "e. 60" at bounding box center [784, 392] width 1 height 11
radio input "true"
click at [1087, 310] on div "60 cm ? cm 5.5 kg 2 kg Which number should replace the question mark?" at bounding box center [784, 212] width 1078 height 300
click at [745, 497] on icon "225" at bounding box center [694, 495] width 158 height 158
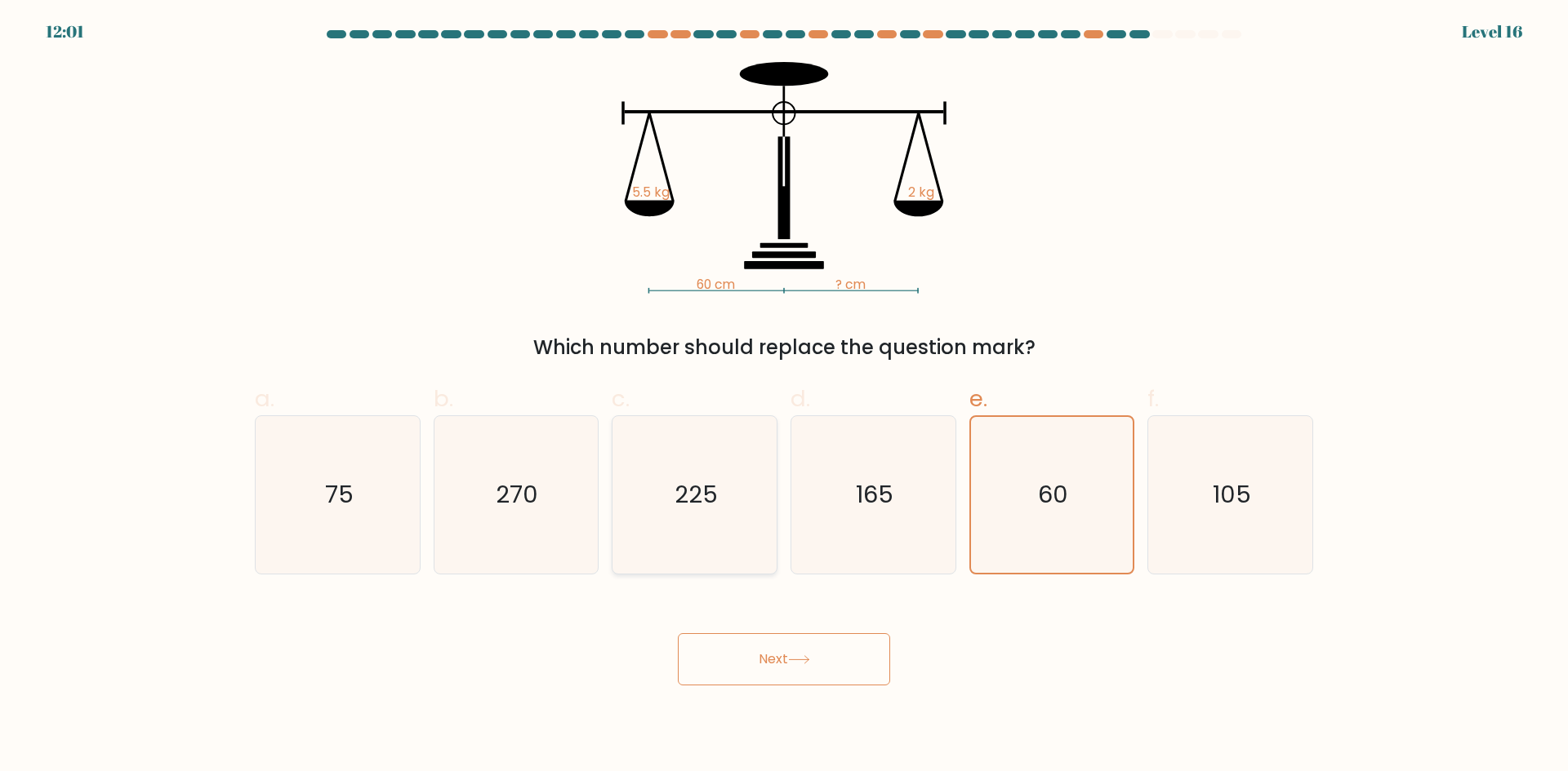
click at [784, 396] on input "c. 225" at bounding box center [784, 392] width 1 height 11
radio input "true"
click at [1083, 488] on icon "60" at bounding box center [1051, 495] width 158 height 158
click at [785, 396] on input "e. 60" at bounding box center [784, 392] width 1 height 11
radio input "true"
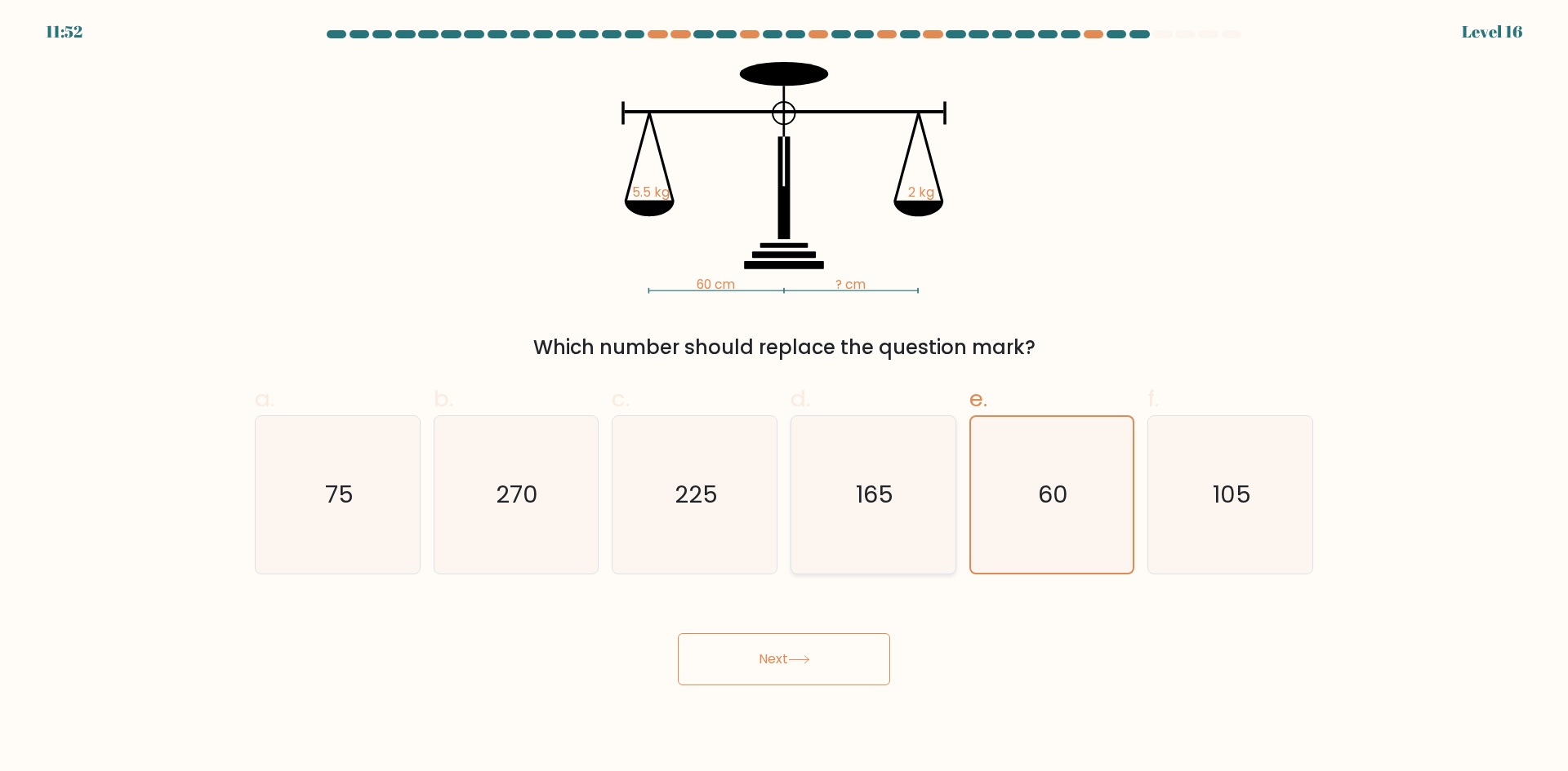
click at [848, 488] on icon "165" at bounding box center [874, 495] width 158 height 158
click at [785, 396] on input "d. 165" at bounding box center [784, 392] width 1 height 11
radio input "true"
click at [518, 467] on icon "270" at bounding box center [516, 495] width 158 height 158
click at [784, 396] on input "b. 270" at bounding box center [784, 392] width 1 height 11
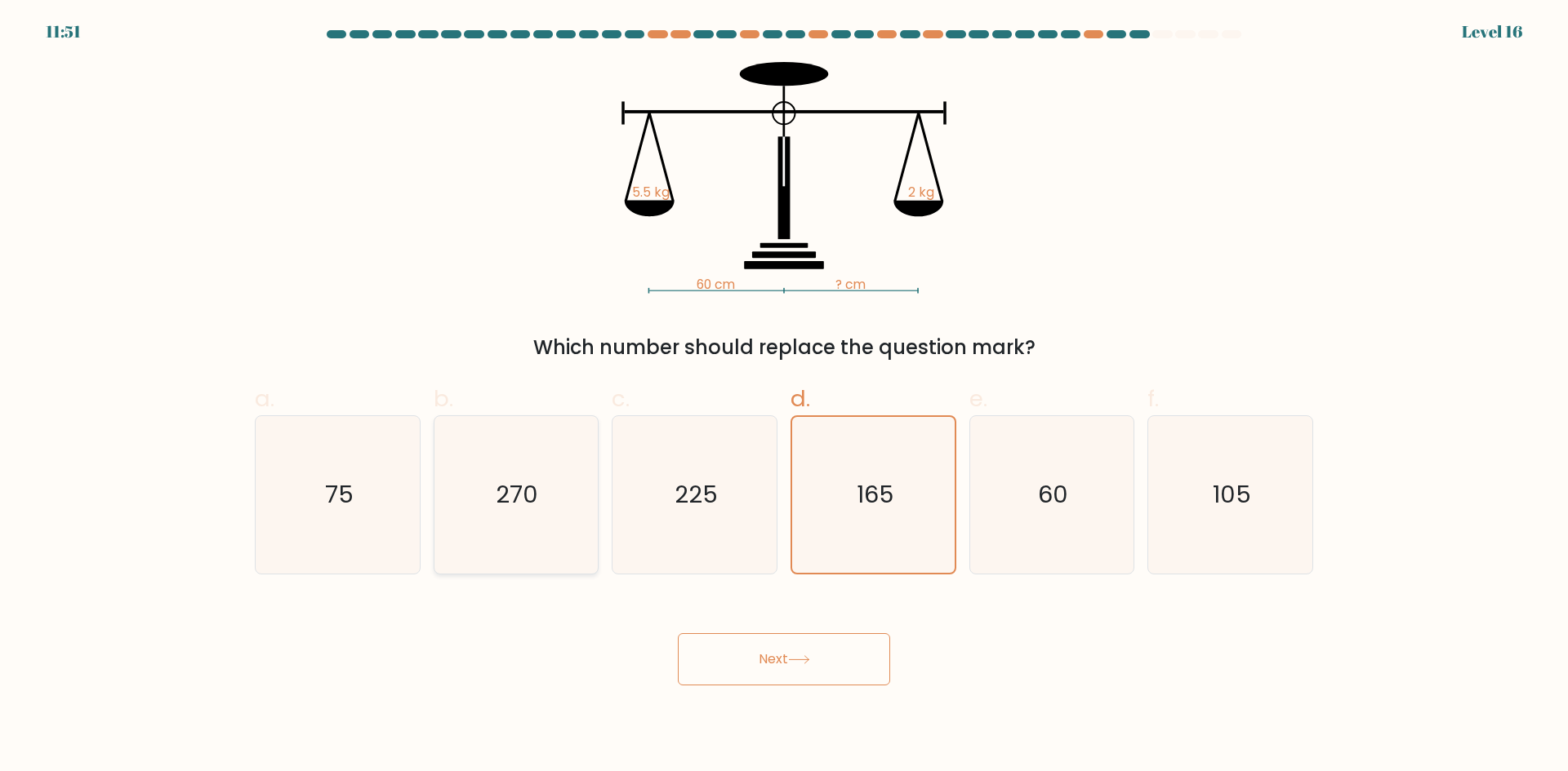
radio input "true"
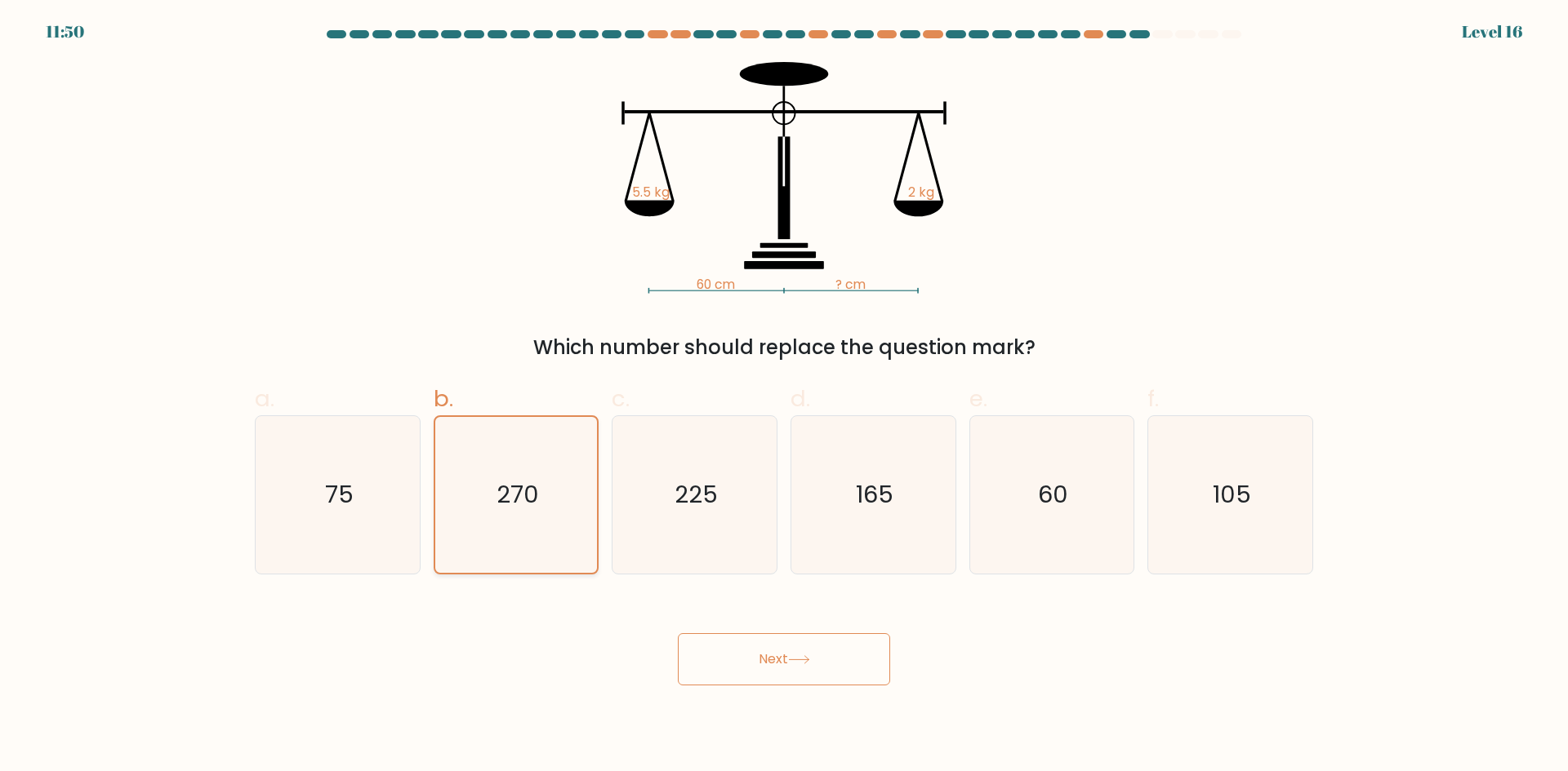
click at [598, 473] on div "270" at bounding box center [516, 495] width 166 height 160
click at [784, 396] on input "b. 270" at bounding box center [784, 392] width 1 height 11
click at [632, 473] on icon "225" at bounding box center [694, 495] width 158 height 158
click at [784, 396] on input "c. 225" at bounding box center [784, 392] width 1 height 11
radio input "true"
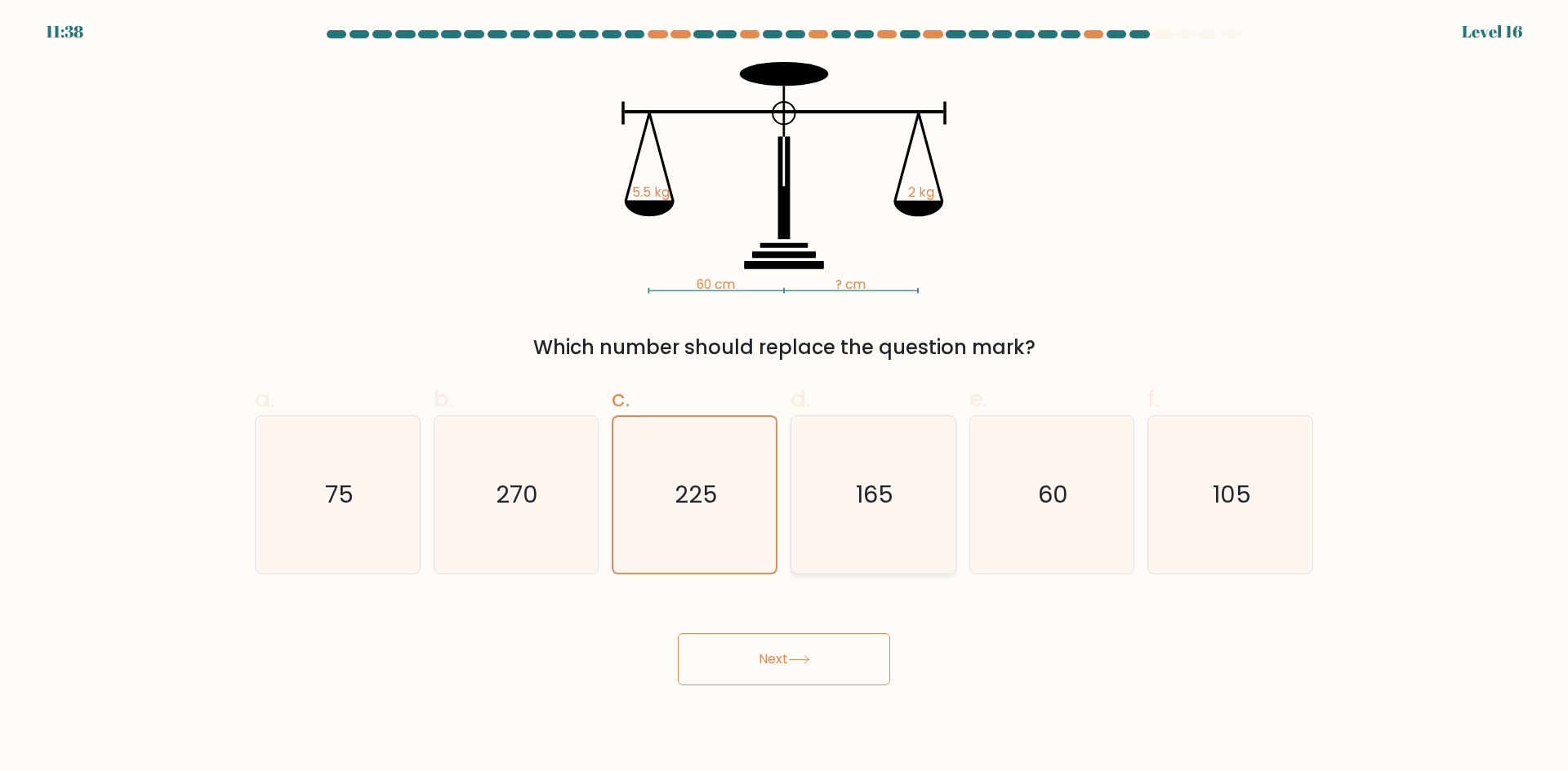
click at [861, 498] on text "165" at bounding box center [875, 495] width 38 height 32
click at [785, 396] on input "d. 165" at bounding box center [784, 392] width 1 height 11
radio input "true"
click at [812, 677] on button "Next" at bounding box center [784, 660] width 213 height 52
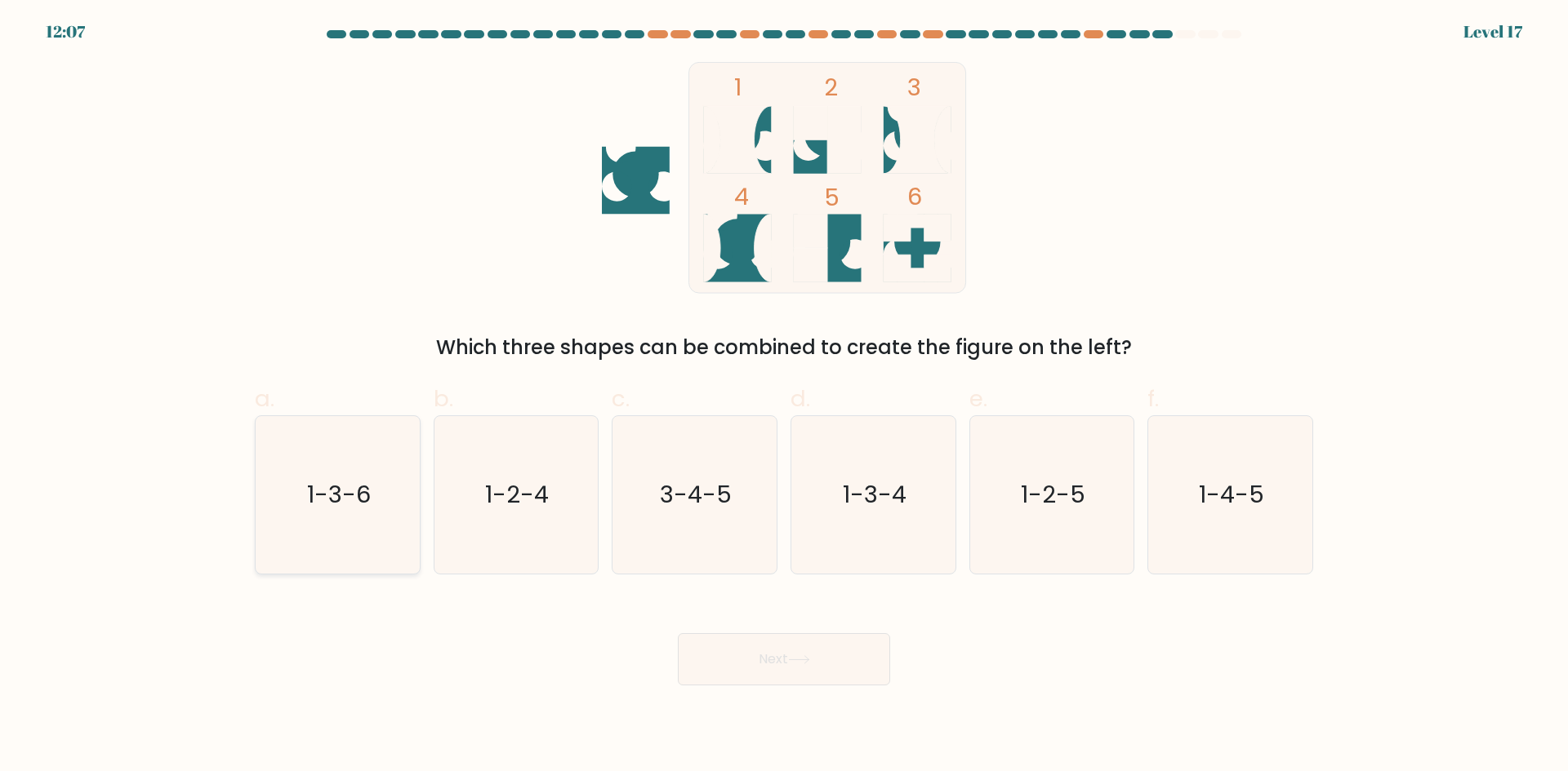
click at [362, 504] on text "1-3-6" at bounding box center [338, 495] width 64 height 32
click at [784, 396] on input "a. 1-3-6" at bounding box center [784, 392] width 1 height 11
radio input "true"
click at [832, 468] on icon "1-3-4" at bounding box center [874, 495] width 158 height 158
click at [785, 396] on input "d. 1-3-4" at bounding box center [784, 392] width 1 height 11
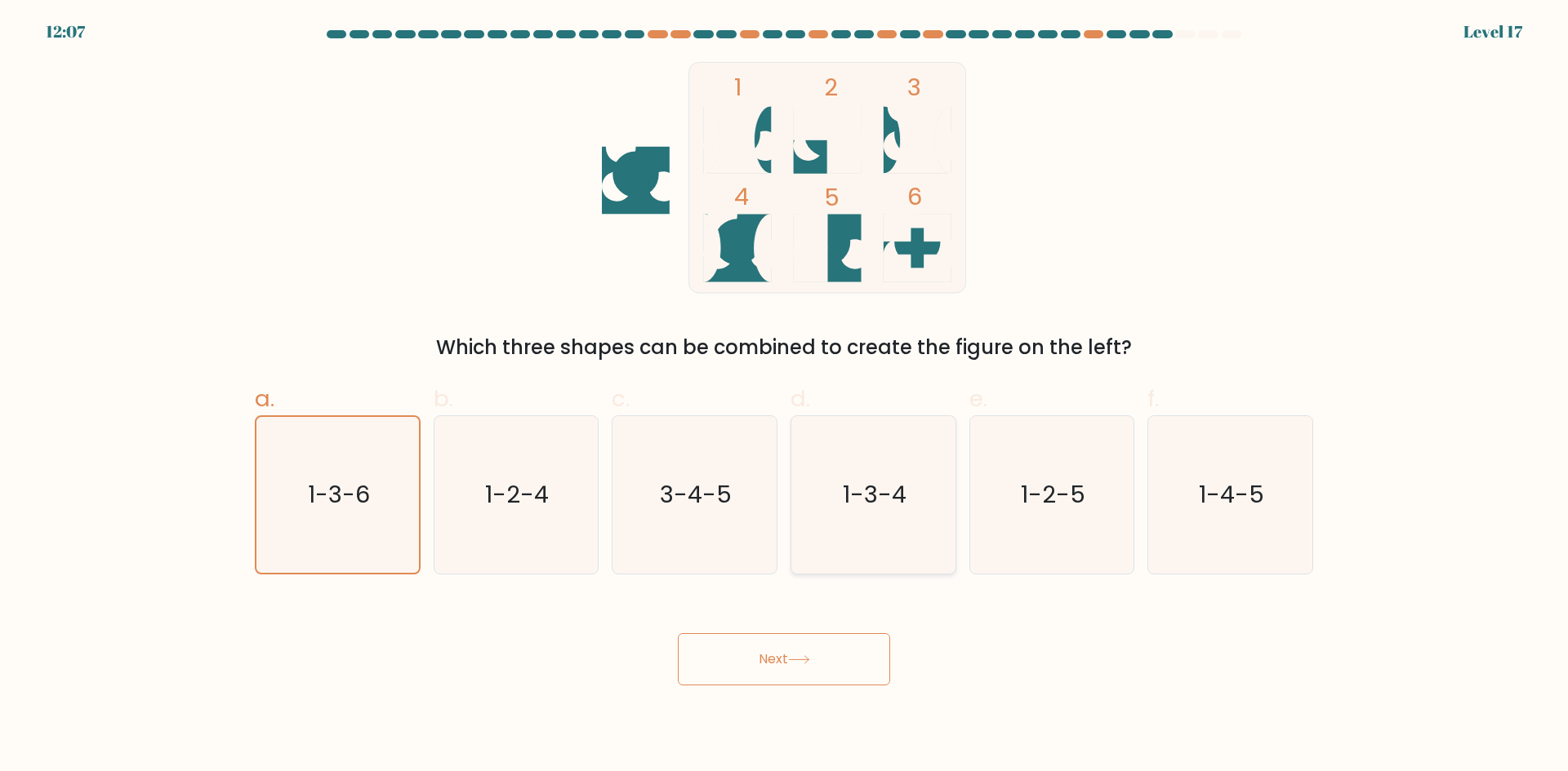
radio input "true"
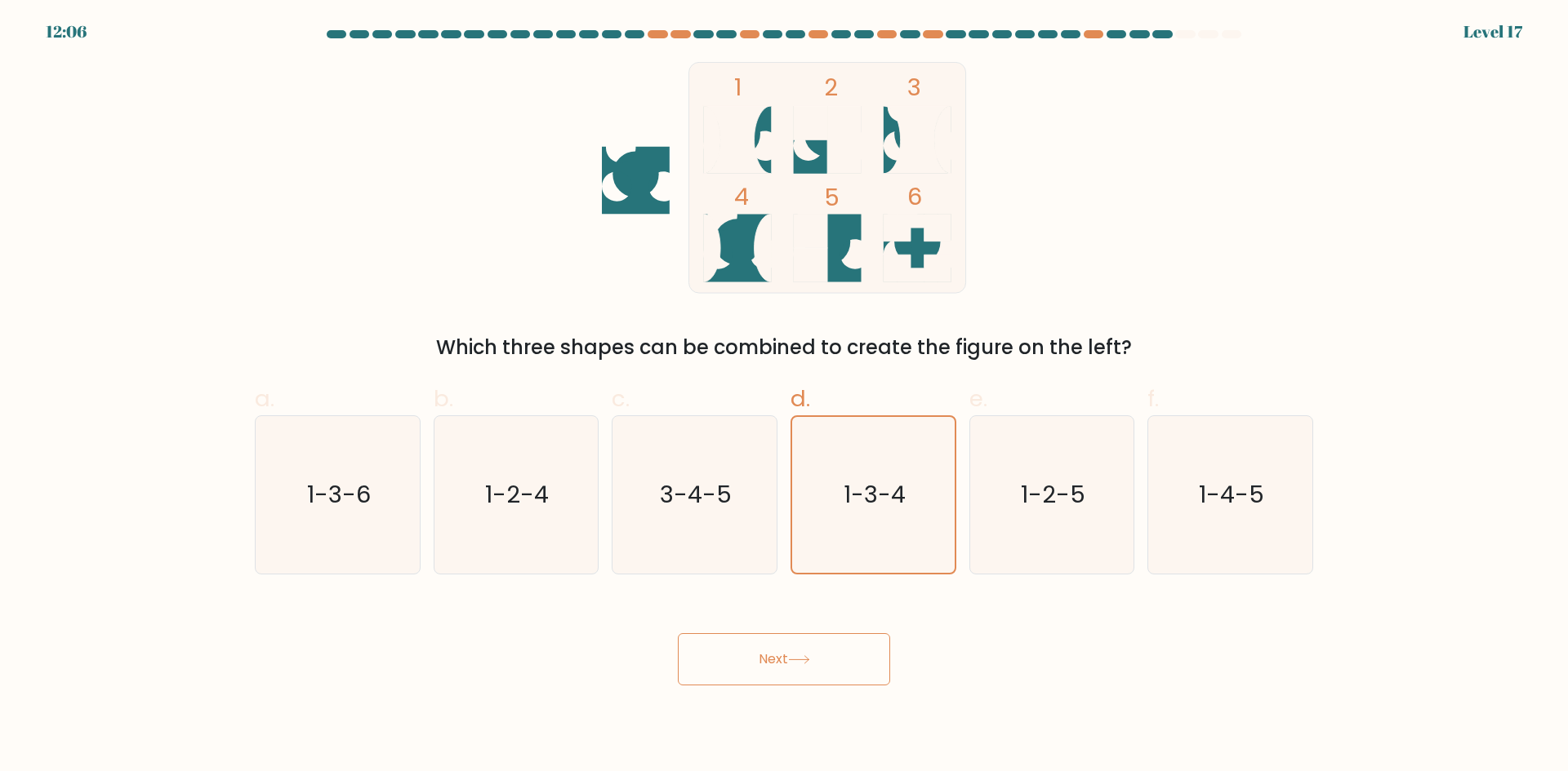
click at [806, 681] on button "Next" at bounding box center [784, 660] width 213 height 52
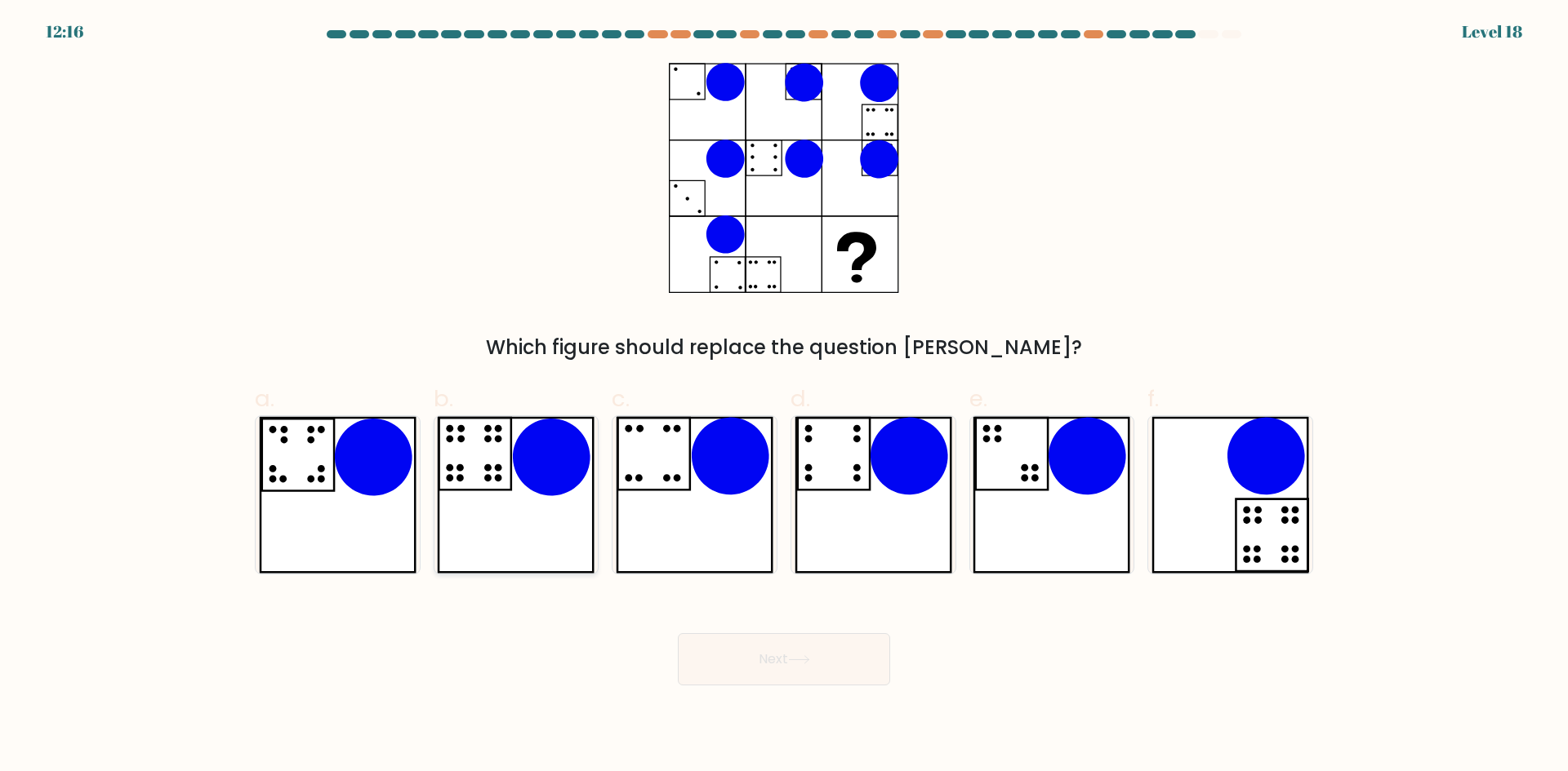
click at [527, 517] on icon at bounding box center [516, 495] width 158 height 158
click at [784, 396] on input "b." at bounding box center [784, 392] width 1 height 11
radio input "true"
click at [836, 670] on button "Next" at bounding box center [784, 660] width 213 height 52
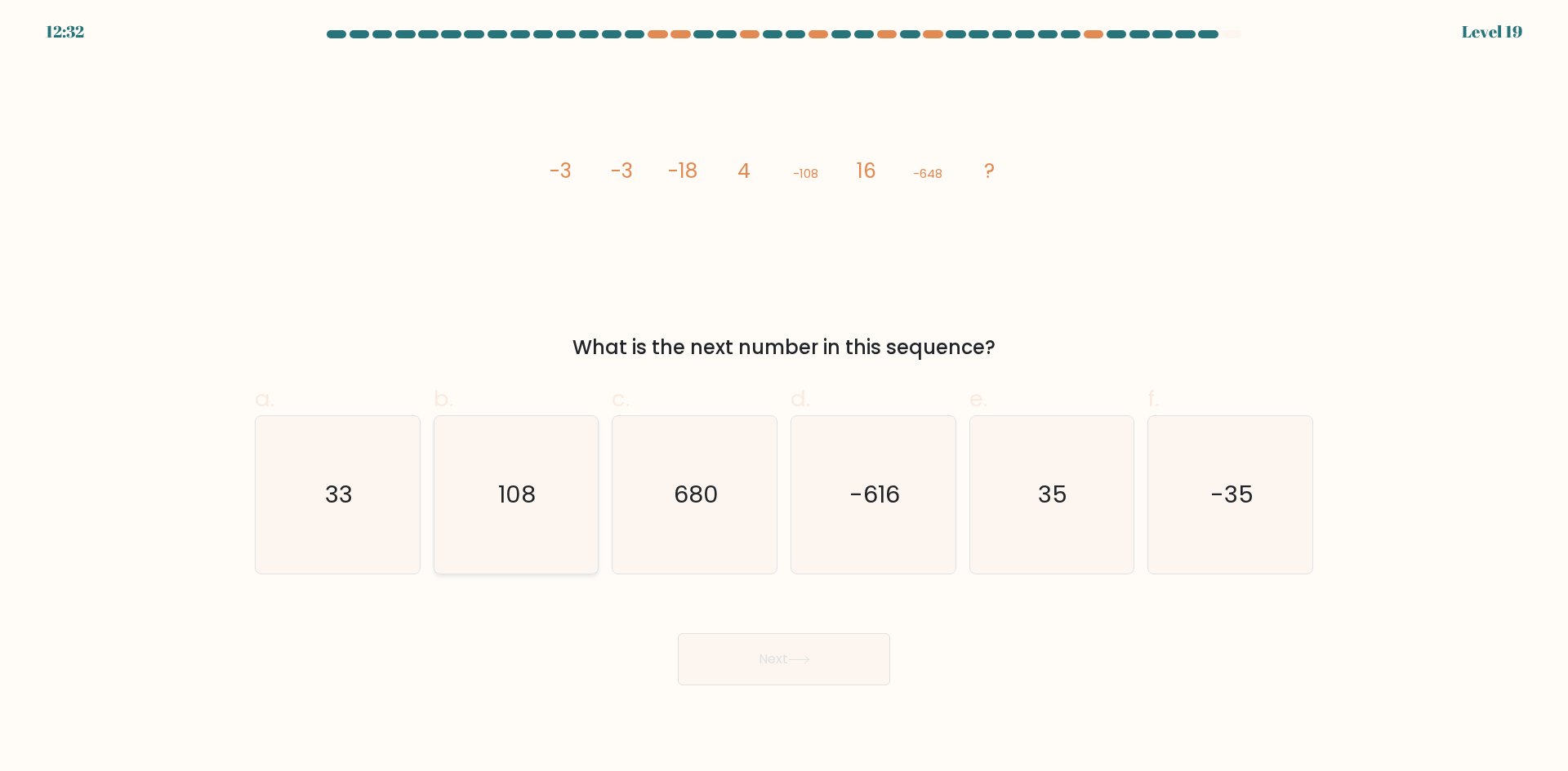
click at [489, 460] on icon "108" at bounding box center [516, 495] width 158 height 158
click at [784, 396] on input "b. 108" at bounding box center [784, 392] width 1 height 11
radio input "true"
click at [489, 463] on icon "108" at bounding box center [516, 495] width 156 height 156
click at [784, 396] on input "b. 108" at bounding box center [784, 392] width 1 height 11
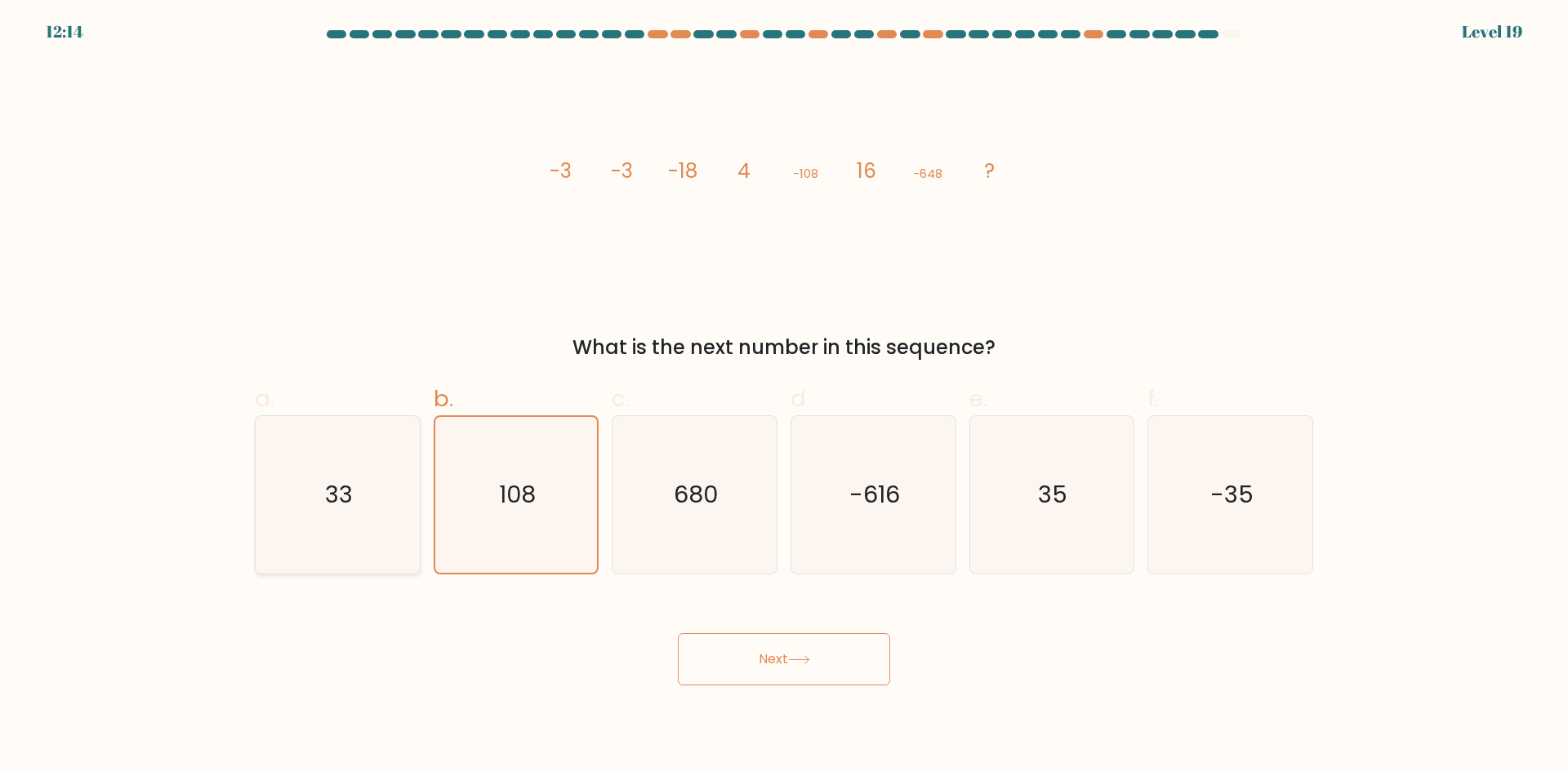
click at [324, 504] on icon "33" at bounding box center [338, 495] width 158 height 158
click at [784, 396] on input "a. 33" at bounding box center [784, 392] width 1 height 11
radio input "true"
click at [752, 670] on button "Next" at bounding box center [784, 660] width 213 height 52
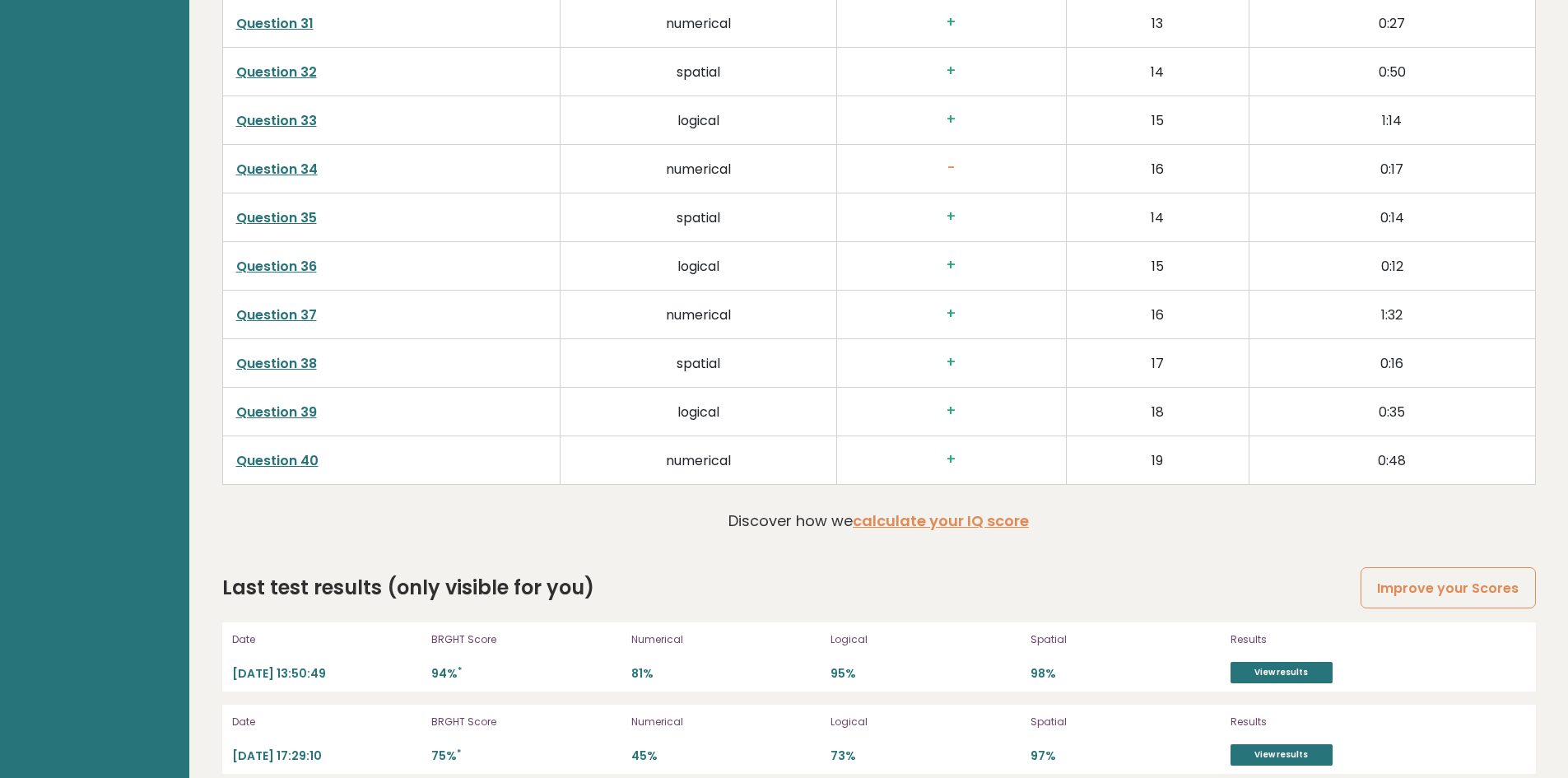
scroll to position [4245, 0]
click at [1273, 744] on link "View results" at bounding box center [1281, 754] width 102 height 22
click at [321, 748] on p "2024-10-01 17:29:10" at bounding box center [327, 755] width 190 height 15
click at [329, 722] on div "Date 2024-10-01 17:29:10" at bounding box center [327, 739] width 190 height 52
click at [1137, 714] on p "Spatial" at bounding box center [1126, 721] width 190 height 14
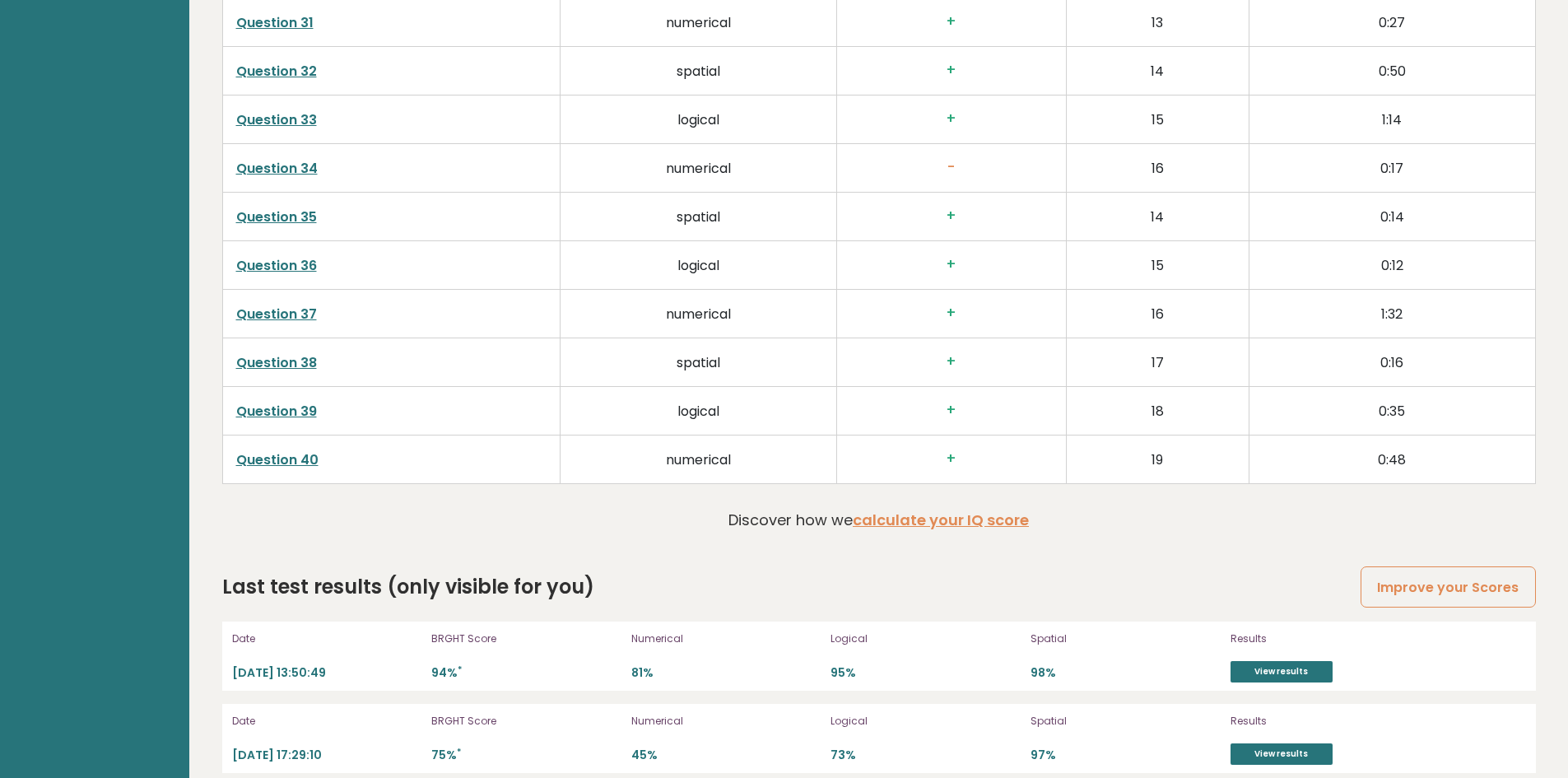
click at [1137, 714] on p "Spatial" at bounding box center [1126, 721] width 190 height 14
click at [288, 722] on div "Date 2024-10-01 17:29:10" at bounding box center [327, 739] width 190 height 52
click at [241, 714] on p "Date" at bounding box center [327, 721] width 190 height 14
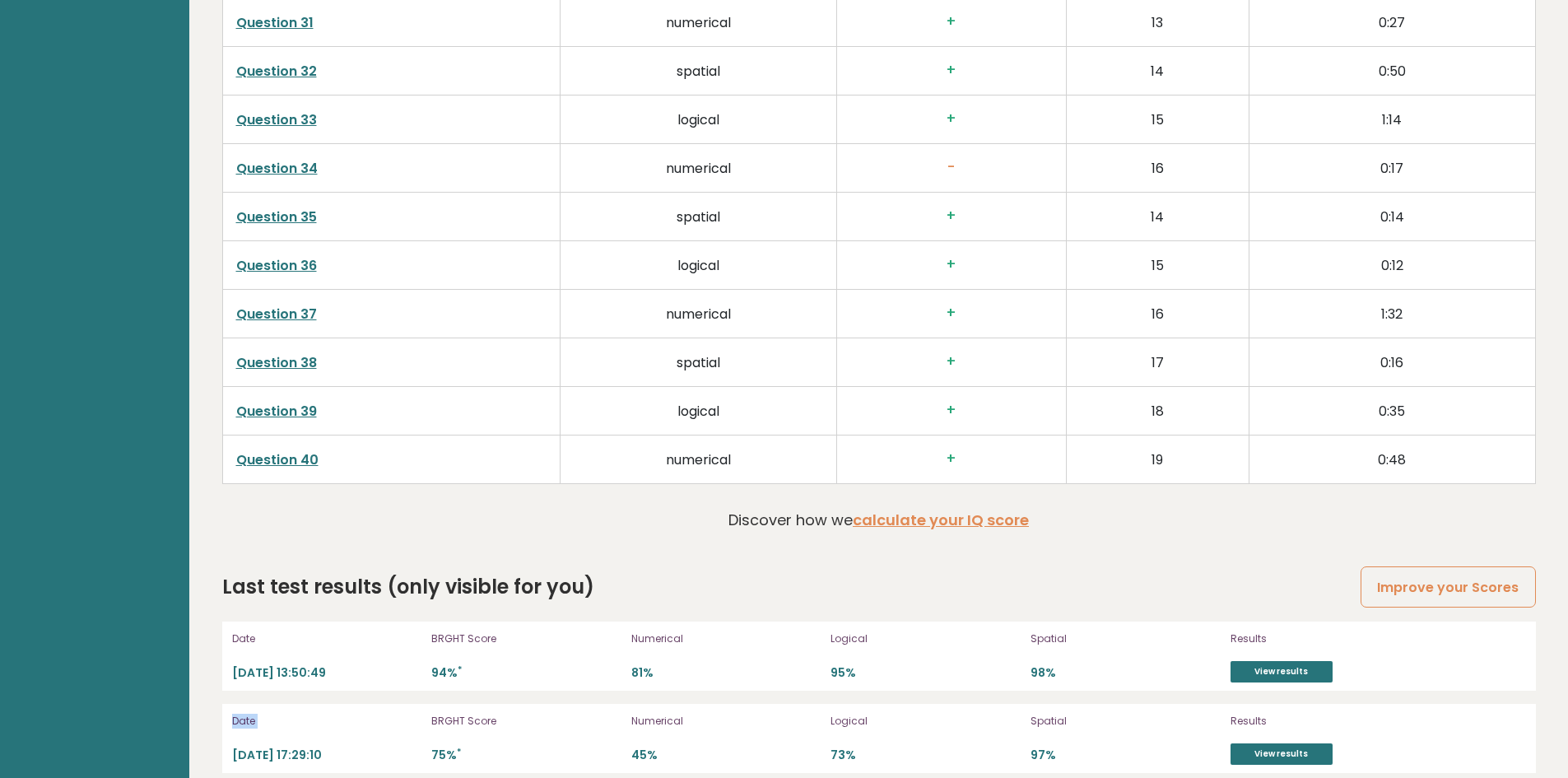
click at [297, 714] on p "Date" at bounding box center [327, 721] width 190 height 14
click at [313, 748] on p "2024-10-01 17:29:10" at bounding box center [327, 755] width 190 height 15
click at [317, 748] on p "2024-10-01 17:29:10" at bounding box center [327, 755] width 190 height 15
drag, startPoint x: 350, startPoint y: 728, endPoint x: 244, endPoint y: 723, distance: 106.1
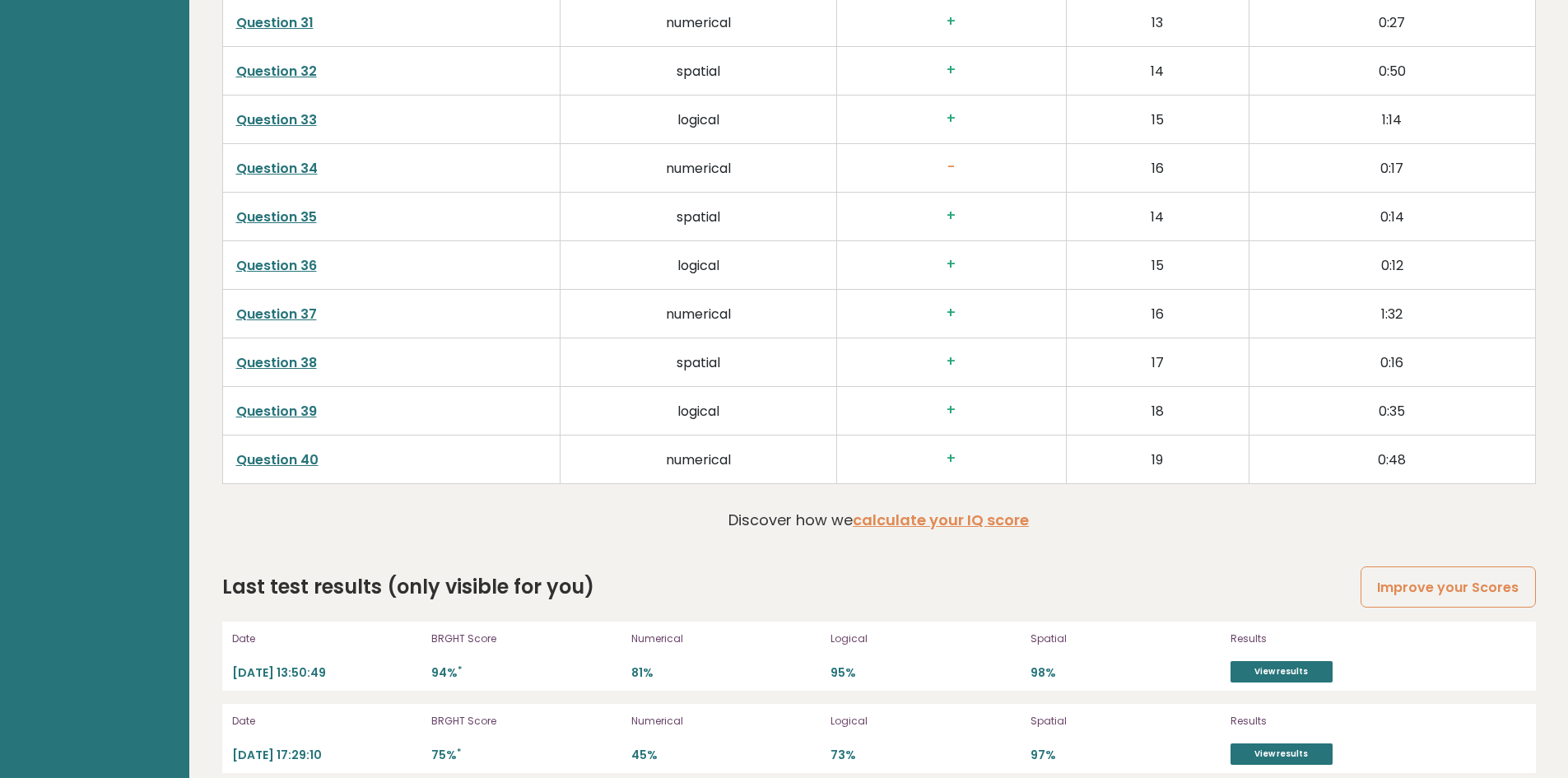
click at [231, 724] on div "Date 2024-10-01 17:29:10 BRGHT Score 75% * Numerical 45% Logical 73% Spatial 97…" at bounding box center [879, 738] width 1314 height 69
click at [379, 714] on p "Date" at bounding box center [327, 721] width 190 height 14
click at [1242, 704] on div "Date 2024-10-01 17:29:10 BRGHT Score 75% * Numerical 45% Logical 73% Spatial 97…" at bounding box center [879, 738] width 1314 height 69
click at [1280, 744] on link "View results" at bounding box center [1281, 754] width 102 height 22
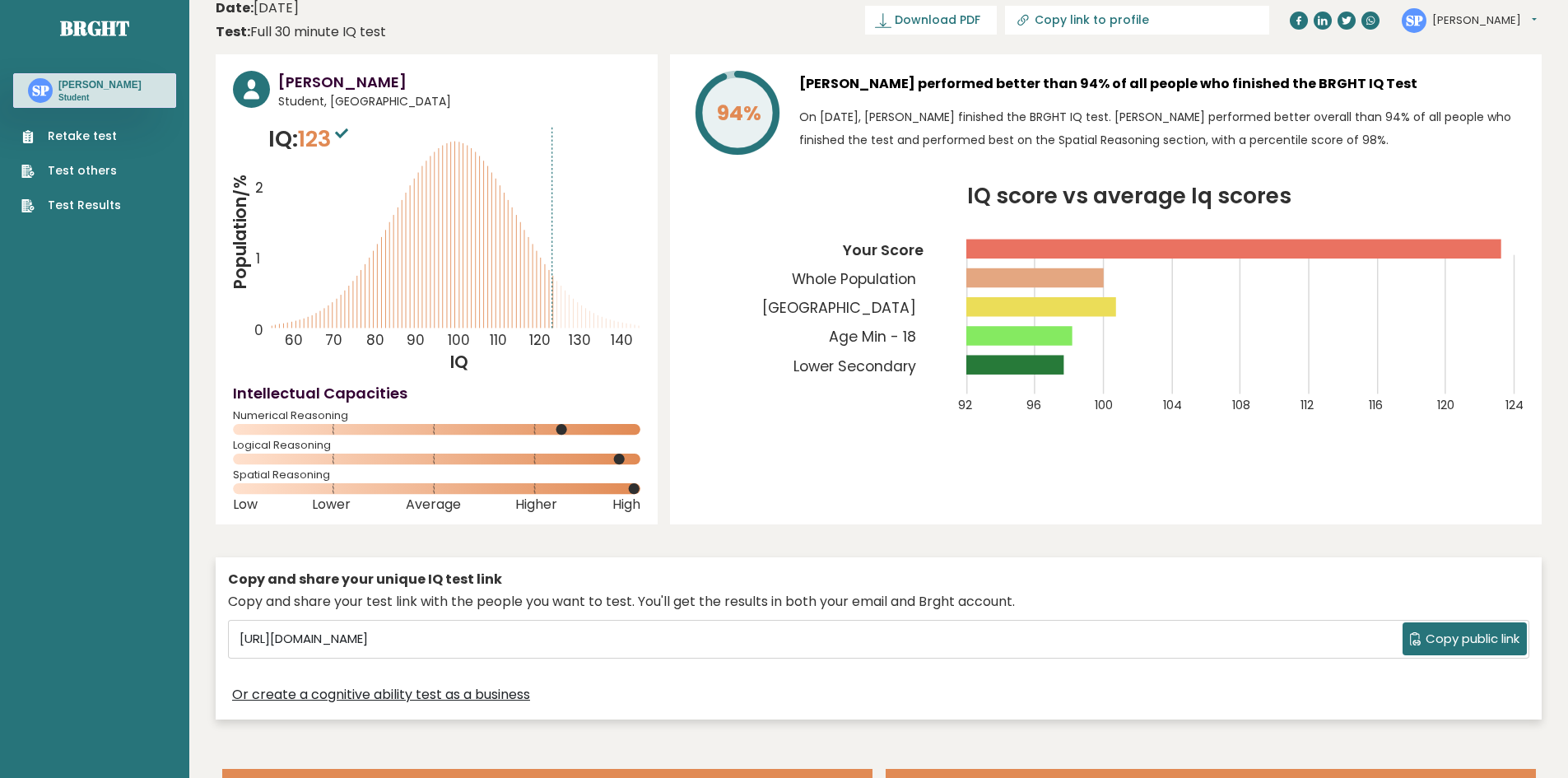
scroll to position [0, 0]
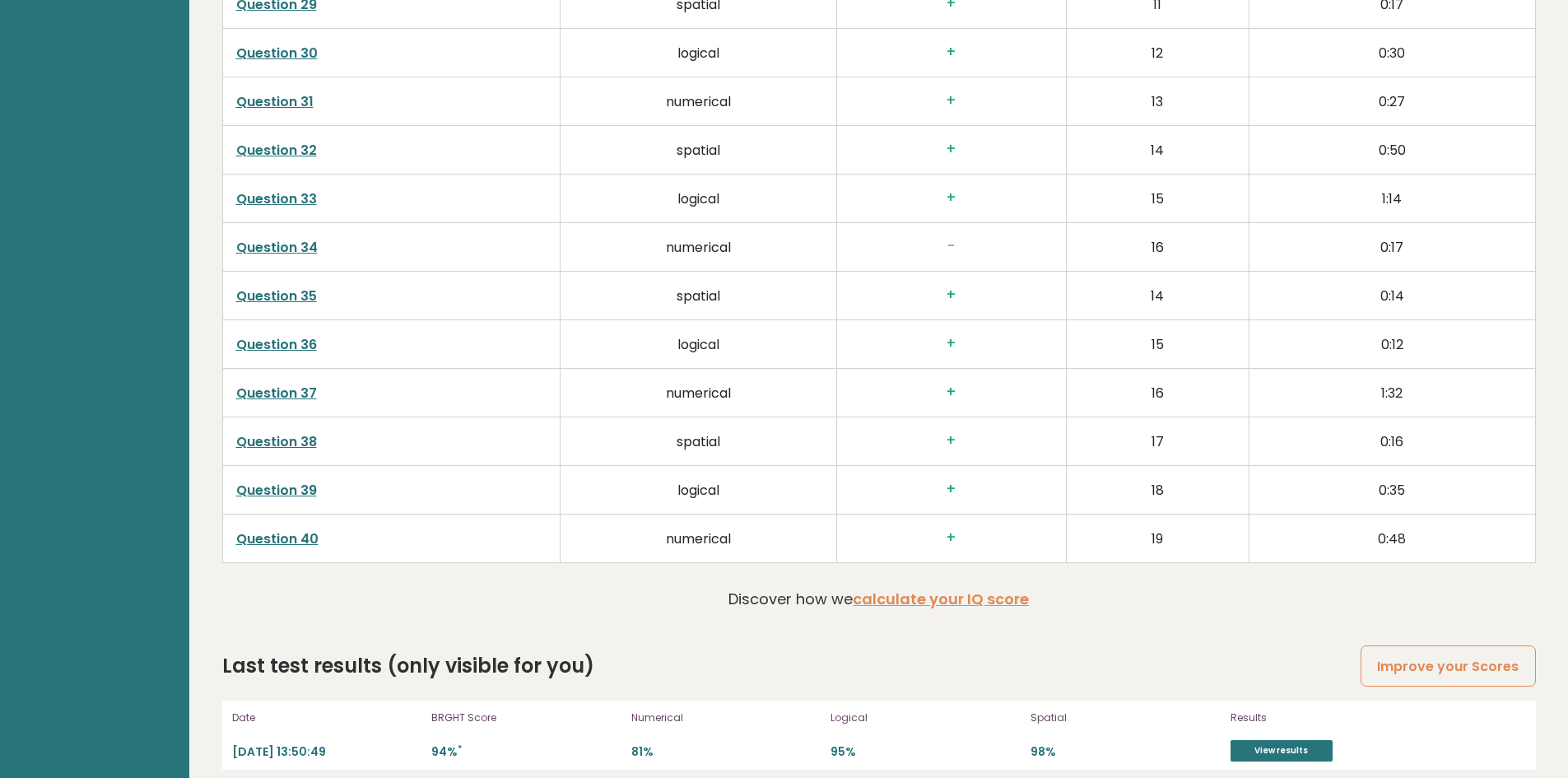
scroll to position [4245, 0]
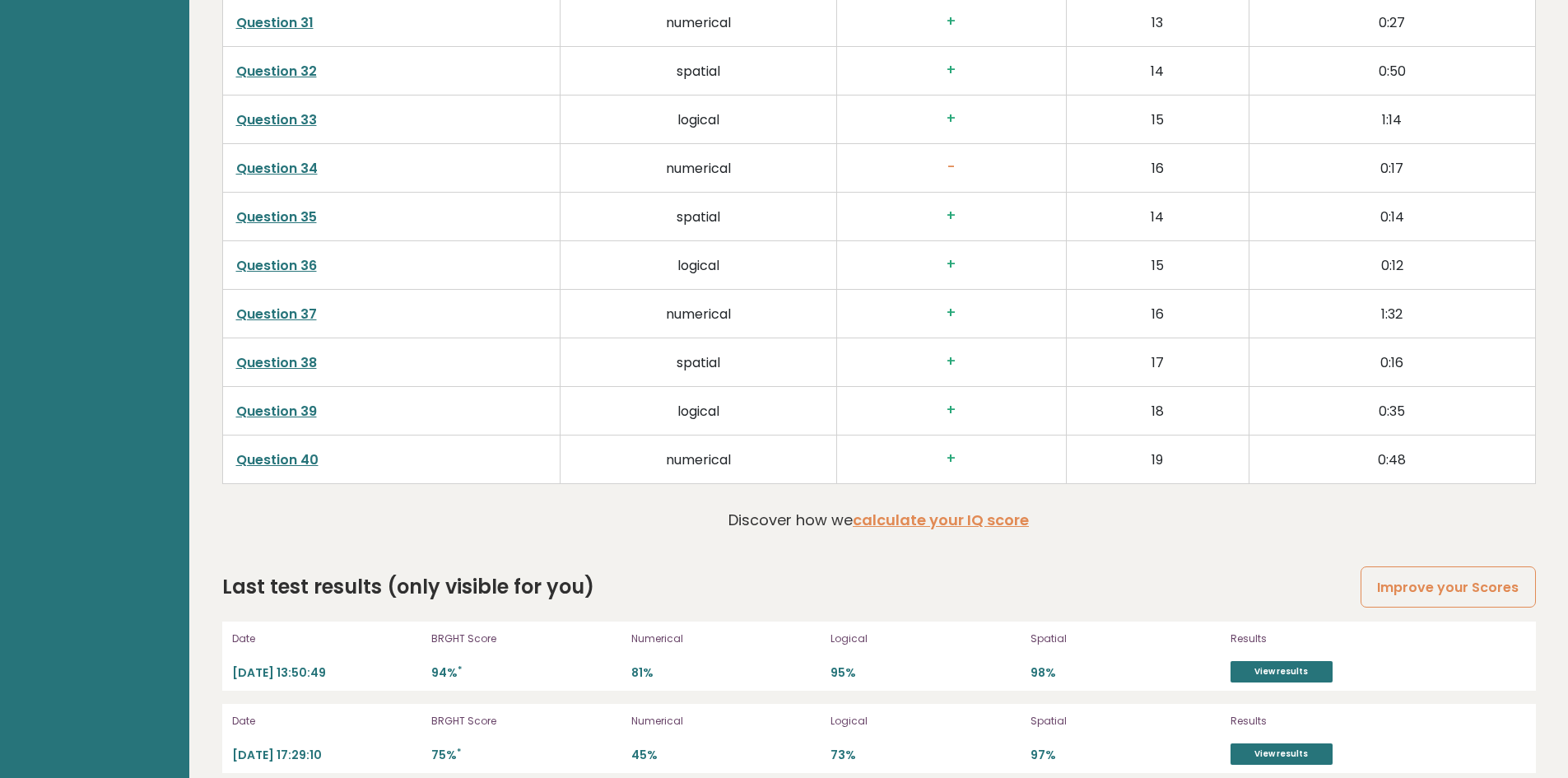
click at [446, 666] on p "94% *" at bounding box center [526, 673] width 190 height 15
click at [458, 664] on sup "*" at bounding box center [459, 670] width 5 height 13
click at [1256, 661] on link "View results" at bounding box center [1281, 672] width 102 height 22
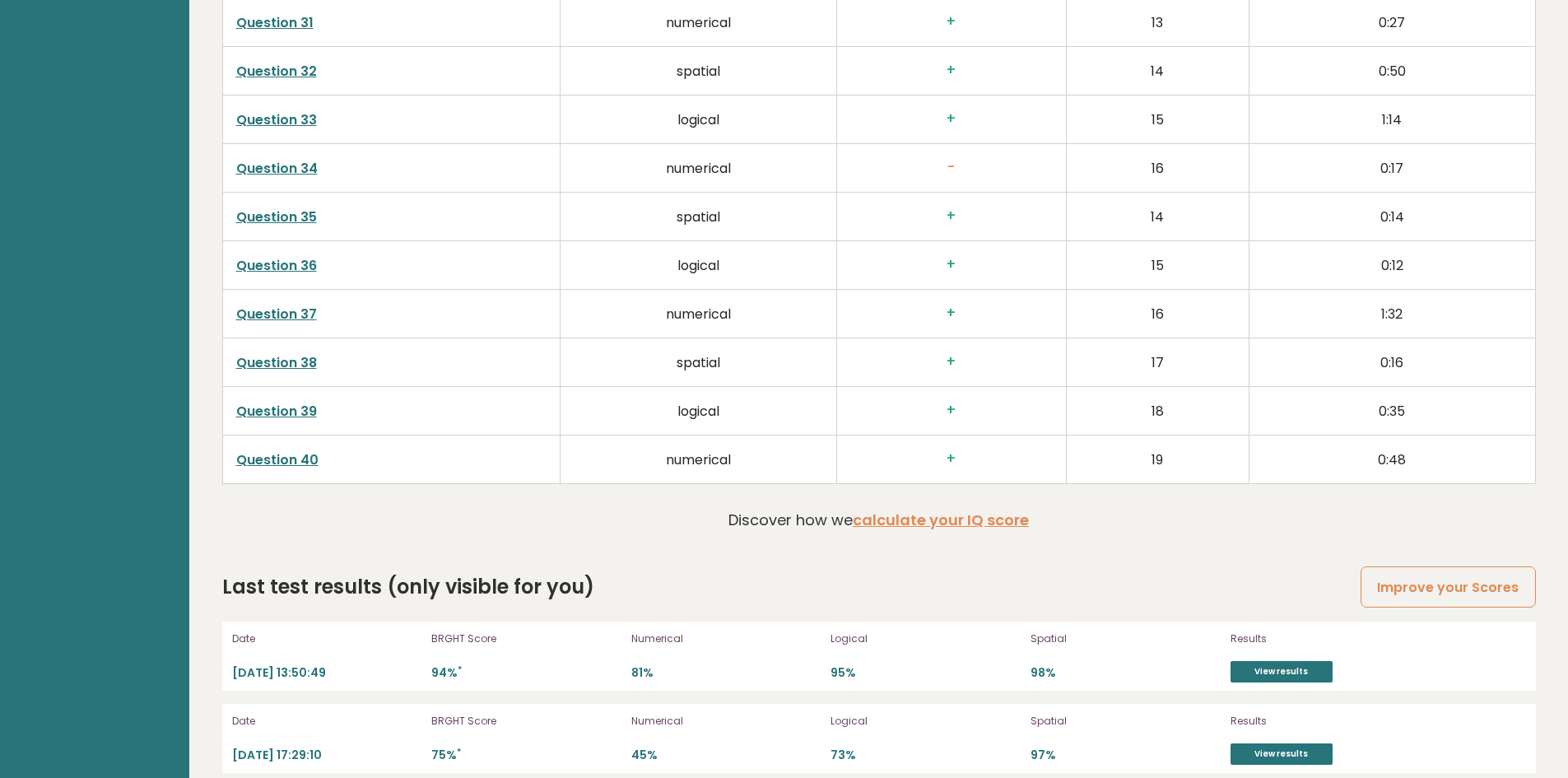
click at [345, 725] on div "Date 2024-10-01 17:29:10" at bounding box center [327, 739] width 190 height 52
drag, startPoint x: 348, startPoint y: 739, endPoint x: 198, endPoint y: 754, distance: 150.7
click at [383, 716] on div "Date 2024-10-01 17:29:10" at bounding box center [327, 739] width 190 height 52
